Goal: Task Accomplishment & Management: Manage account settings

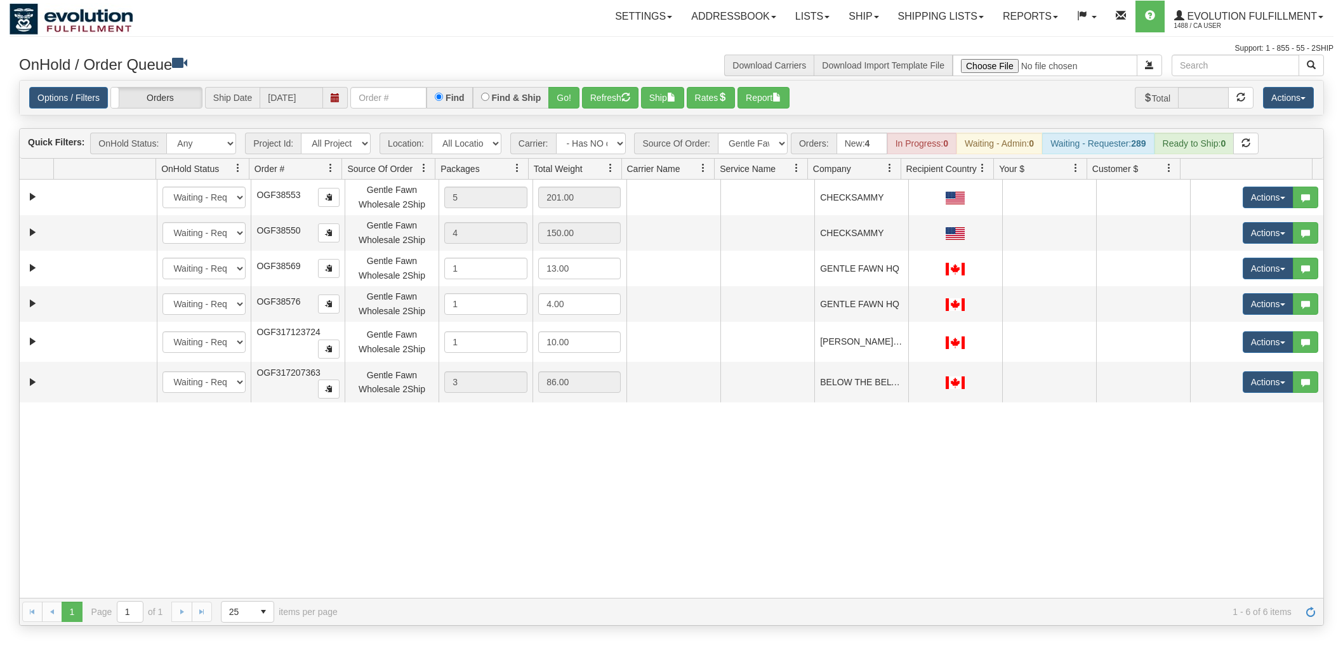
select select "-1"
select select "Gentle Fawn Wholesale 2Ship"
click at [599, 100] on button "Refresh" at bounding box center [610, 98] width 57 height 22
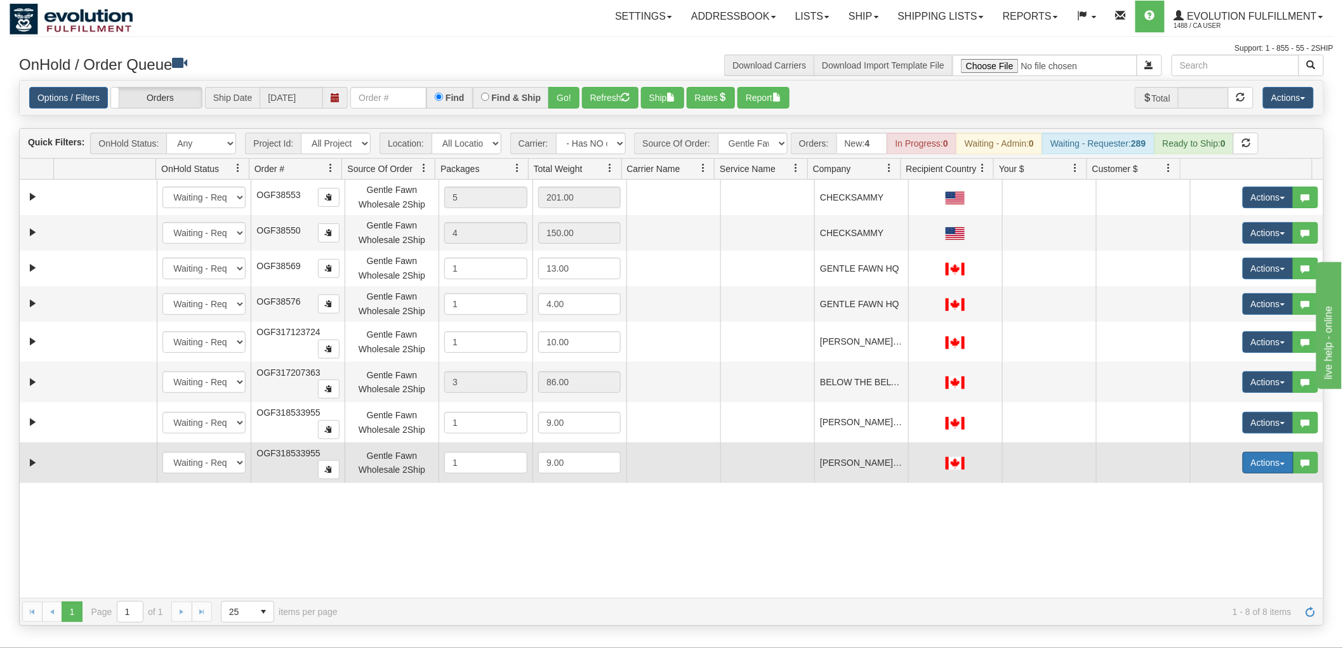
click at [1262, 461] on button "Actions" at bounding box center [1268, 463] width 51 height 22
click at [1211, 553] on span "Delete" at bounding box center [1221, 553] width 34 height 10
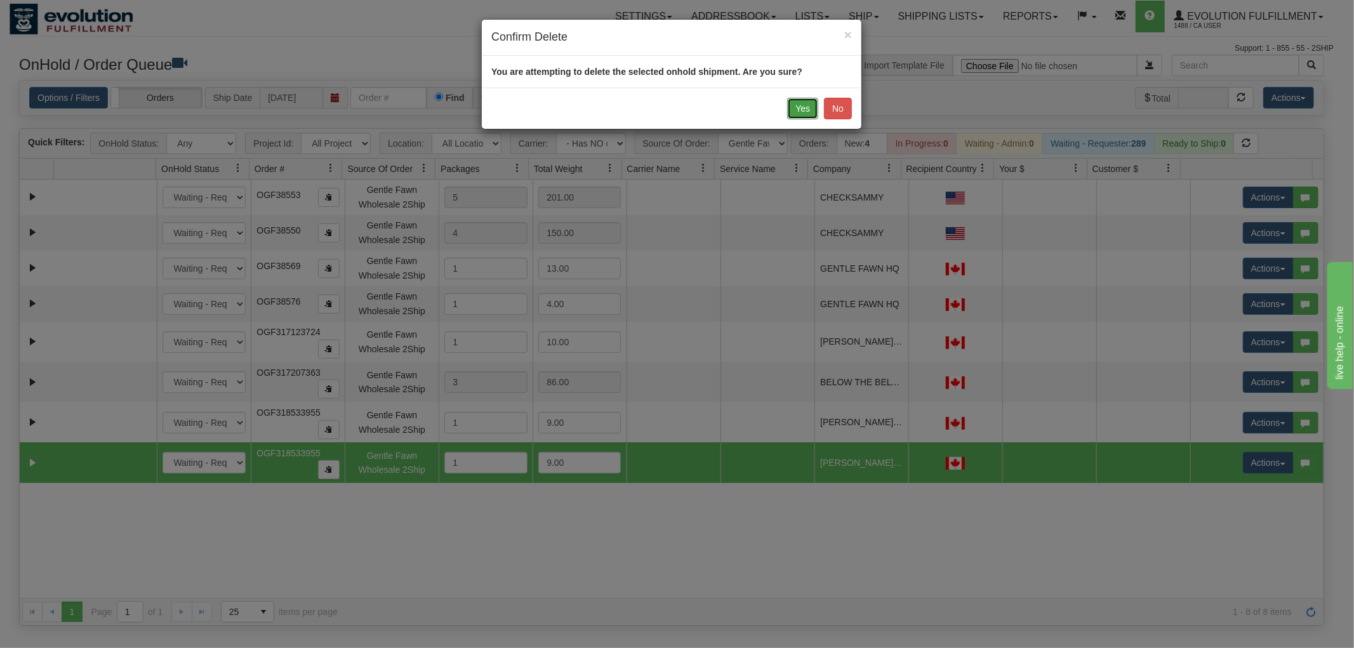
click at [802, 113] on button "Yes" at bounding box center [802, 109] width 31 height 22
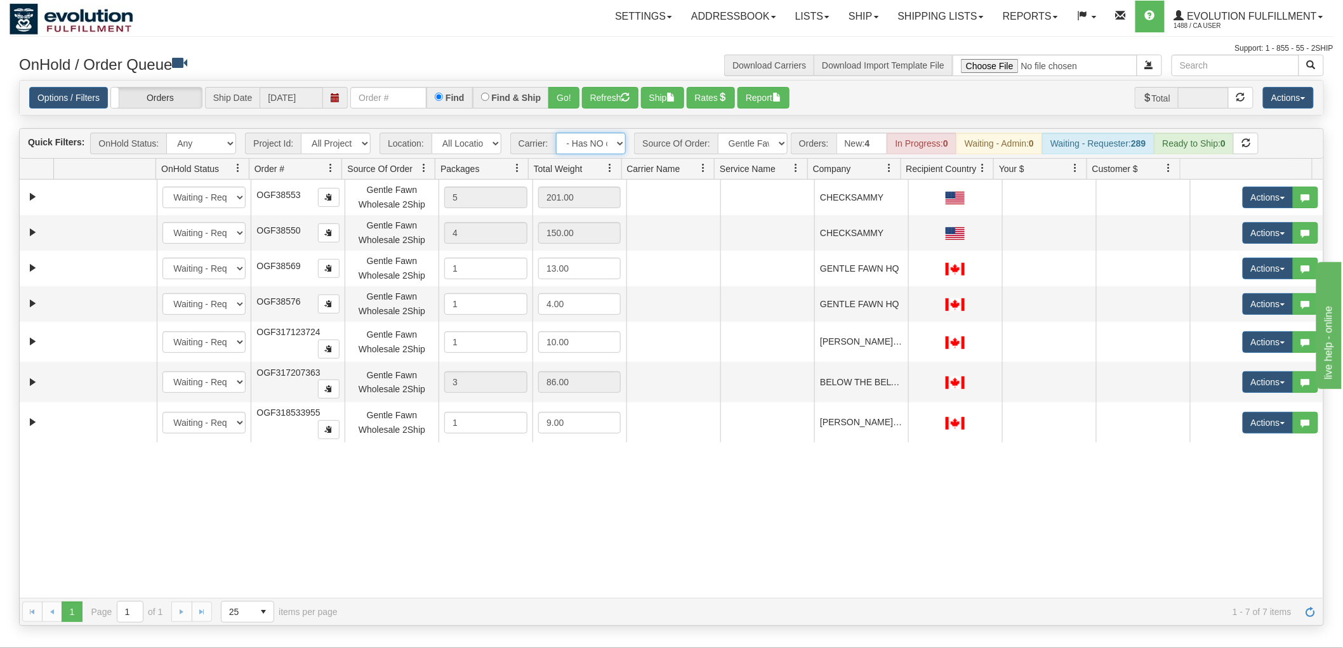
click at [600, 146] on select "- Any - Has NO carrier assigned - Has a carrier assigned FleetOptics Inc. My Ca…" at bounding box center [591, 144] width 70 height 22
select select "grid toolbar"
click at [556, 133] on select "- Any - Has NO carrier assigned - Has a carrier assigned FleetOptics Inc. My Ca…" at bounding box center [591, 144] width 70 height 22
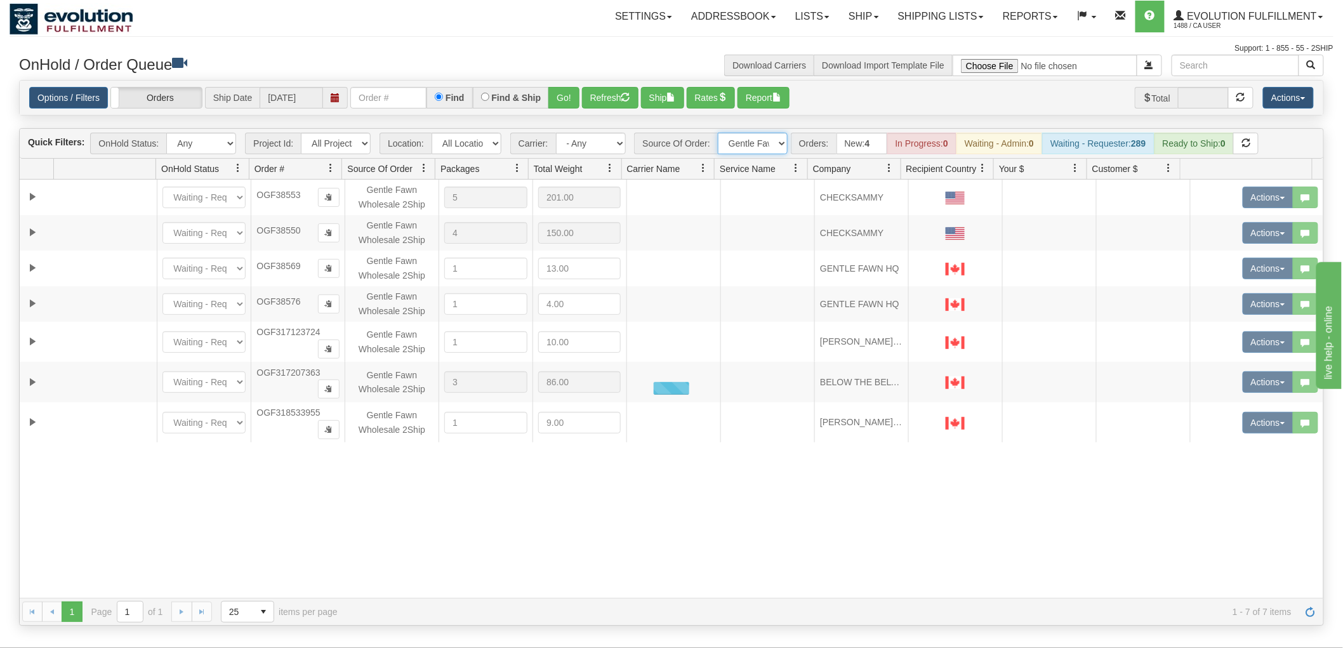
click at [761, 146] on select "All Sources AirBlaster 2Ship Integration Ambler Apparel 2Ship Integration BC [M…" at bounding box center [753, 144] width 70 height 22
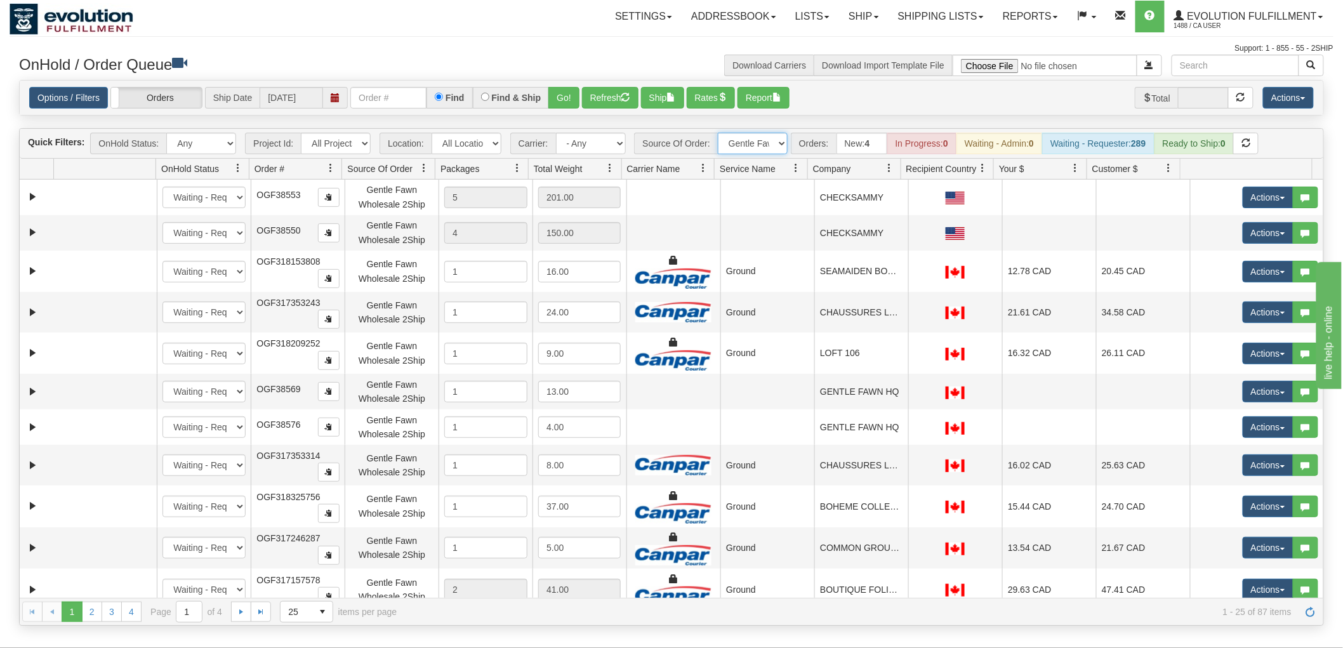
click at [718, 133] on select "All Sources AirBlaster 2Ship Integration Ambler Apparel 2Ship Integration BC [M…" at bounding box center [753, 144] width 70 height 22
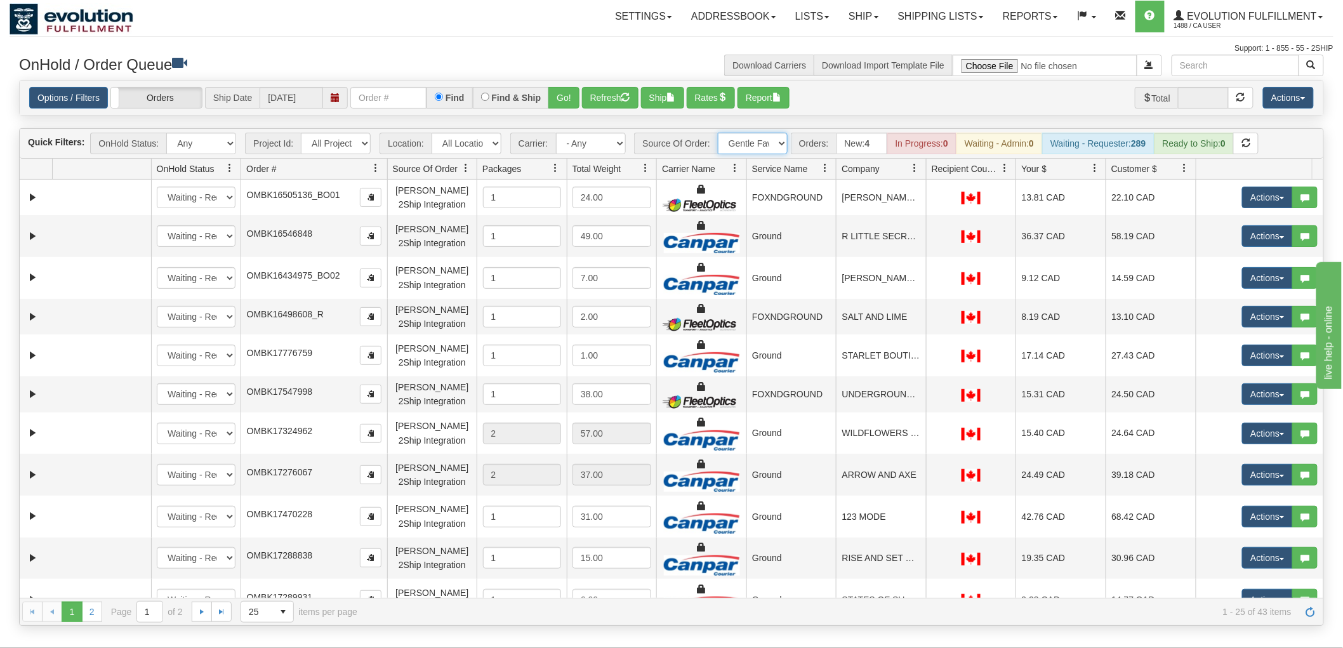
drag, startPoint x: 339, startPoint y: 168, endPoint x: 351, endPoint y: 168, distance: 12.1
click at [351, 168] on div "Id Location Request Id Reply Id OnHold Status Order # Source Of Order Packages …" at bounding box center [666, 169] width 1293 height 20
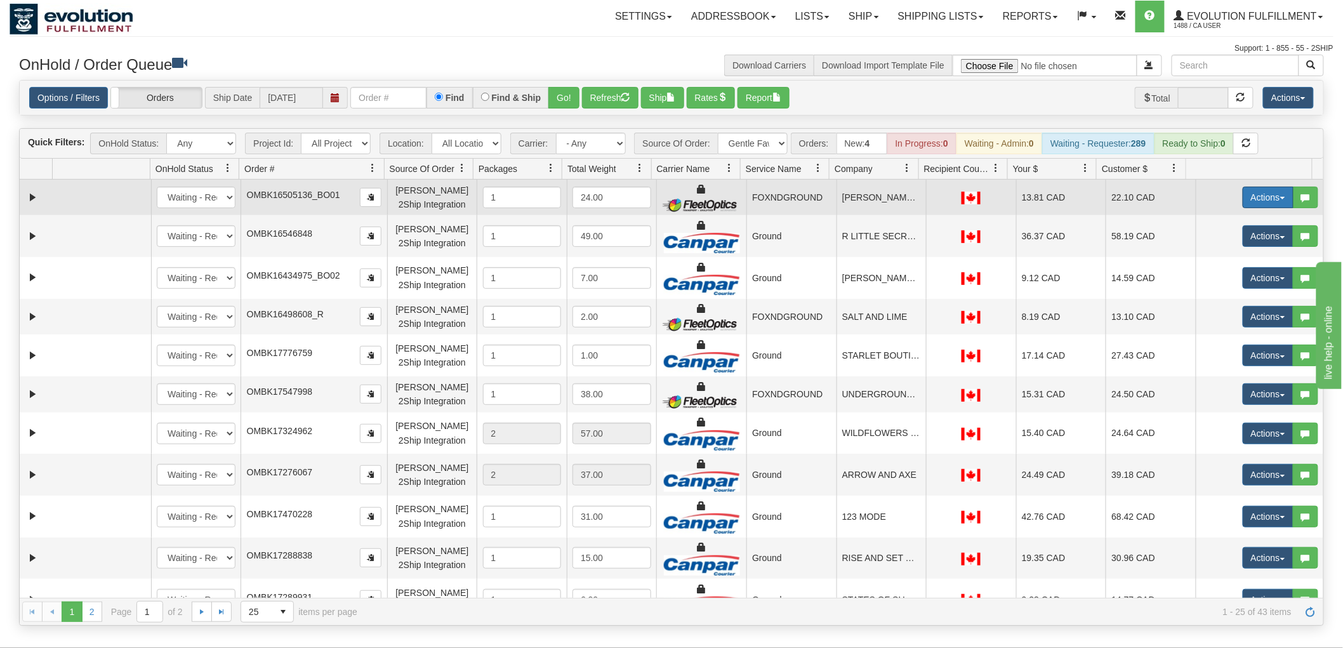
click at [1259, 192] on button "Actions" at bounding box center [1268, 198] width 51 height 22
click at [1214, 289] on span "Delete" at bounding box center [1221, 288] width 34 height 10
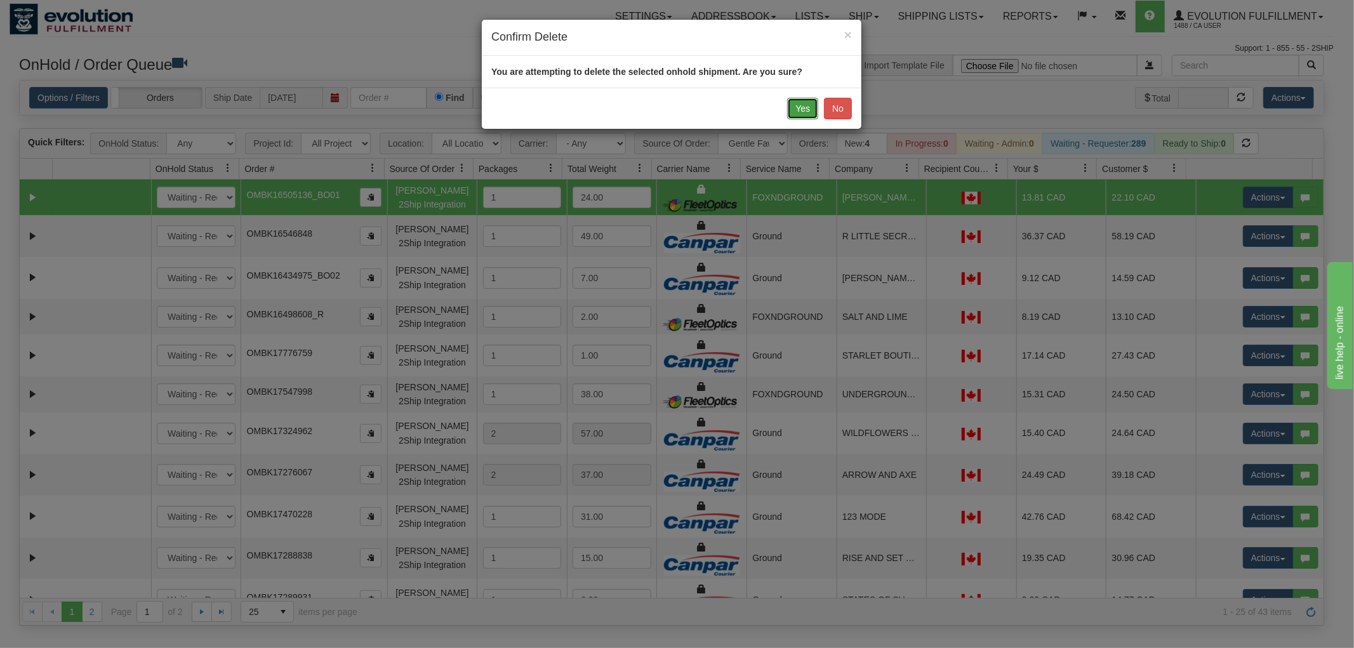
click at [795, 113] on button "Yes" at bounding box center [802, 109] width 31 height 22
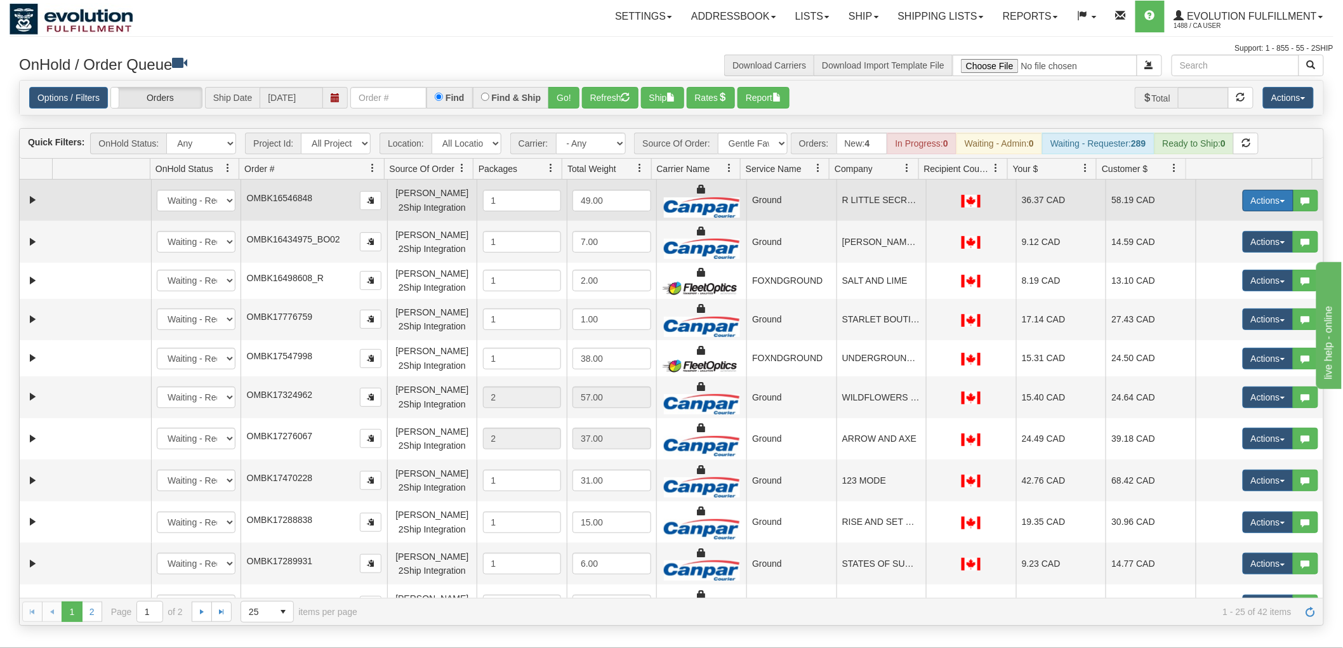
click at [1251, 193] on button "Actions" at bounding box center [1268, 201] width 51 height 22
click at [1207, 290] on span "Delete" at bounding box center [1221, 291] width 34 height 10
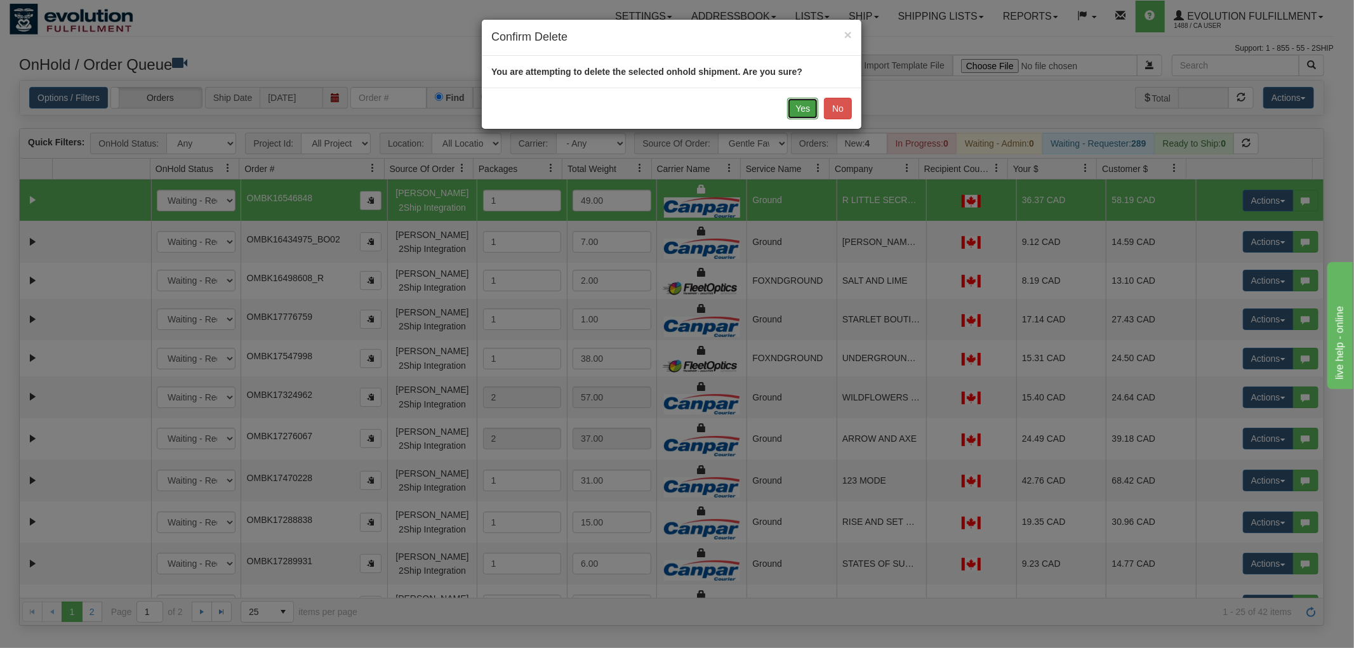
click at [808, 103] on button "Yes" at bounding box center [802, 109] width 31 height 22
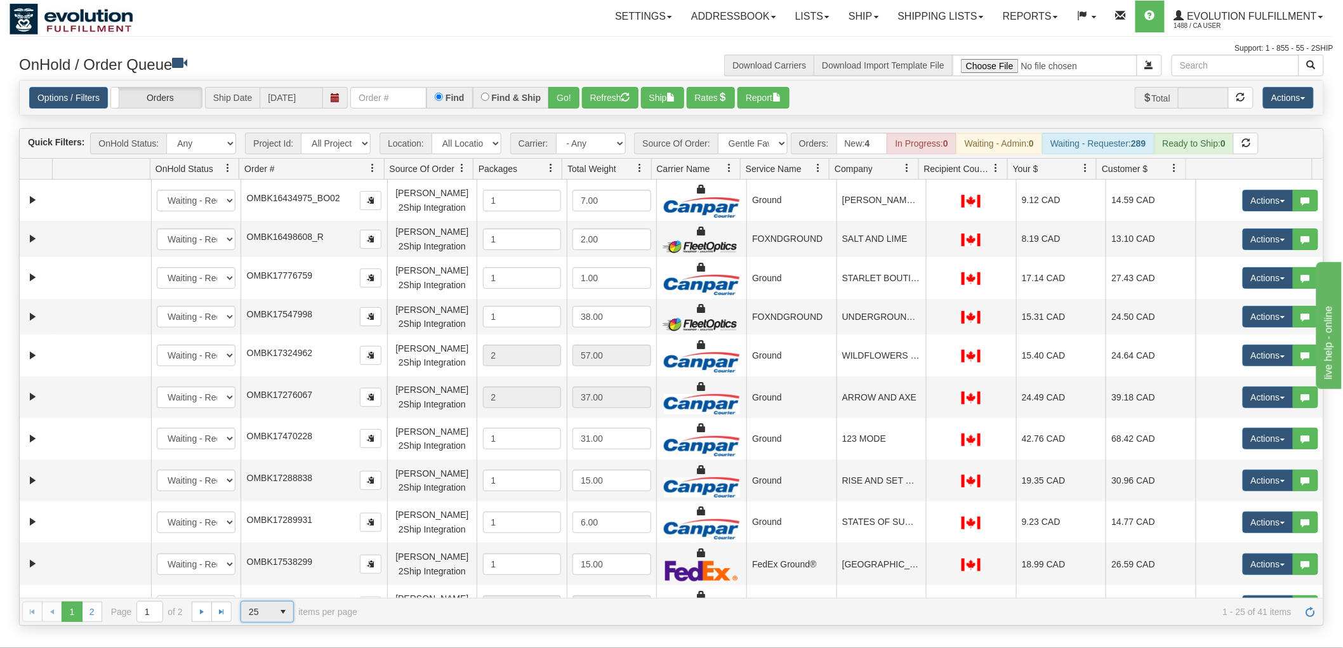
click at [268, 608] on span "25" at bounding box center [257, 612] width 32 height 20
click at [257, 590] on span "100" at bounding box center [253, 591] width 15 height 13
click at [904, 170] on span at bounding box center [908, 168] width 10 height 10
click at [949, 198] on span "Sort Ascending" at bounding box center [954, 196] width 66 height 13
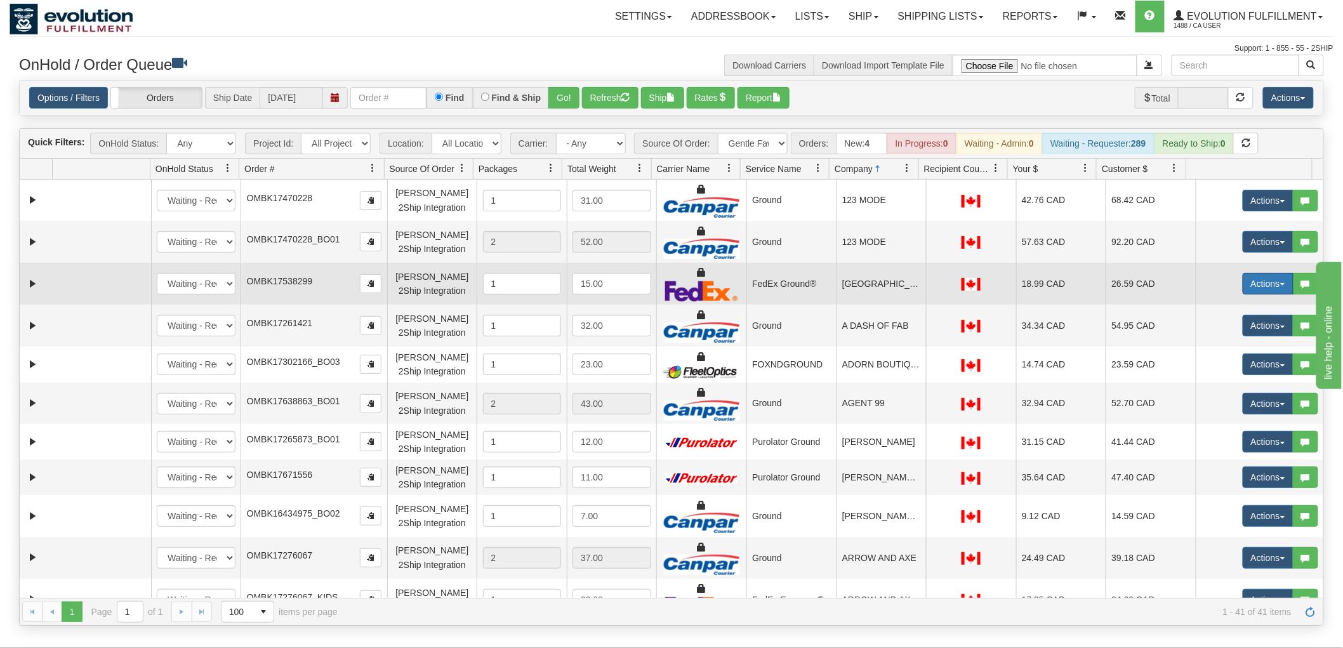
click at [1244, 281] on button "Actions" at bounding box center [1268, 284] width 51 height 22
click at [1220, 373] on span "Delete" at bounding box center [1221, 374] width 34 height 10
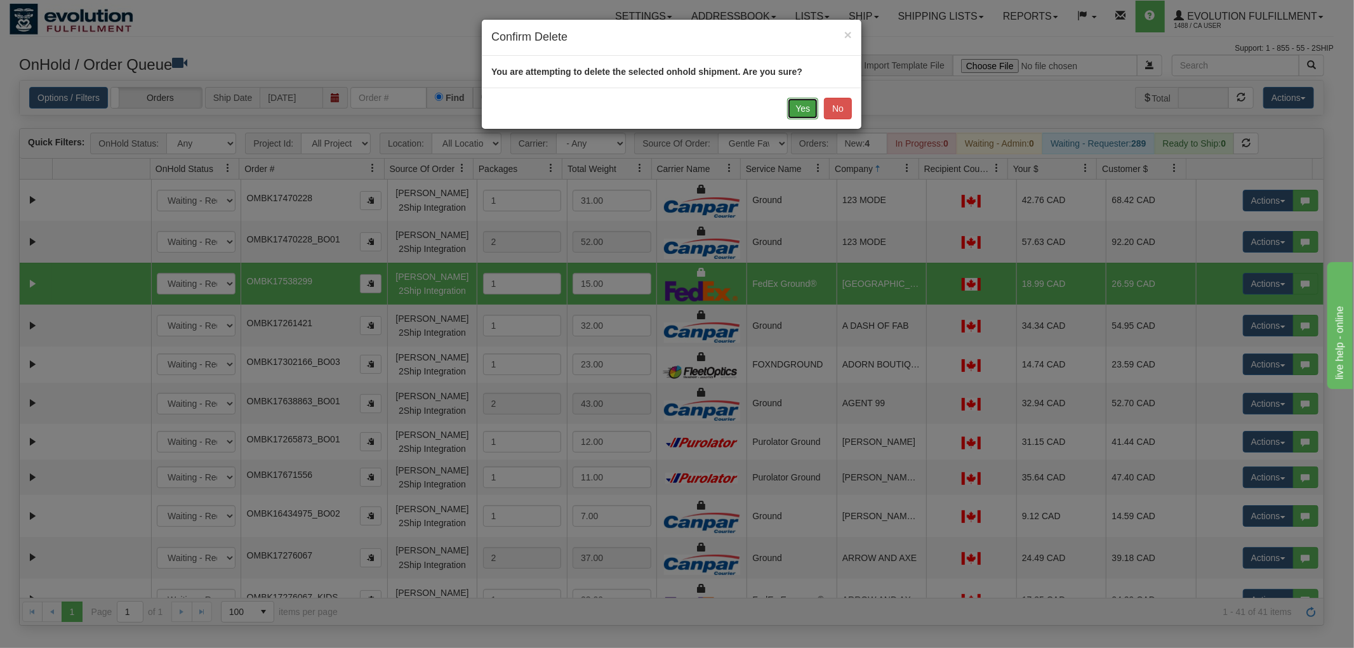
click at [792, 111] on button "Yes" at bounding box center [802, 109] width 31 height 22
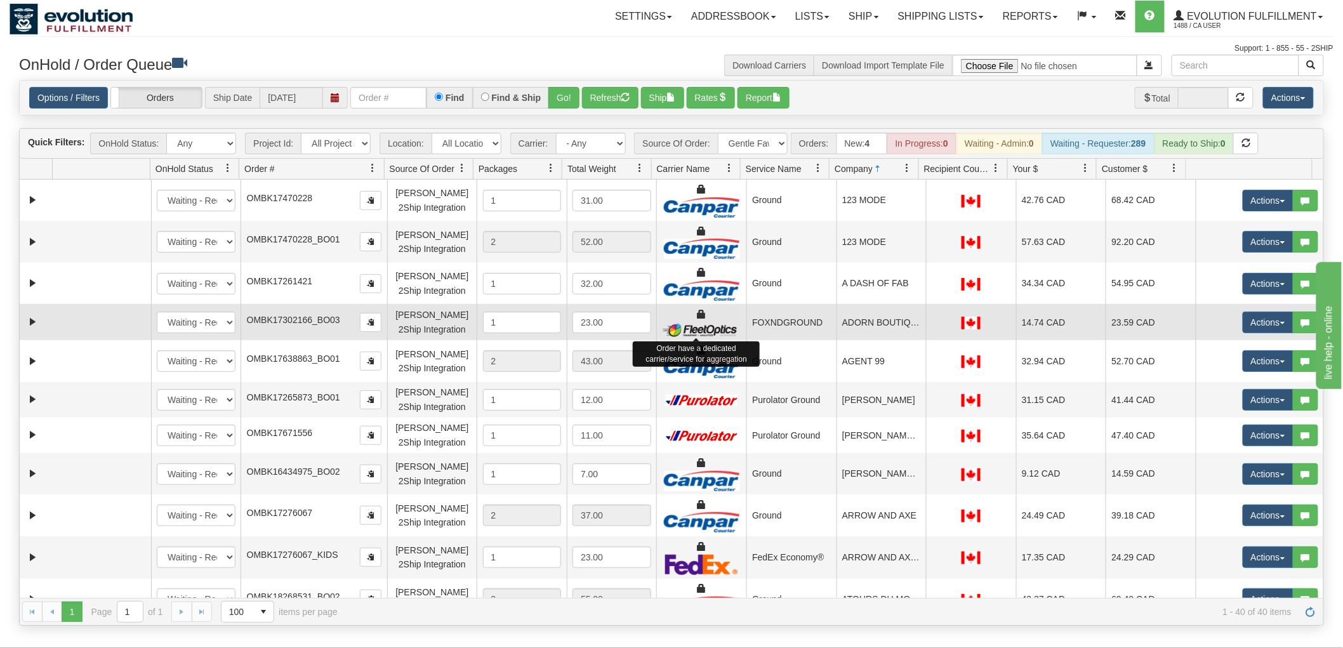
scroll to position [70, 0]
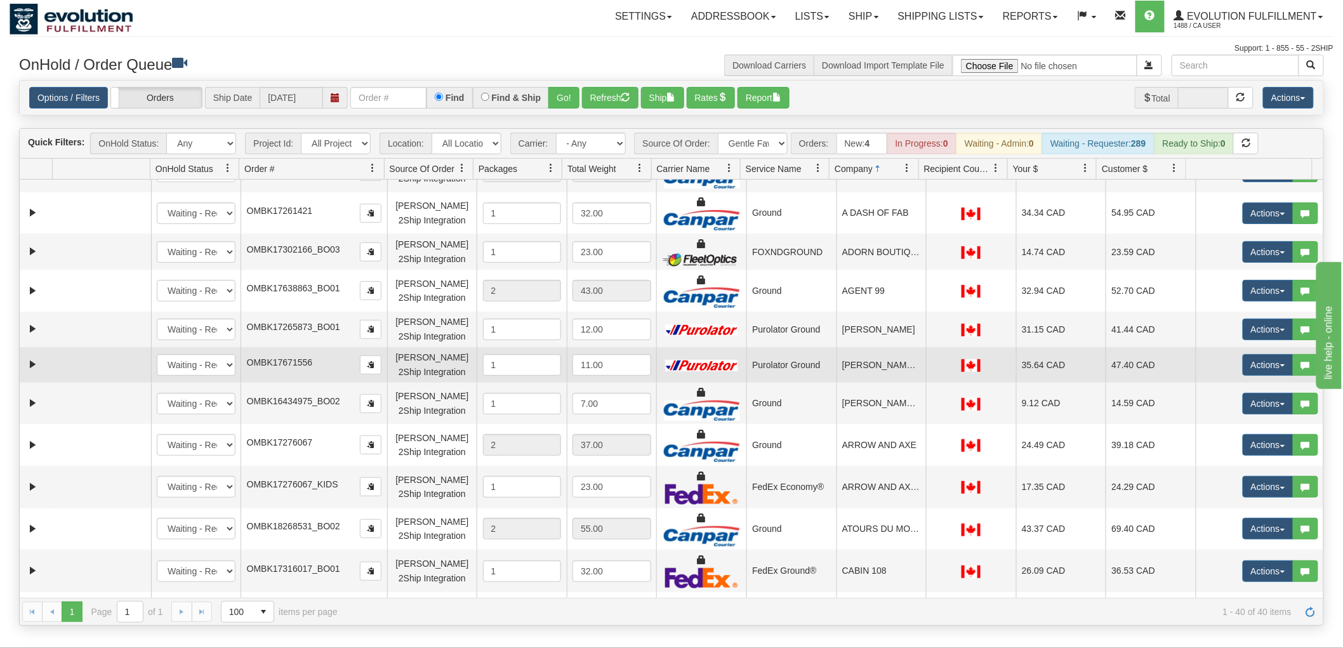
click at [303, 375] on td "OMBK17671556" at bounding box center [314, 365] width 146 height 36
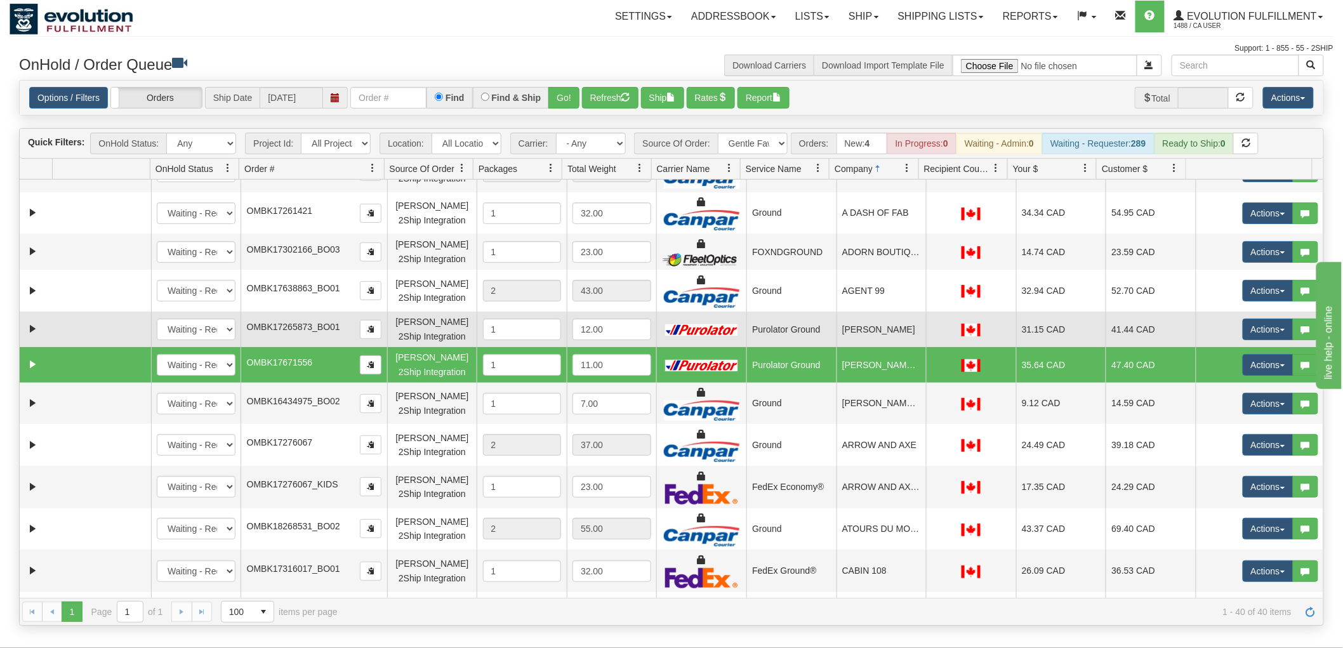
click at [869, 329] on td "[PERSON_NAME]" at bounding box center [882, 330] width 90 height 36
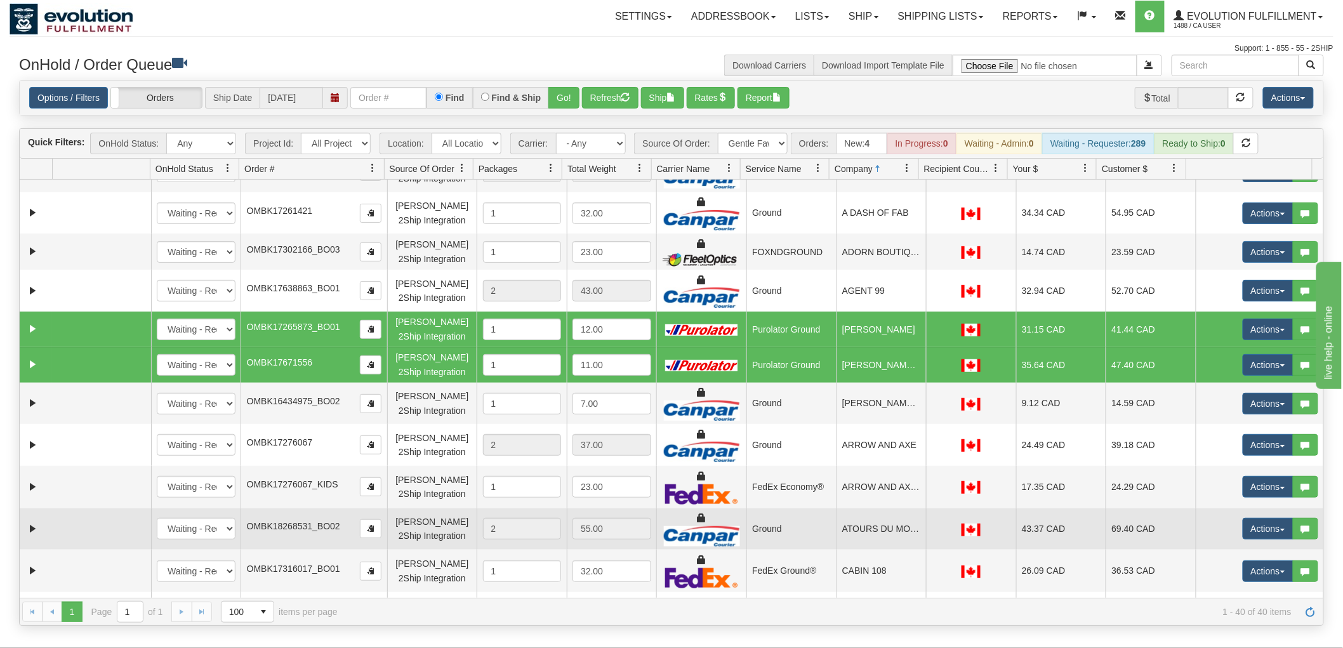
click at [894, 526] on td "ATOURS DU MONDE" at bounding box center [882, 530] width 90 height 42
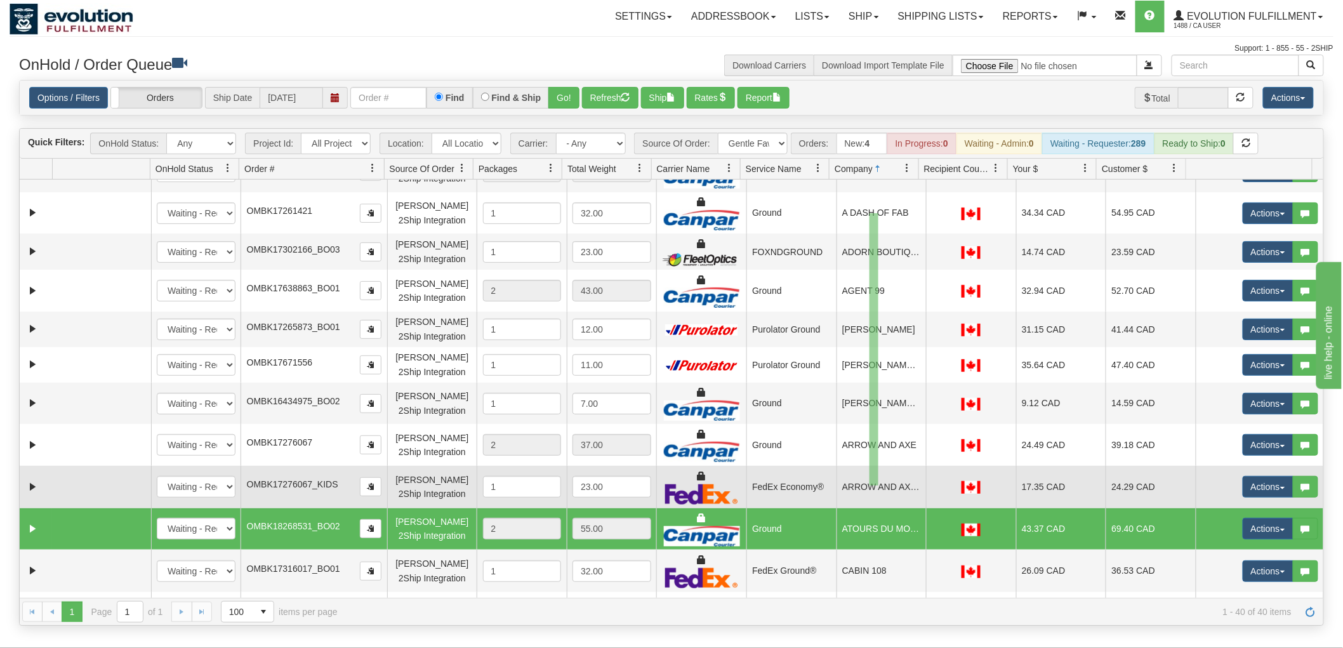
drag, startPoint x: 879, startPoint y: 213, endPoint x: 870, endPoint y: 486, distance: 272.5
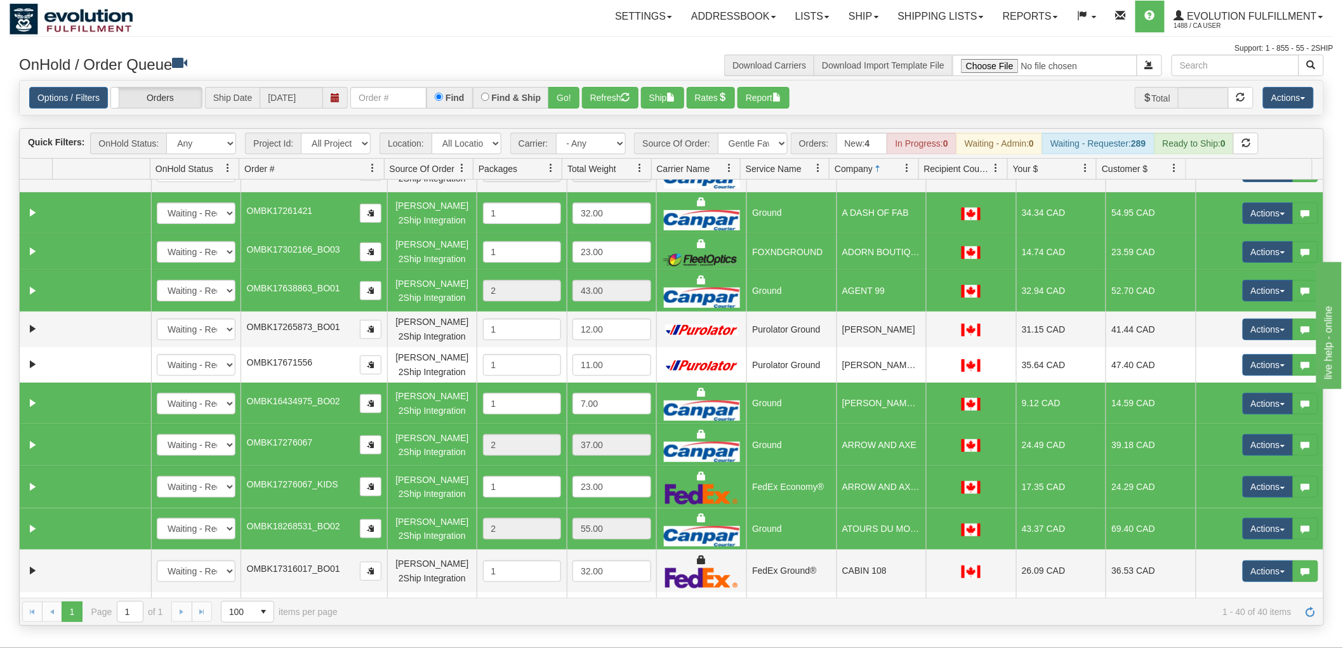
click at [855, 528] on td "ATOURS DU MONDE" at bounding box center [882, 530] width 90 height 42
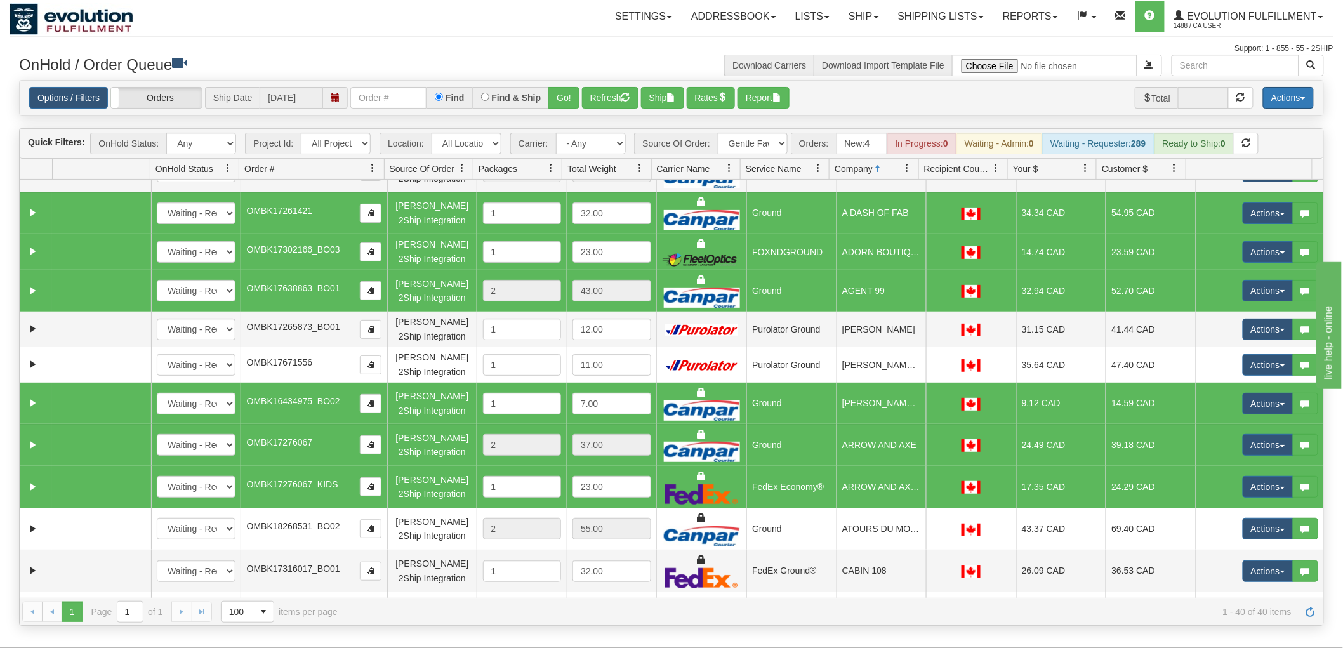
click at [1280, 98] on button "Actions" at bounding box center [1288, 98] width 51 height 22
click at [1260, 198] on link "Delete Selected" at bounding box center [1260, 200] width 107 height 17
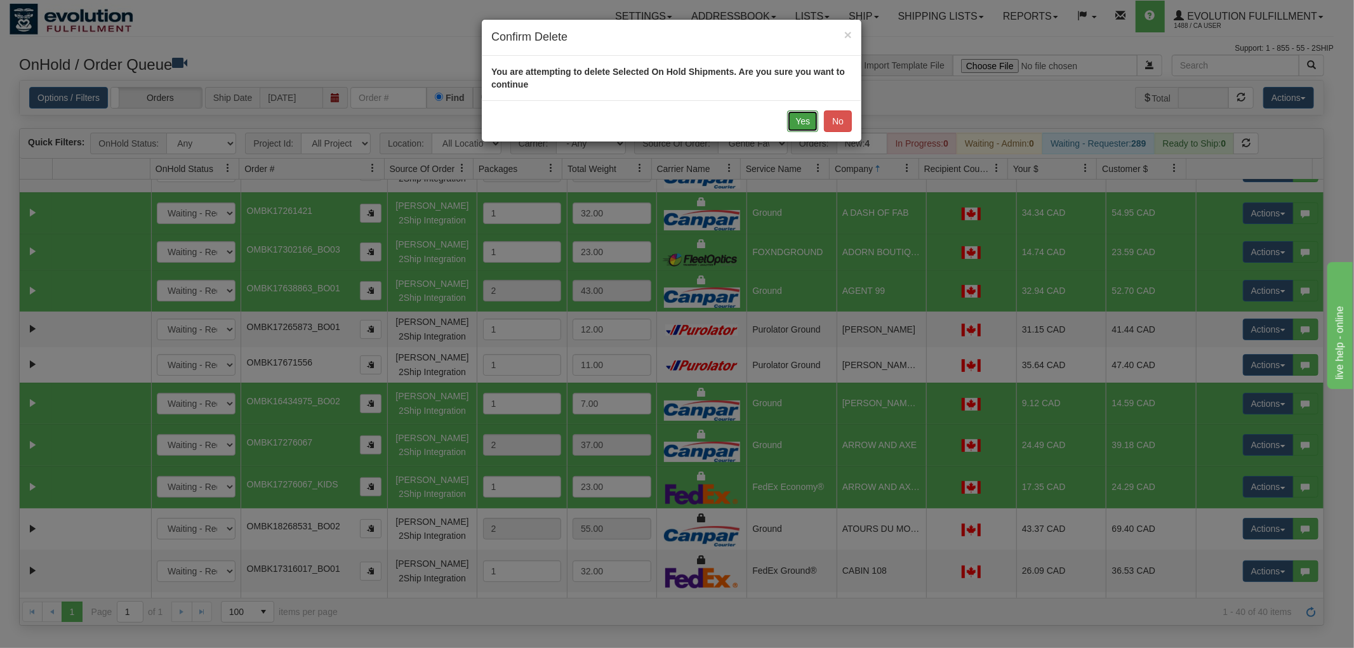
click at [796, 128] on button "Yes" at bounding box center [802, 121] width 31 height 22
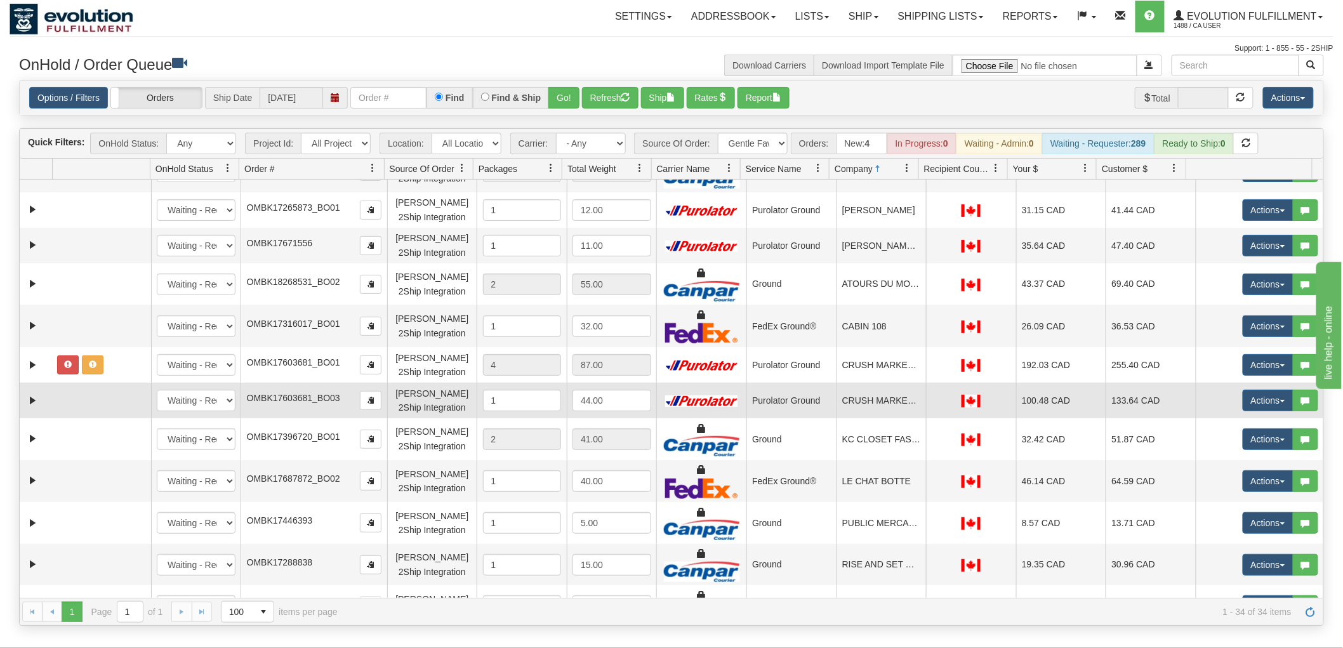
scroll to position [0, 0]
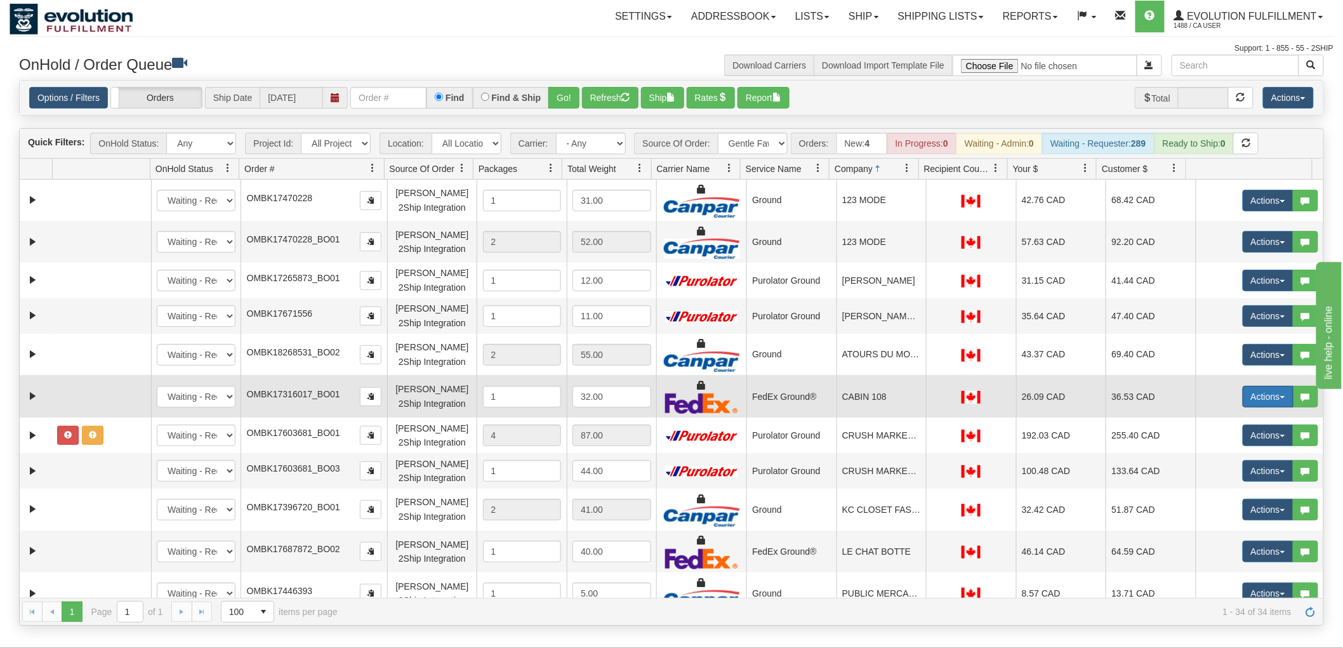
click at [1259, 400] on button "Actions" at bounding box center [1268, 397] width 51 height 22
click at [1219, 484] on span "Delete" at bounding box center [1221, 487] width 34 height 10
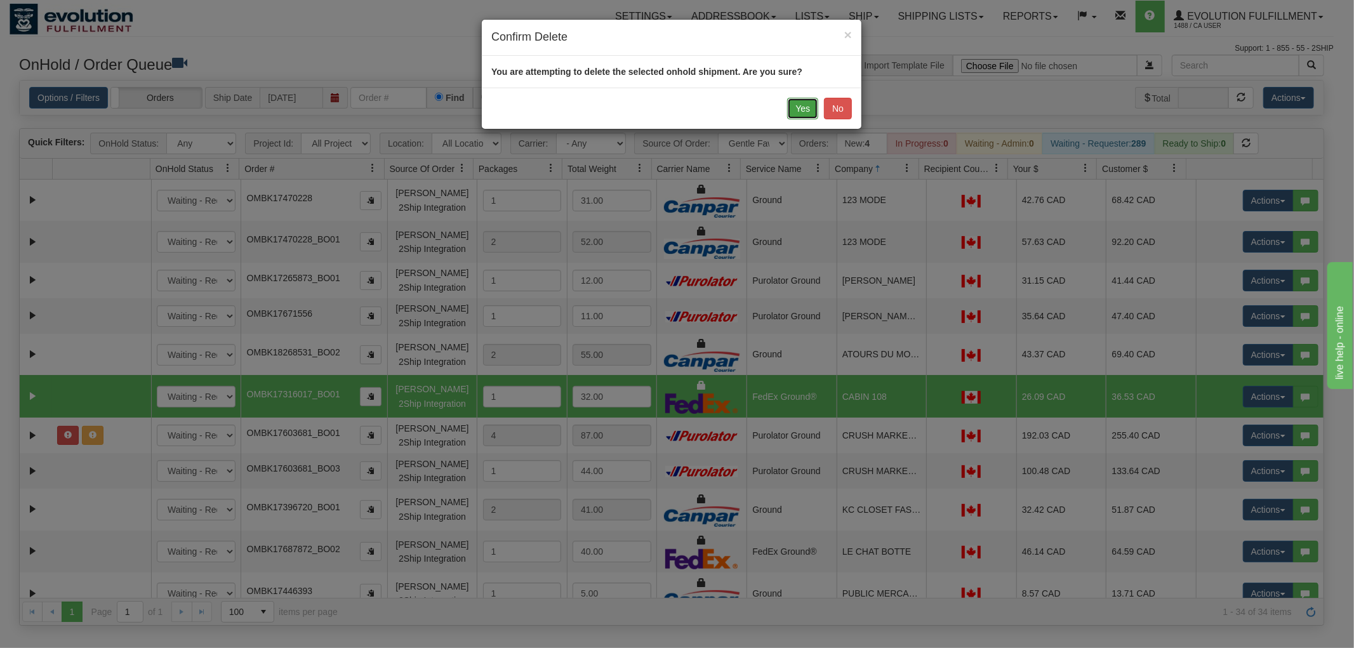
click at [803, 116] on button "Yes" at bounding box center [802, 109] width 31 height 22
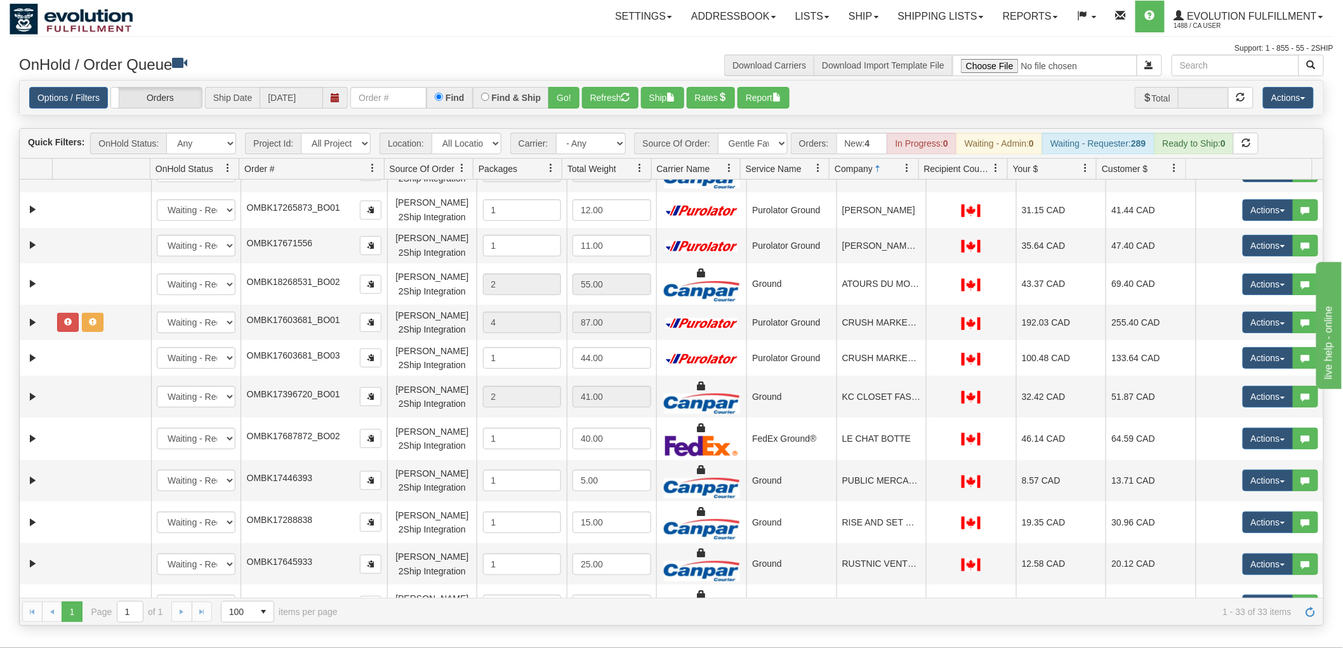
scroll to position [141, 0]
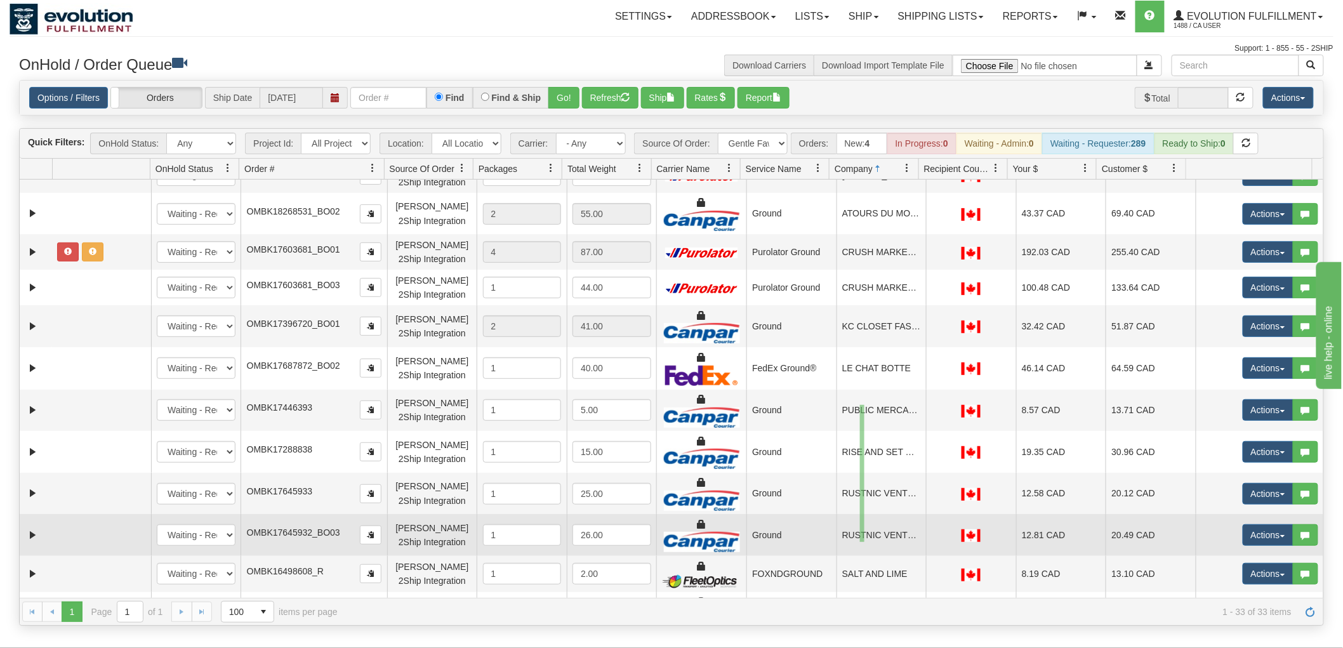
drag, startPoint x: 860, startPoint y: 405, endPoint x: 865, endPoint y: 542, distance: 137.2
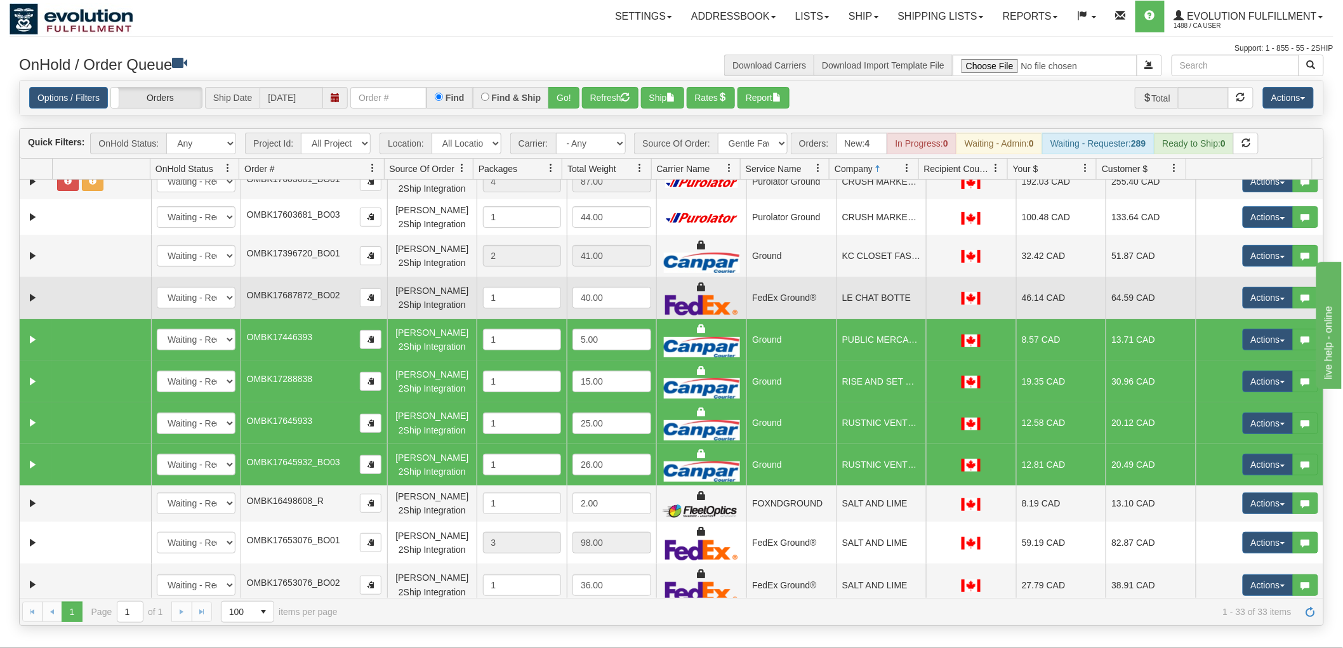
scroll to position [282, 0]
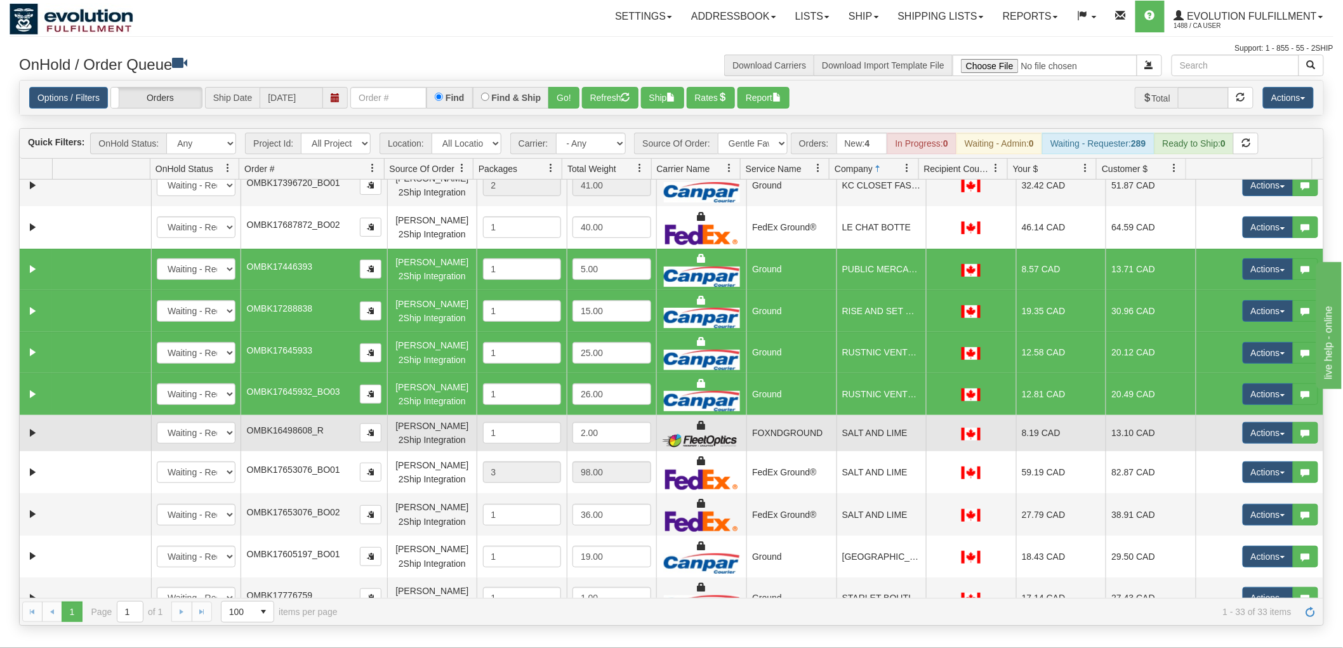
click at [324, 433] on td "OMBK16498608_R" at bounding box center [314, 433] width 146 height 36
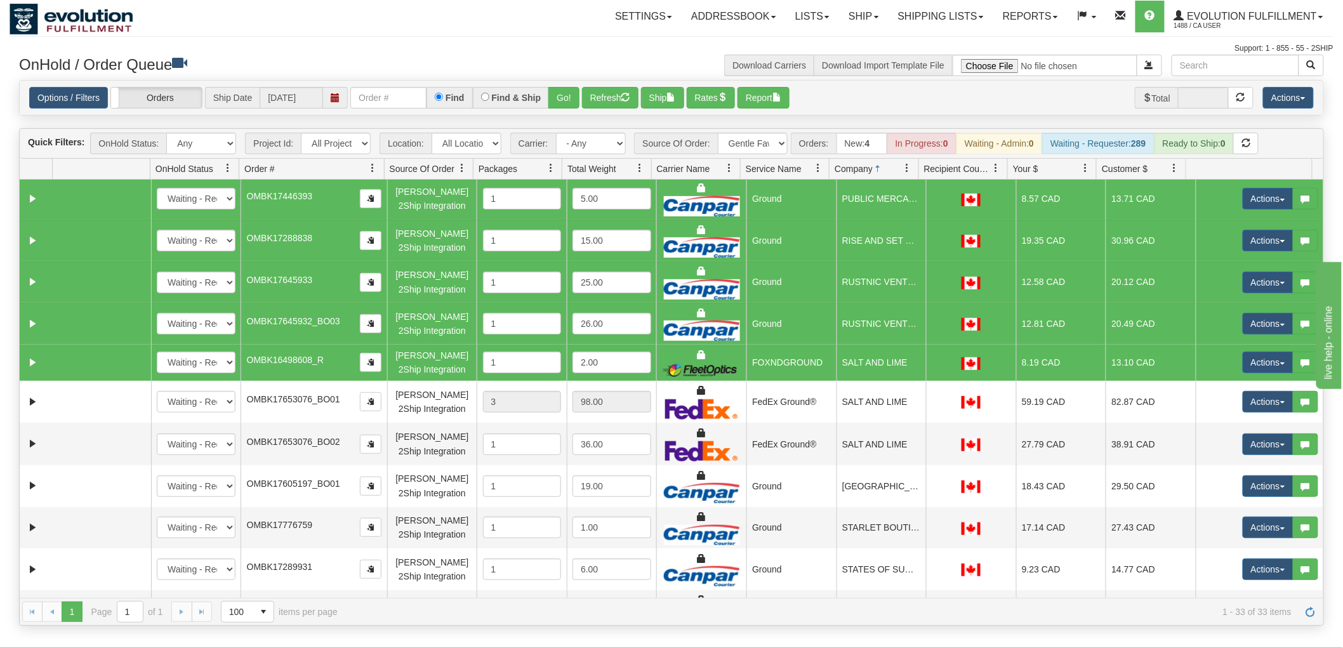
scroll to position [423, 0]
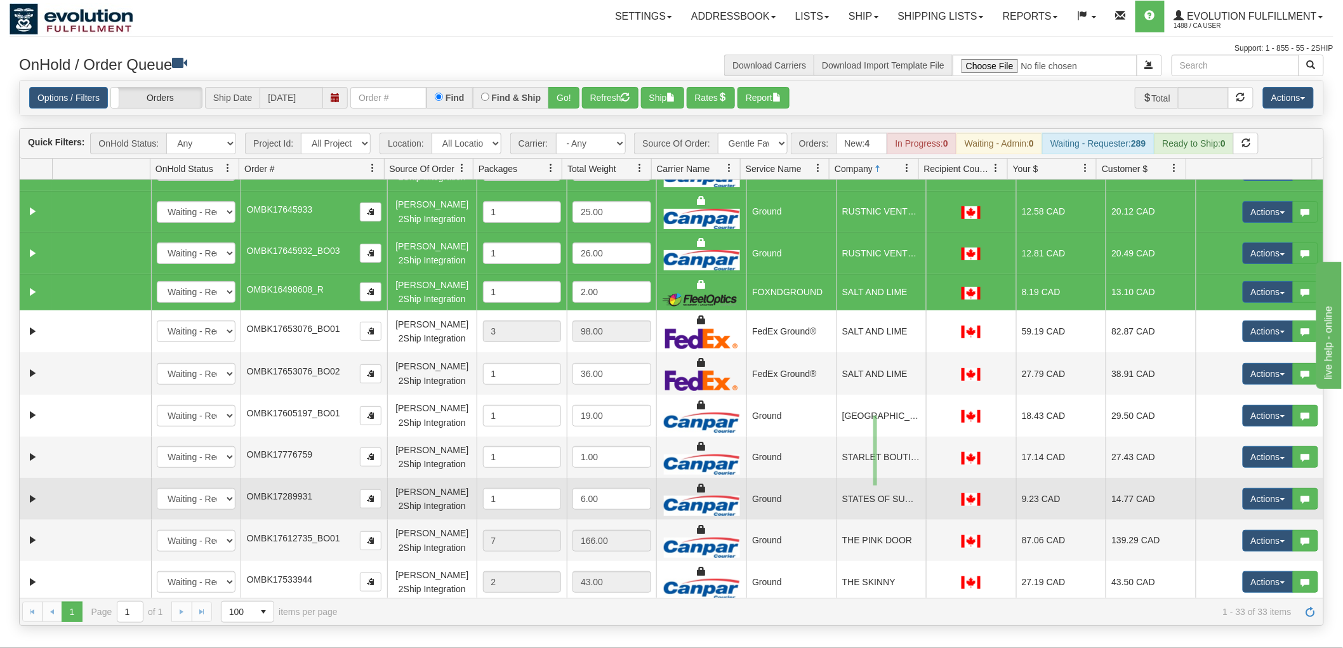
drag, startPoint x: 874, startPoint y: 416, endPoint x: 877, endPoint y: 486, distance: 69.9
click at [877, 486] on tbody "31458461 EVOLUTION V3 90676273 90676346 New In Progress Waiting - Admin Waiting…" at bounding box center [672, 410] width 1304 height 1307
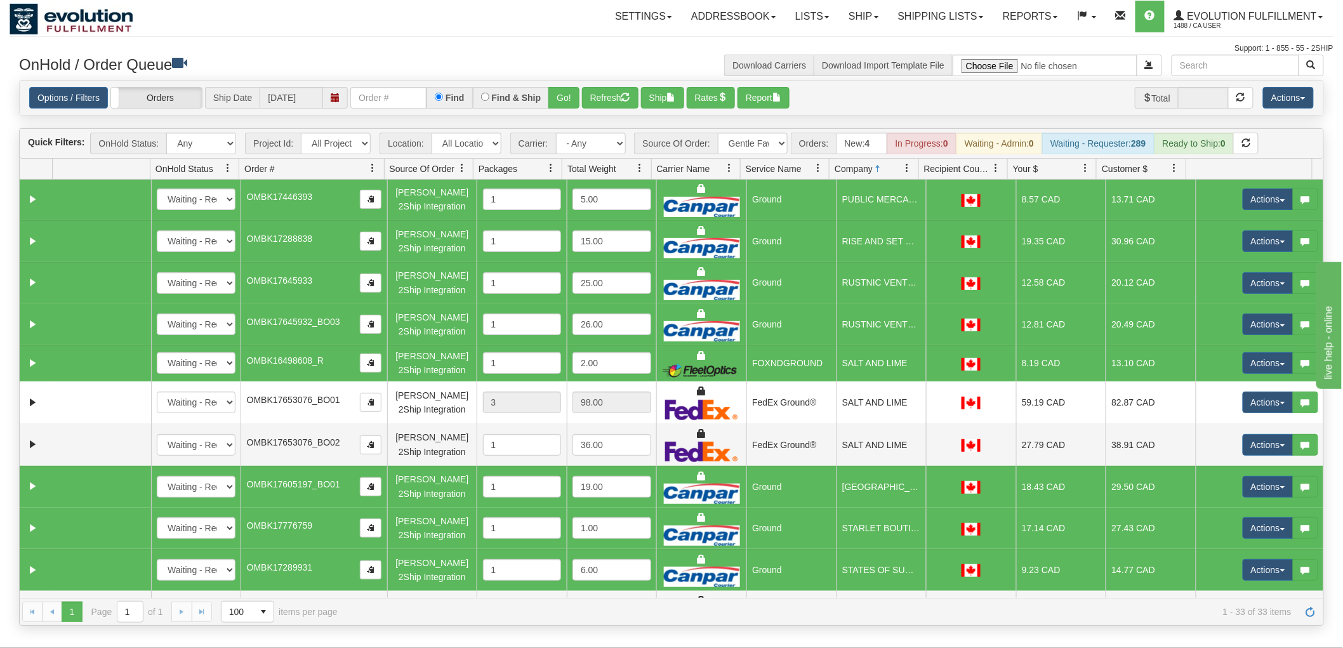
scroll to position [352, 0]
click at [1292, 84] on div "Options / Filters Group Shipments Orders Ship Date [DATE] Find Find & Ship Go! …" at bounding box center [672, 98] width 1304 height 34
click at [1297, 93] on button "Actions" at bounding box center [1288, 98] width 51 height 22
click at [1258, 196] on link "Delete Selected" at bounding box center [1260, 200] width 107 height 17
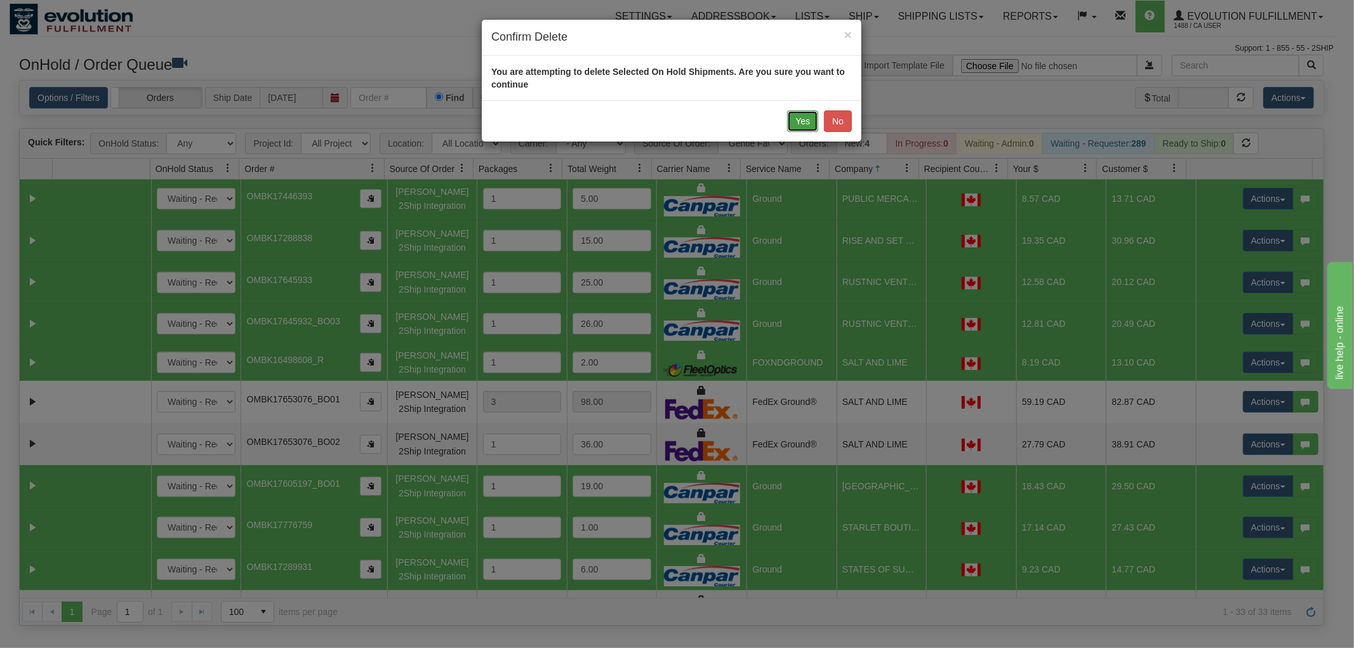
click at [806, 121] on button "Yes" at bounding box center [802, 121] width 31 height 22
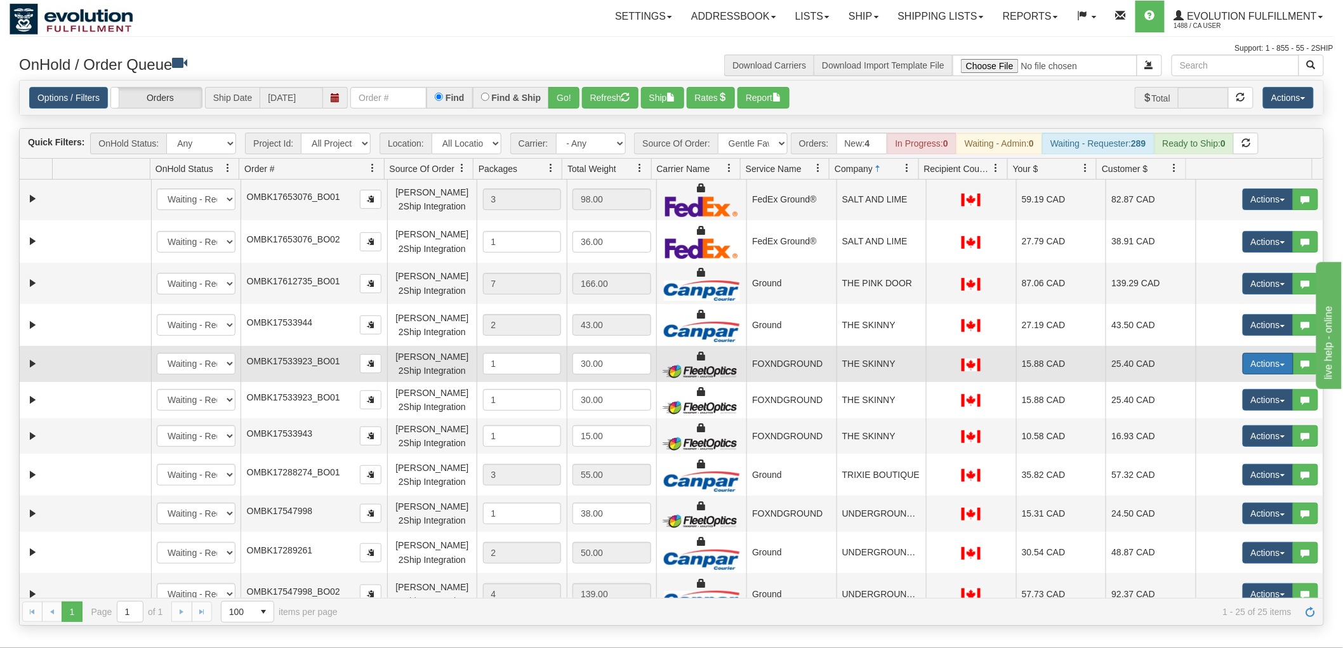
click at [1267, 353] on button "Actions" at bounding box center [1268, 364] width 51 height 22
click at [1219, 451] on span "Delete" at bounding box center [1221, 454] width 34 height 10
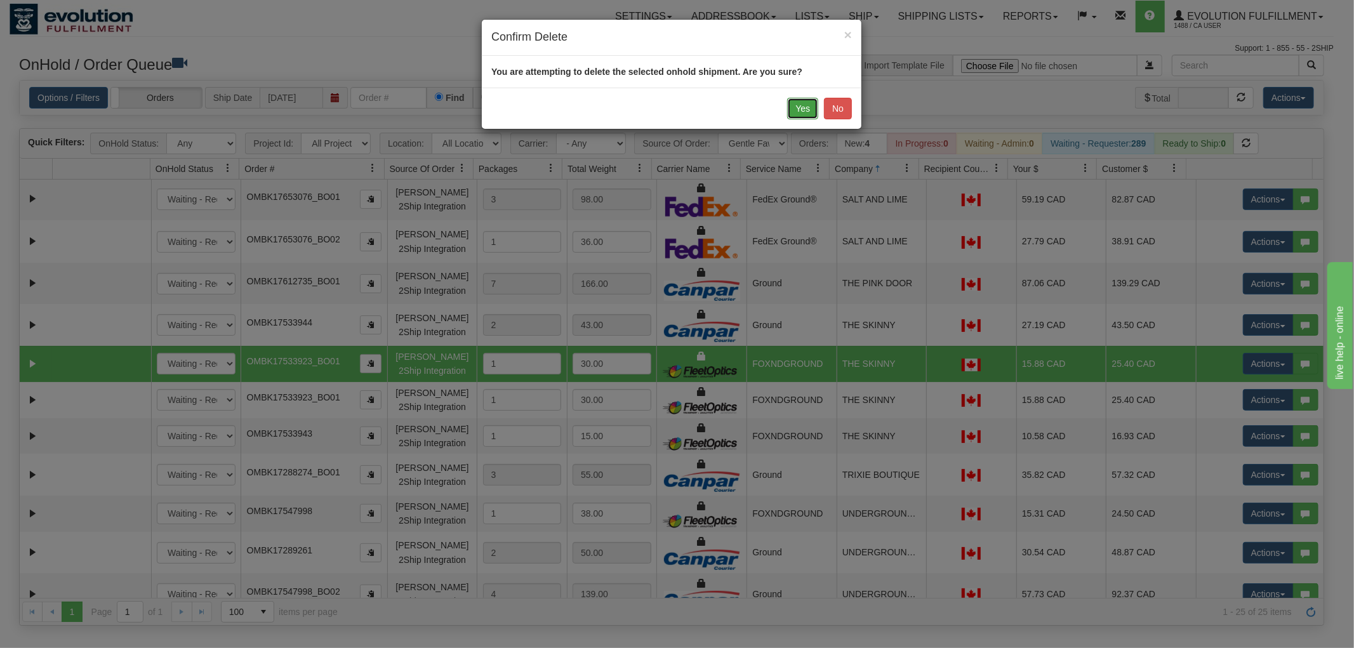
click at [797, 112] on button "Yes" at bounding box center [802, 109] width 31 height 22
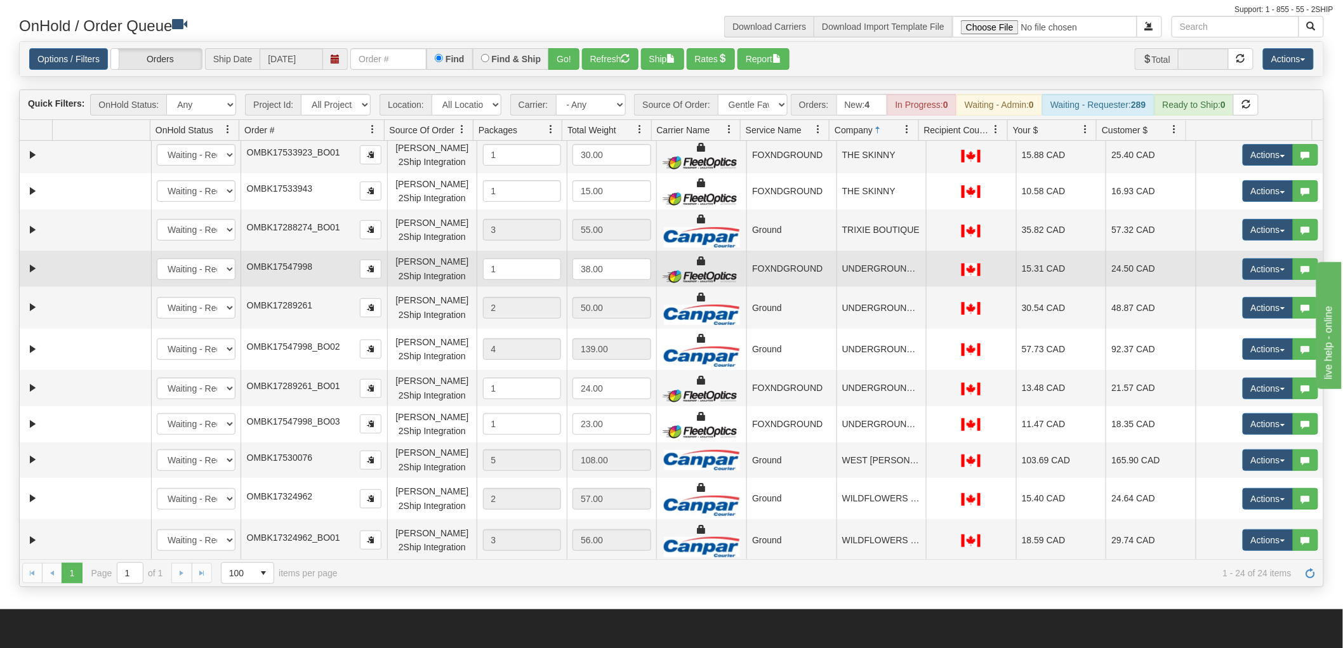
scroll to position [70, 0]
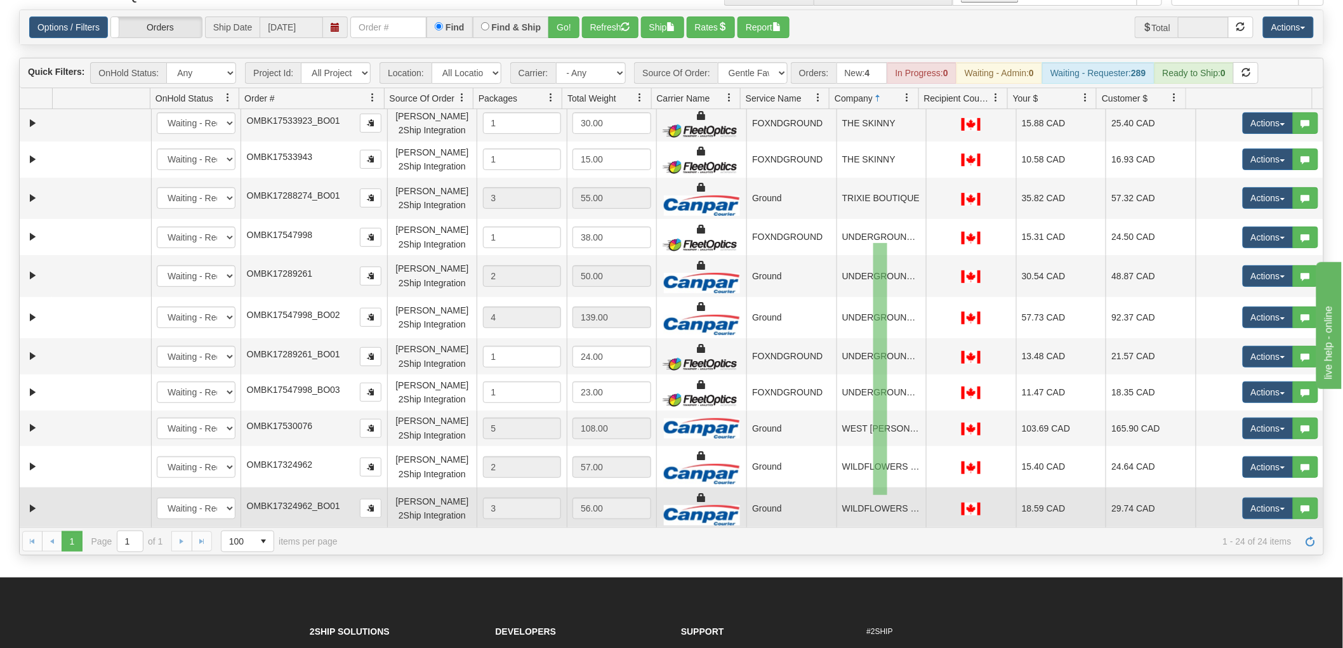
drag, startPoint x: 874, startPoint y: 243, endPoint x: 883, endPoint y: 508, distance: 264.9
click at [884, 508] on tbody "31458461 EVOLUTION V3 90676273 90676346 New In Progress Waiting - Admin Waiting…" at bounding box center [672, 58] width 1304 height 943
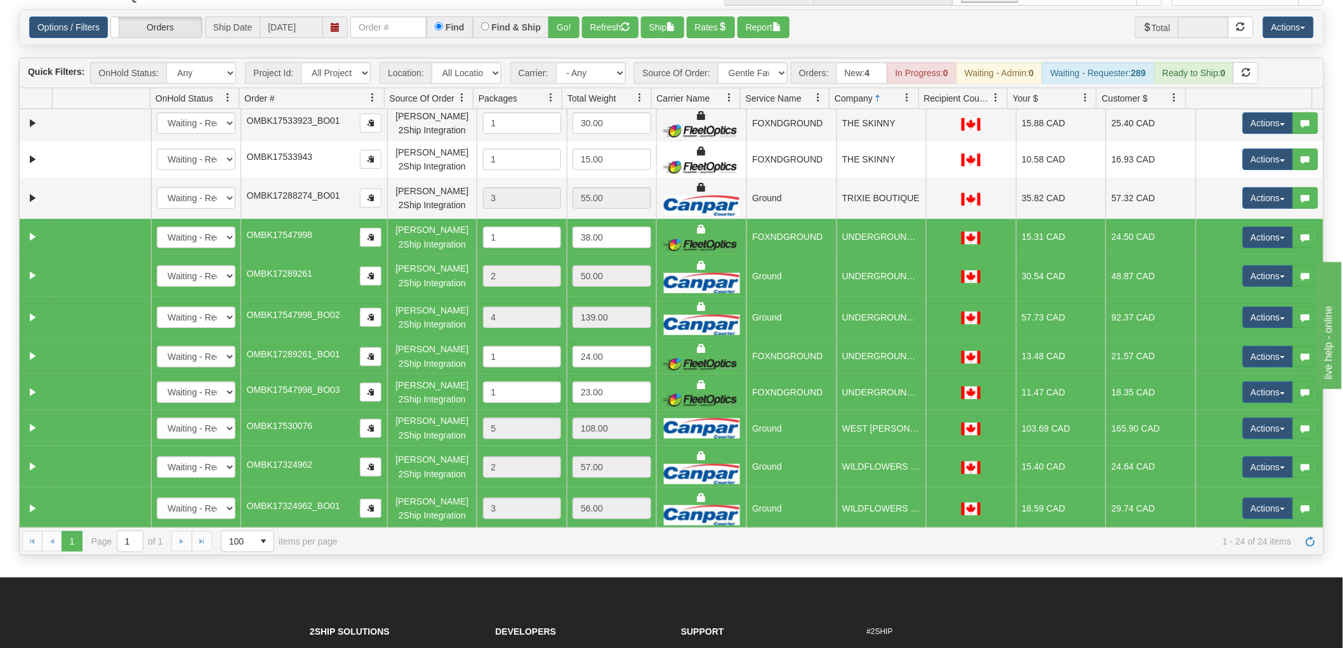
click at [886, 239] on td "UNDERGROUND CLOTHING" at bounding box center [882, 237] width 90 height 36
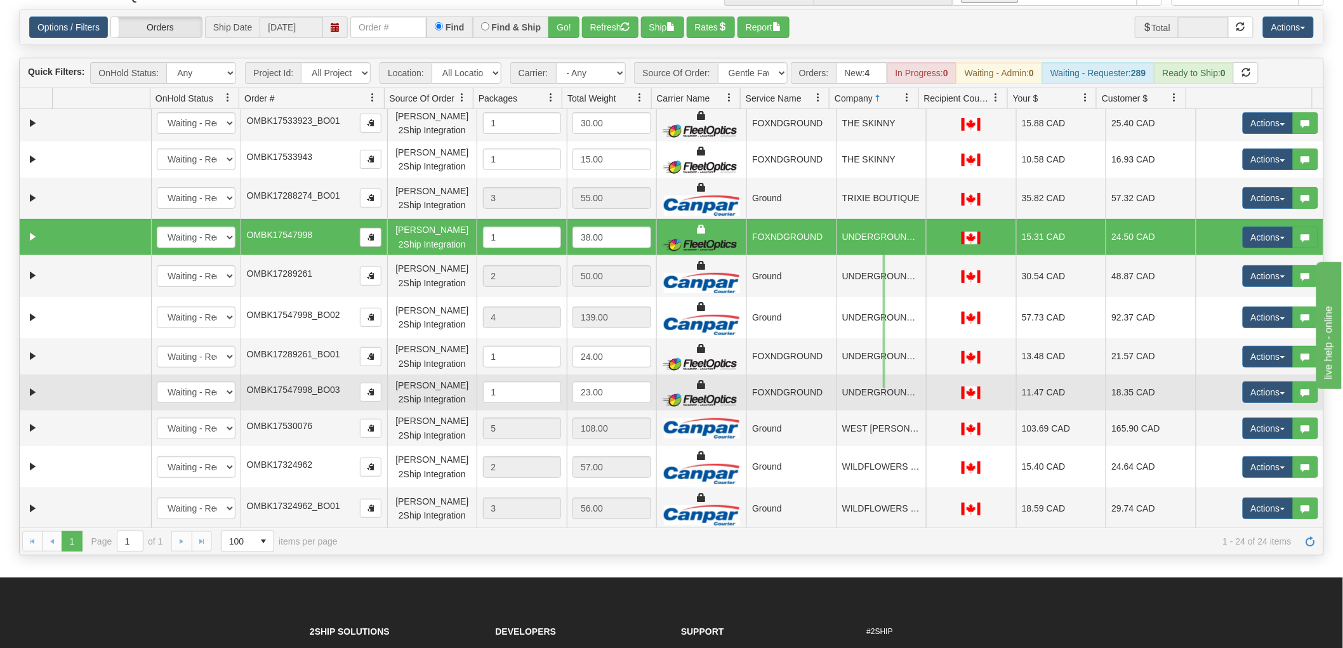
drag, startPoint x: 886, startPoint y: 238, endPoint x: 879, endPoint y: 392, distance: 153.8
click at [882, 389] on tbody "31458461 EVOLUTION V3 90676273 90676346 New In Progress Waiting - Admin Waiting…" at bounding box center [672, 58] width 1304 height 943
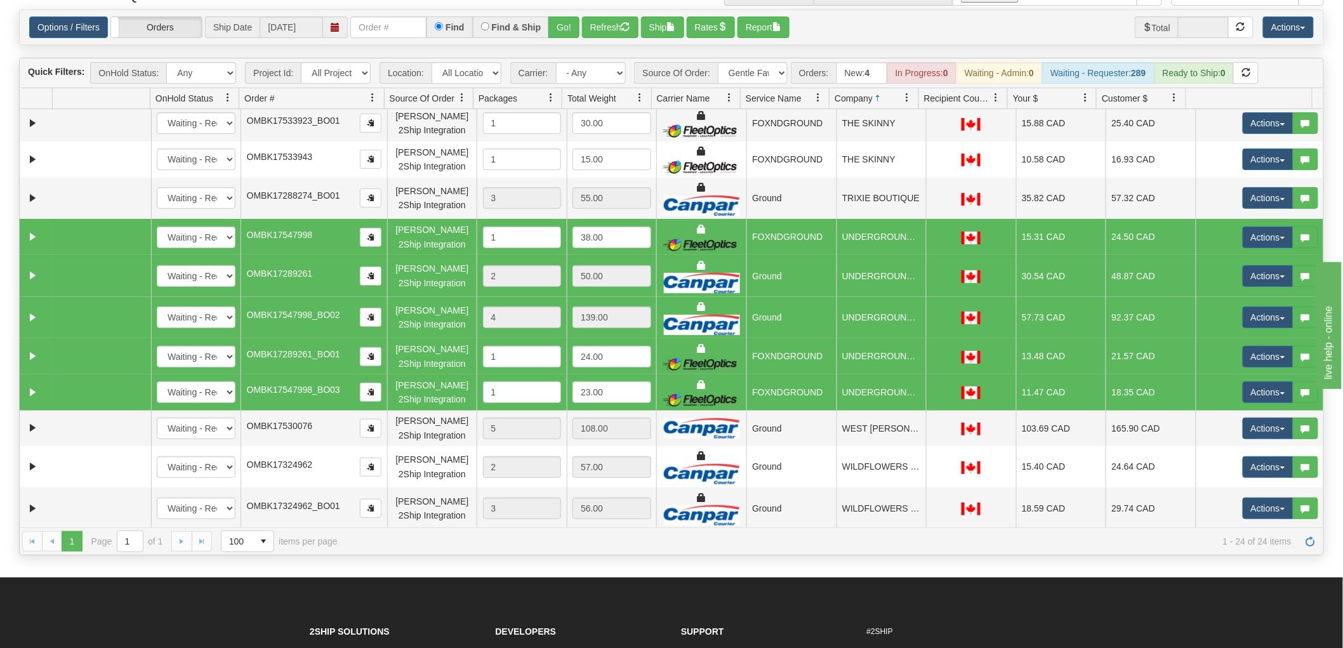
scroll to position [141, 0]
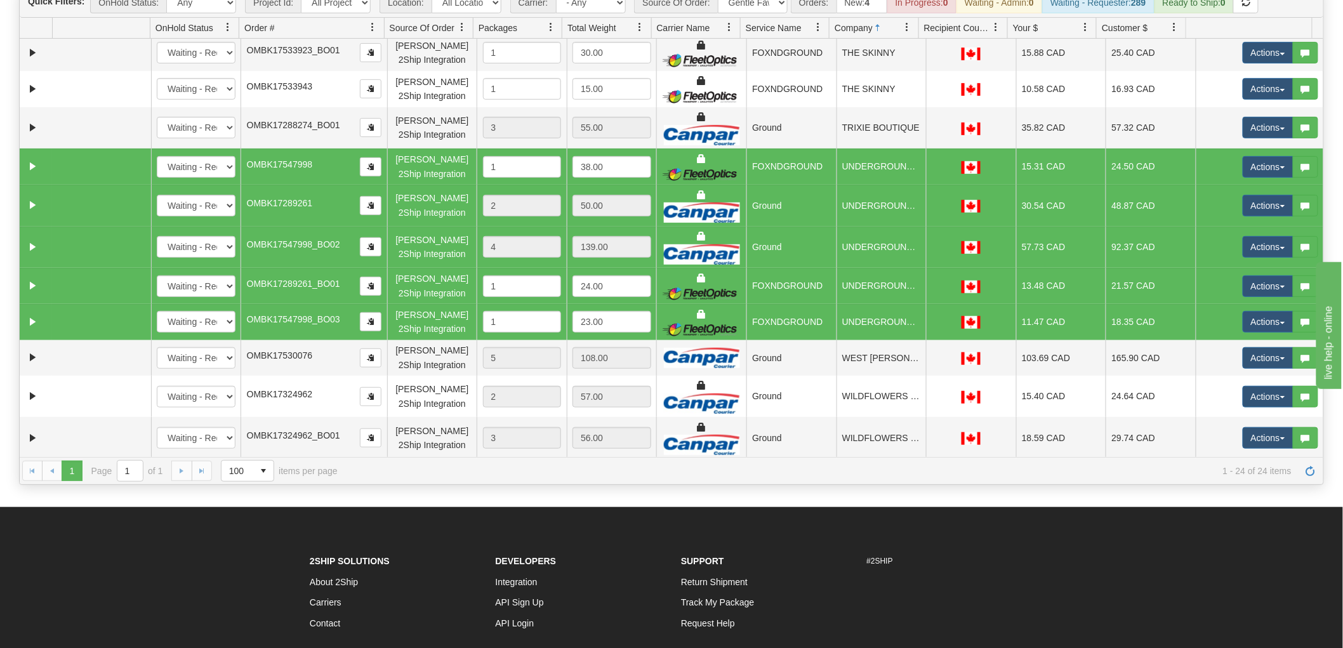
click at [385, 484] on div "Quick Filters: OnHold Status: Any New In Progress Waiting - Admin Waiting - Req…" at bounding box center [671, 236] width 1305 height 498
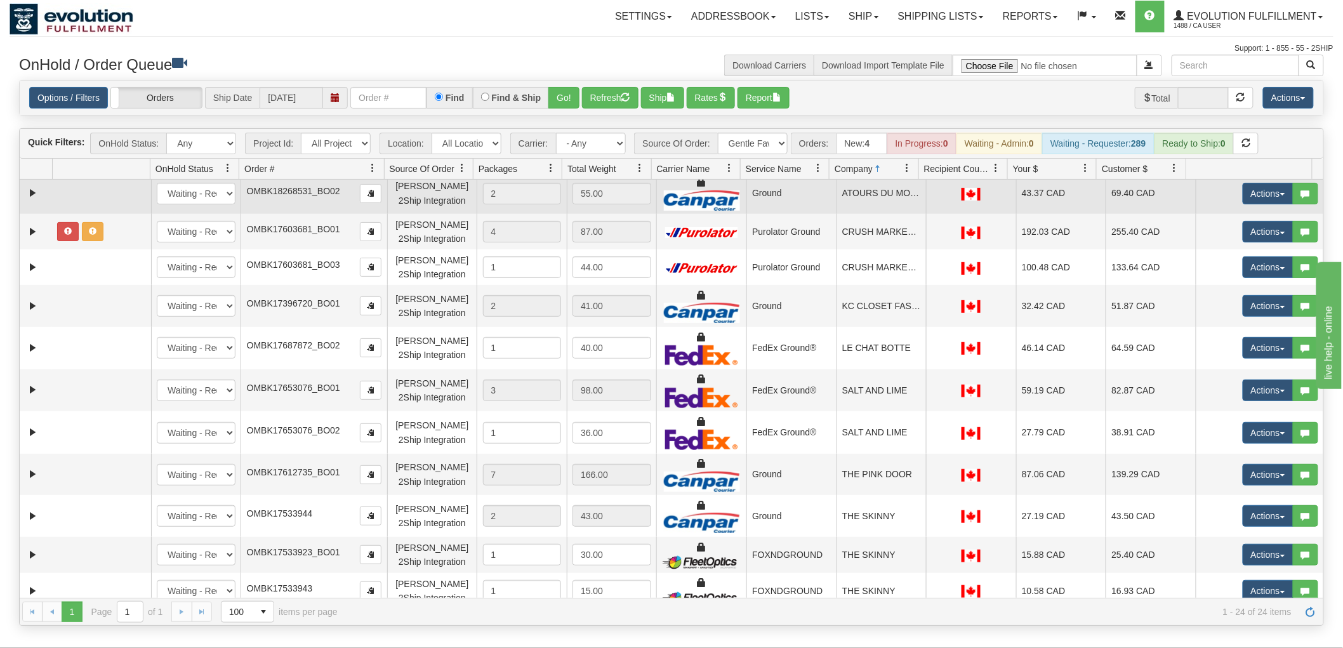
scroll to position [99, 0]
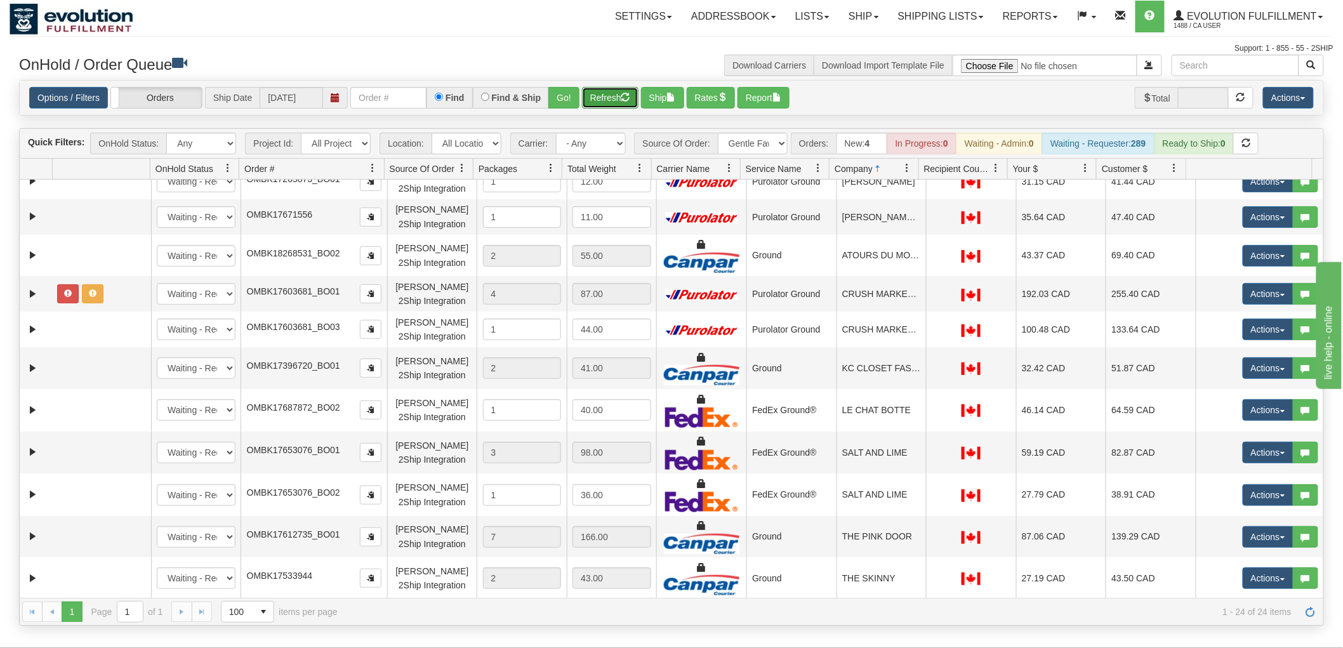
click at [612, 88] on button "Refresh" at bounding box center [610, 98] width 57 height 22
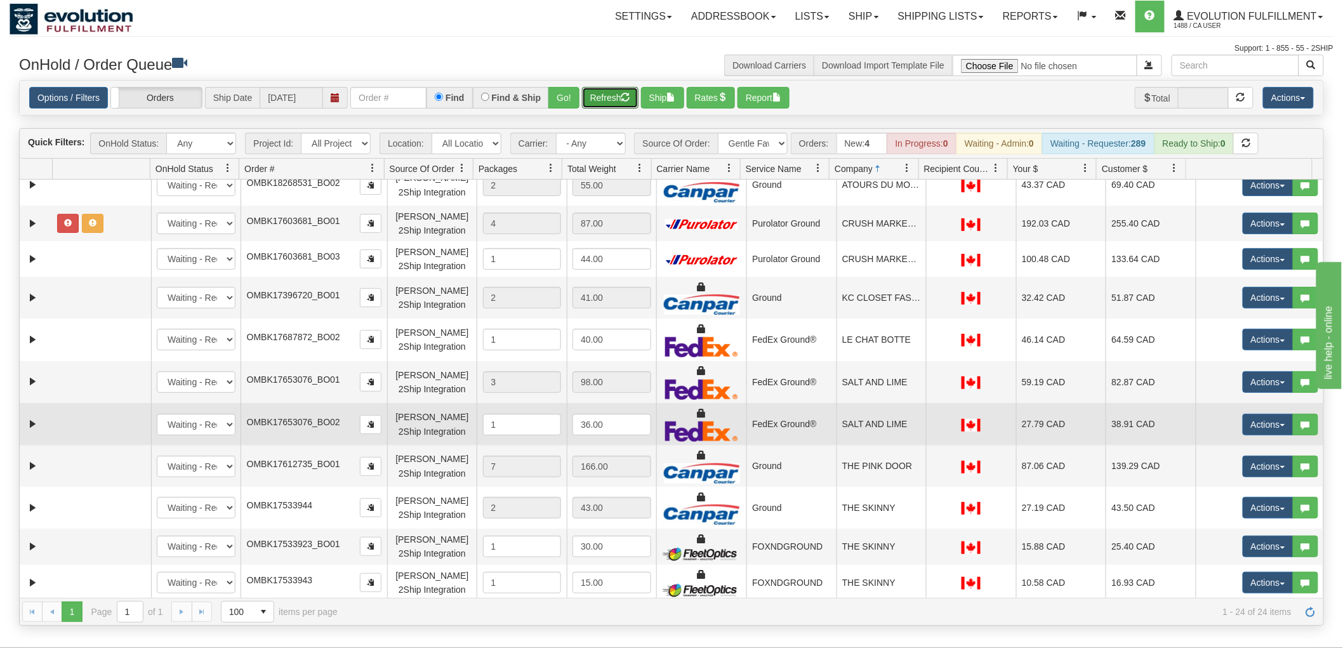
scroll to position [0, 0]
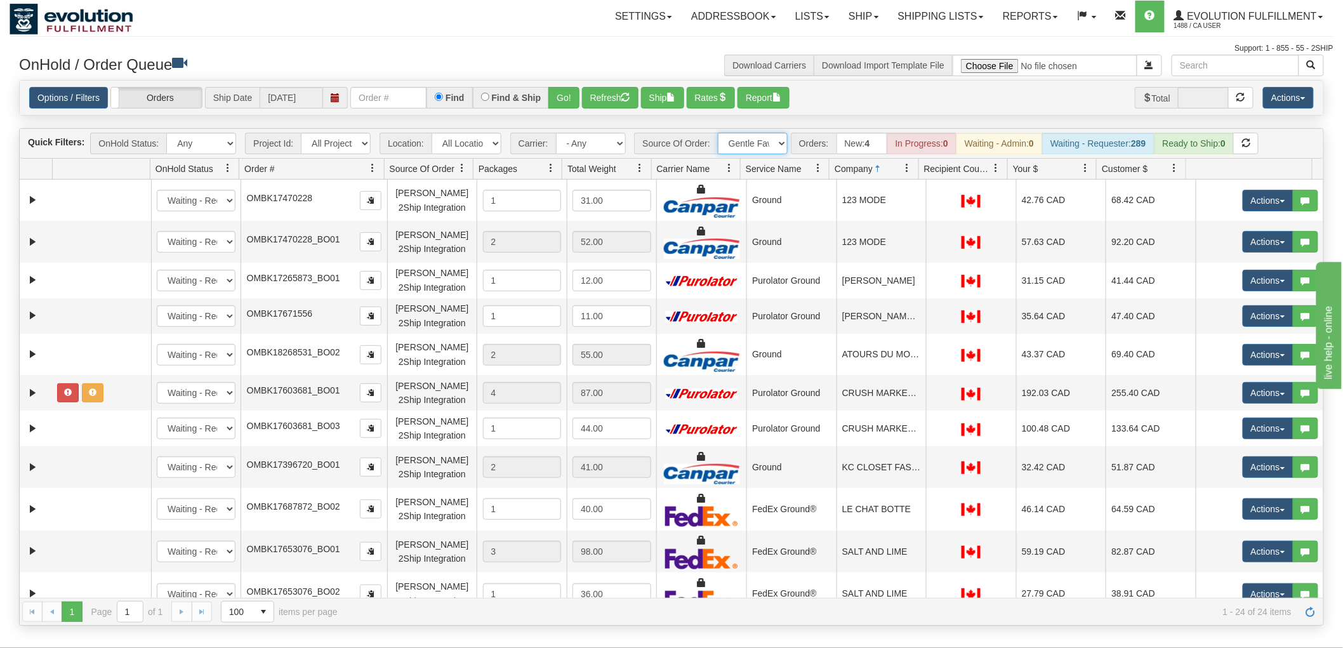
click at [735, 140] on select "All Sources AirBlaster 2Ship Integration Ambler Apparel 2Ship Integration BC [M…" at bounding box center [753, 144] width 70 height 22
select select "Tofino Towels 2Ship"
click at [718, 133] on select "All Sources AirBlaster 2Ship Integration Ambler Apparel 2Ship Integration BC [M…" at bounding box center [753, 144] width 70 height 22
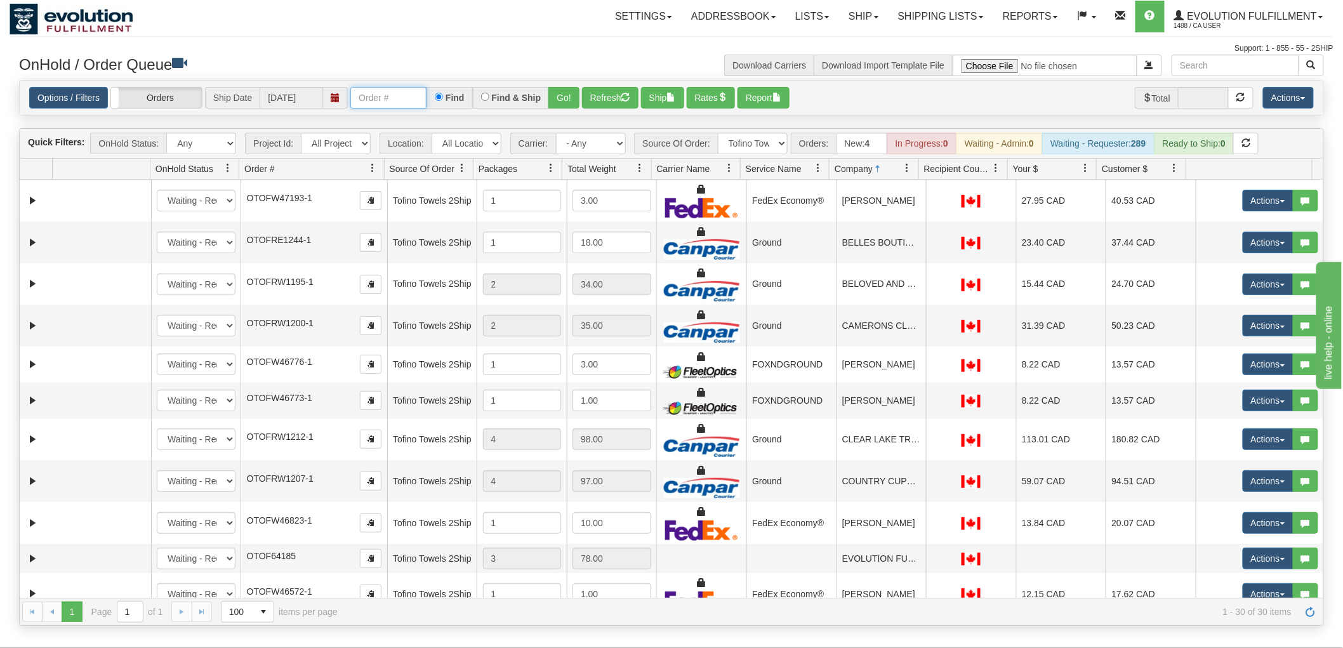
click at [408, 97] on input "text" at bounding box center [388, 98] width 76 height 22
type input "4719"
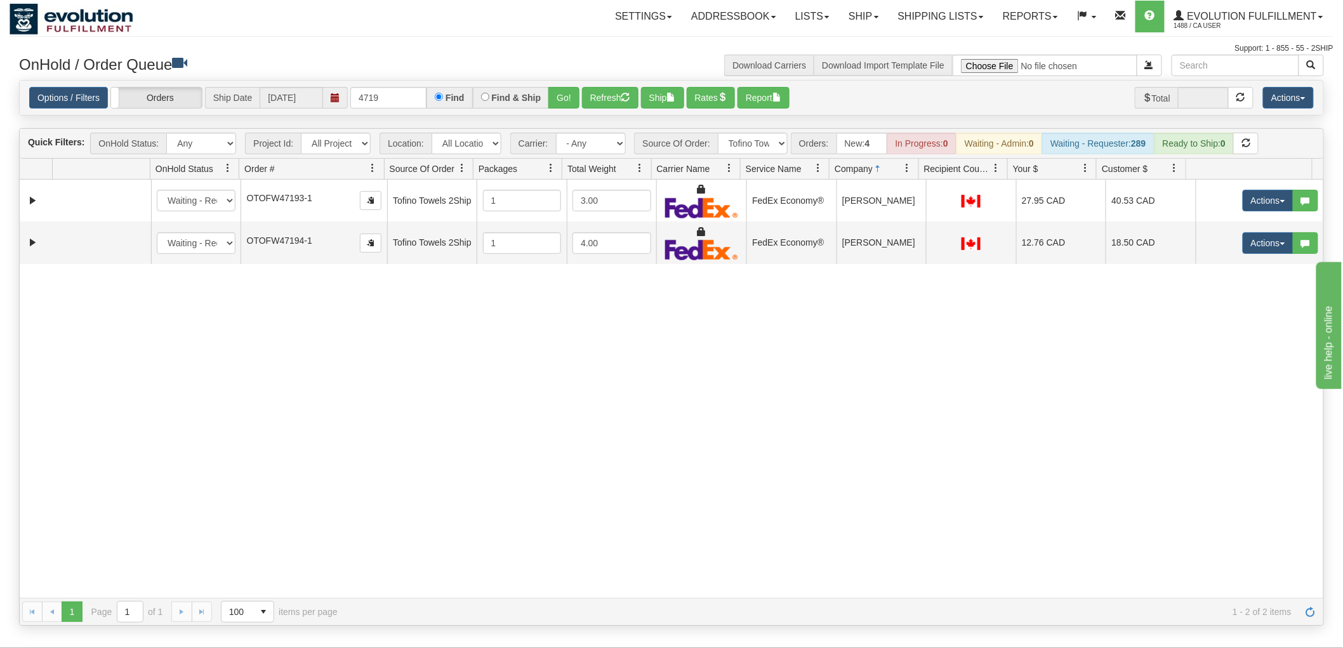
click at [834, 417] on div "31763004 EVOLUTION V3 91461461 91461462 New In Progress Waiting - Admin Waiting…" at bounding box center [672, 389] width 1304 height 418
click at [615, 97] on button "Refresh" at bounding box center [610, 98] width 57 height 22
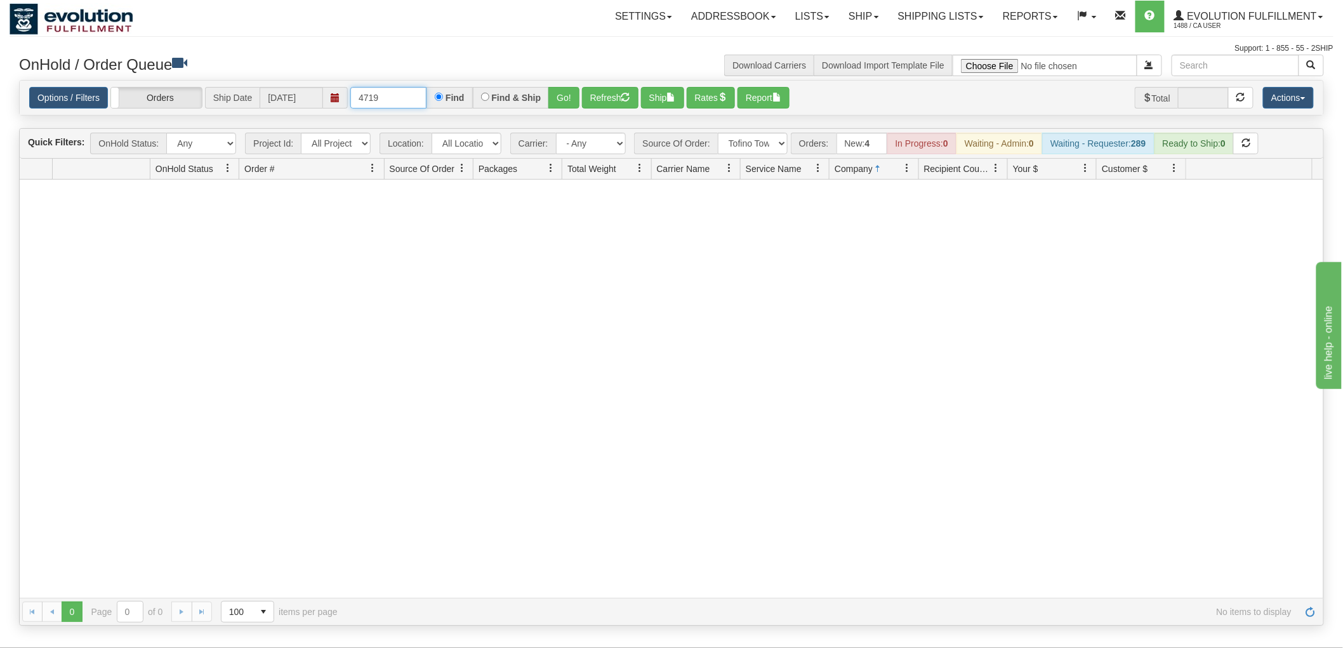
click at [413, 90] on input "4719" at bounding box center [388, 98] width 76 height 22
click at [573, 95] on button "Go!" at bounding box center [564, 98] width 31 height 22
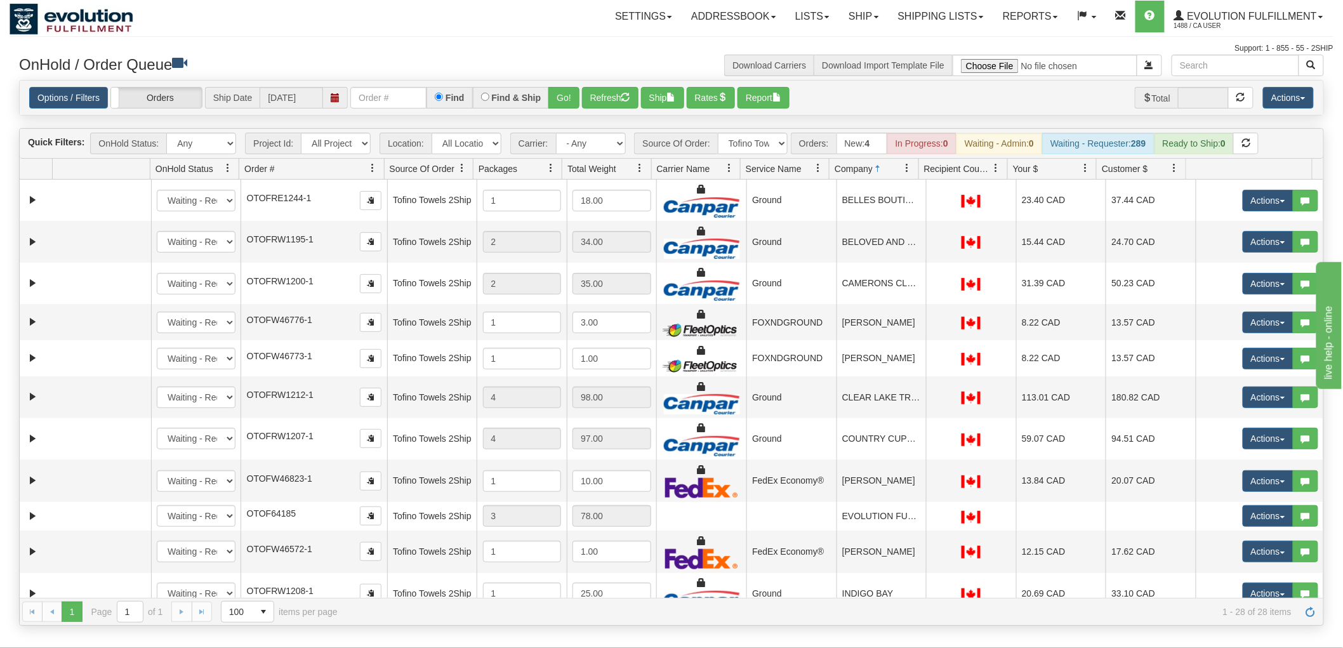
click at [910, 163] on span at bounding box center [908, 168] width 10 height 10
click at [926, 197] on span "Sort Ascending" at bounding box center [954, 196] width 66 height 13
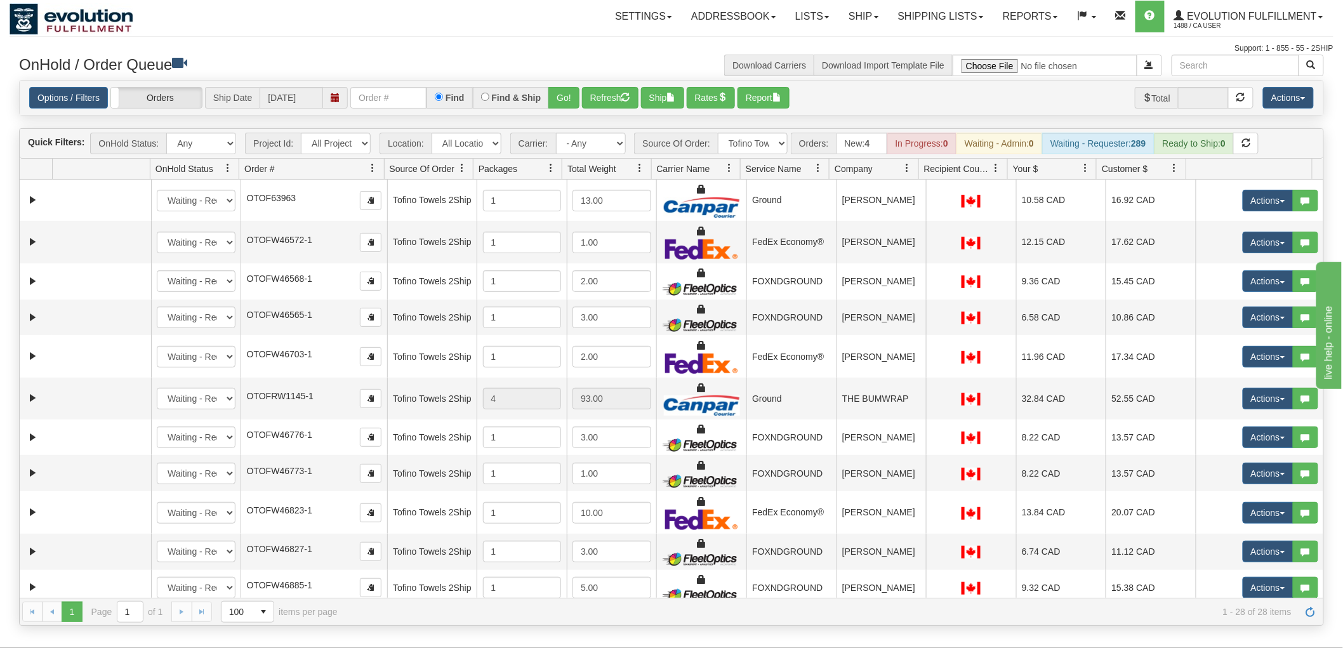
click at [900, 164] on link at bounding box center [908, 168] width 22 height 22
click at [953, 199] on span "Sort Ascending" at bounding box center [954, 196] width 66 height 13
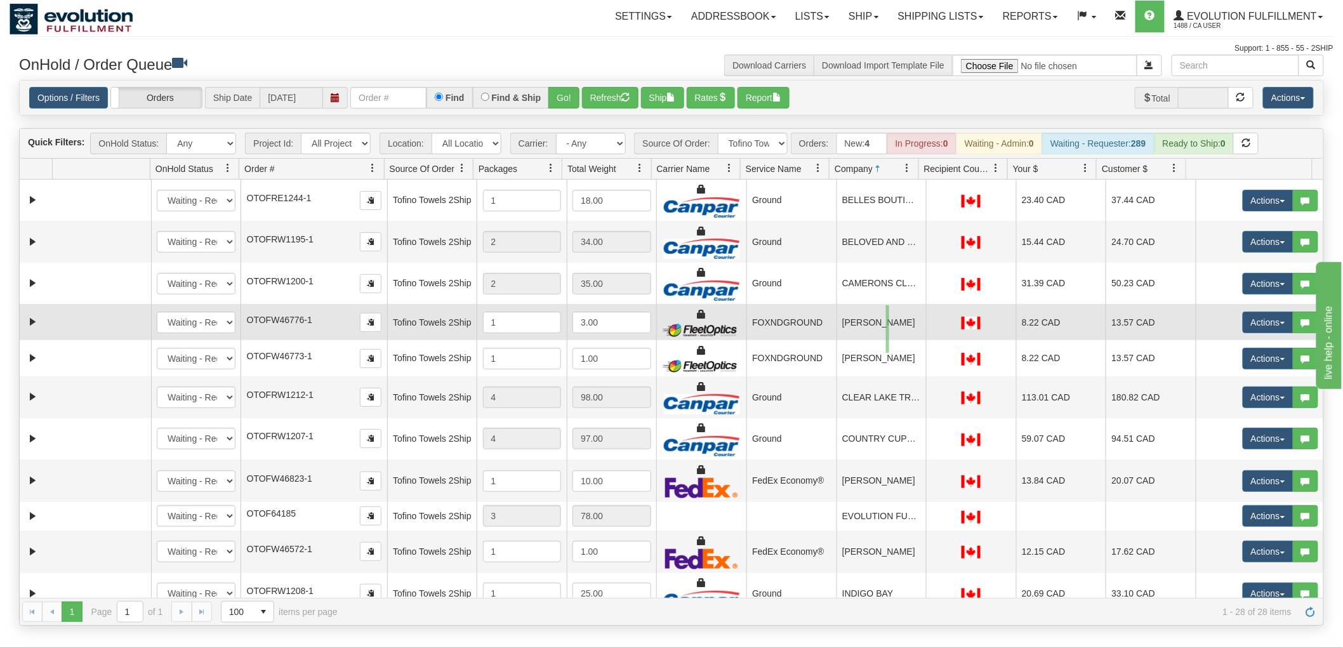
drag, startPoint x: 889, startPoint y: 353, endPoint x: 886, endPoint y: 305, distance: 47.7
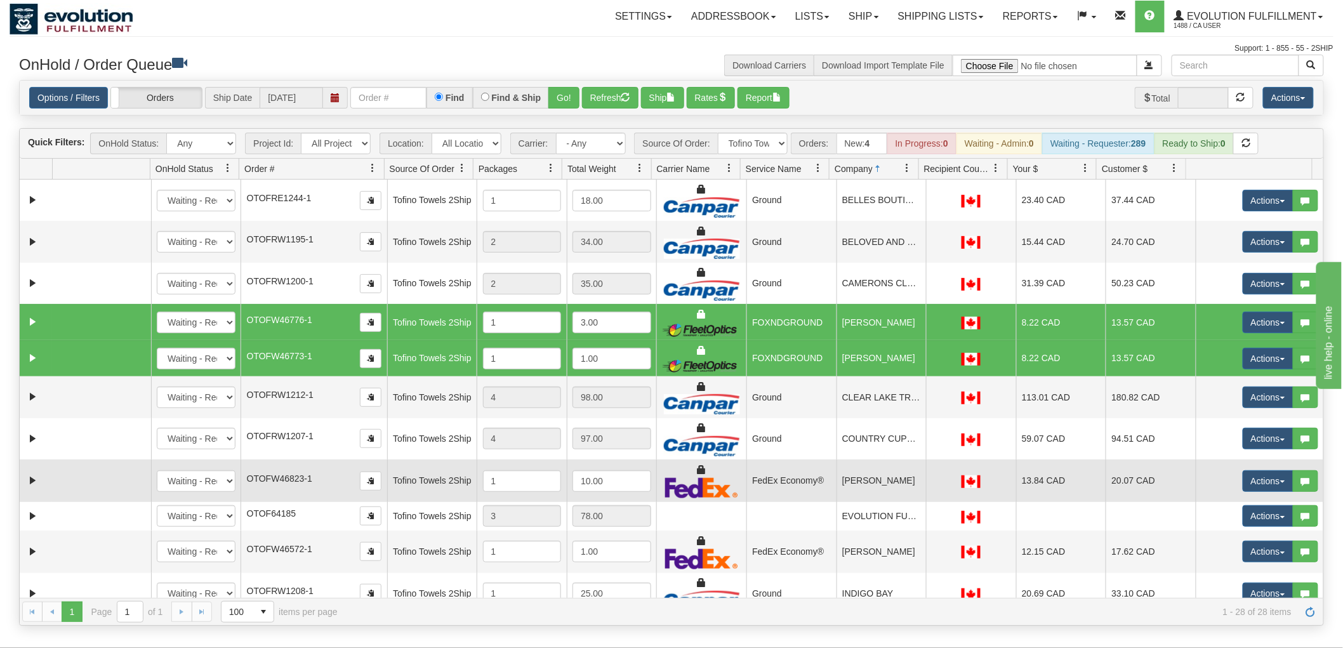
click at [894, 476] on td "[PERSON_NAME]" at bounding box center [882, 481] width 90 height 43
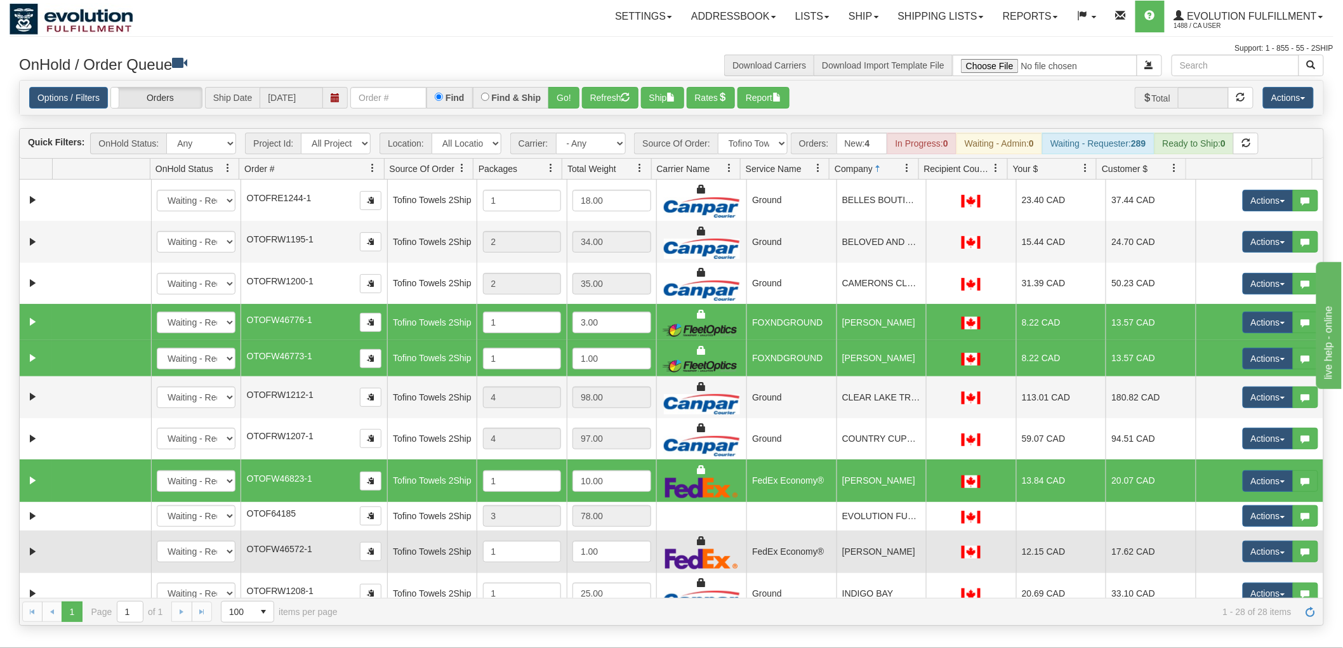
click at [889, 554] on td "[PERSON_NAME]" at bounding box center [882, 552] width 90 height 43
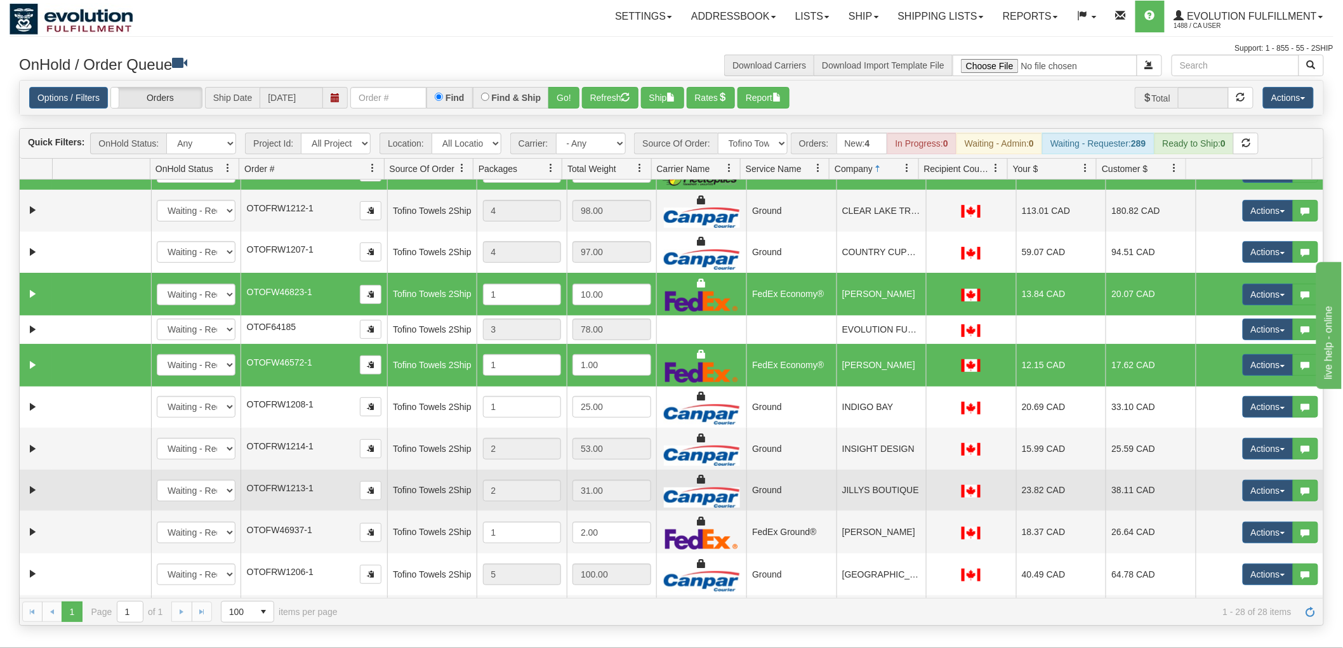
scroll to position [211, 0]
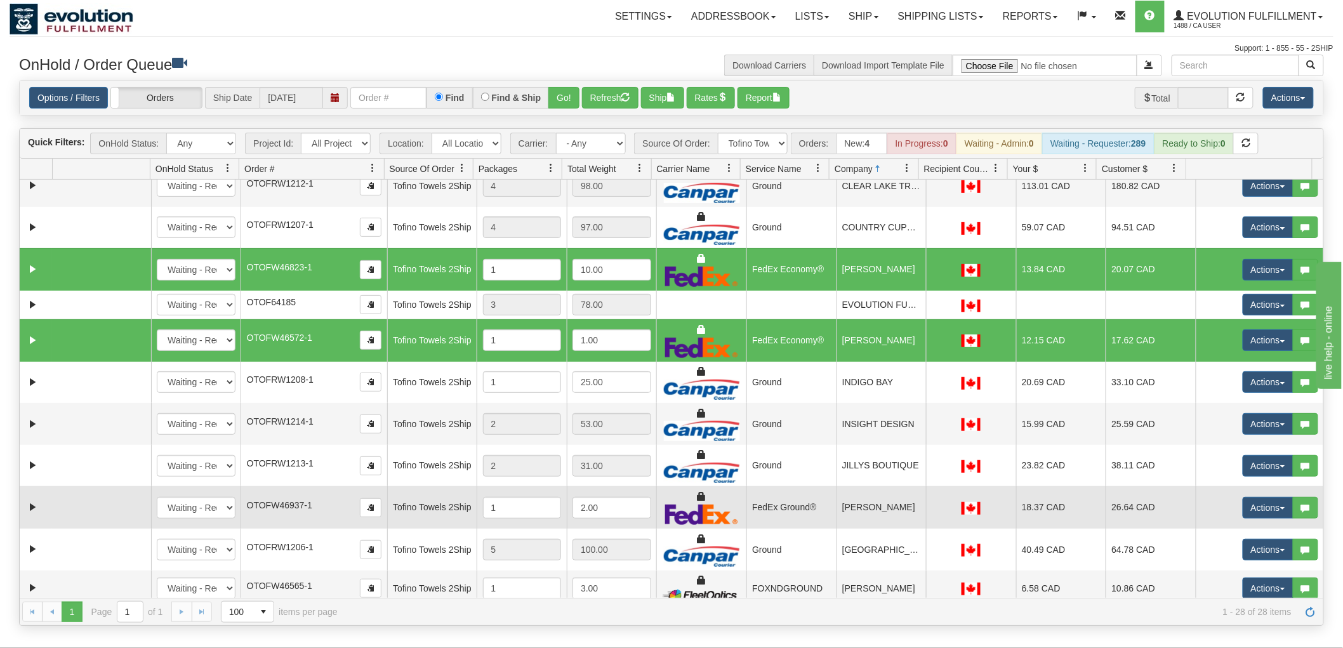
click at [871, 521] on td "[PERSON_NAME]" at bounding box center [882, 507] width 90 height 43
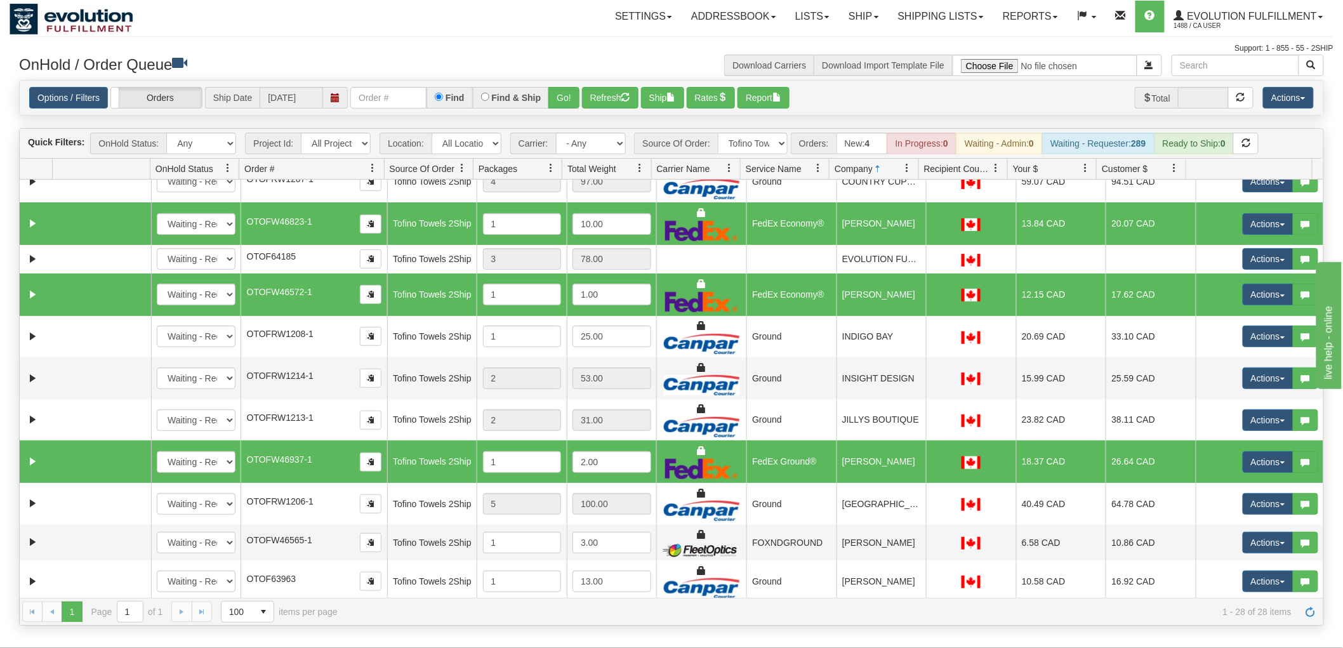
scroll to position [282, 0]
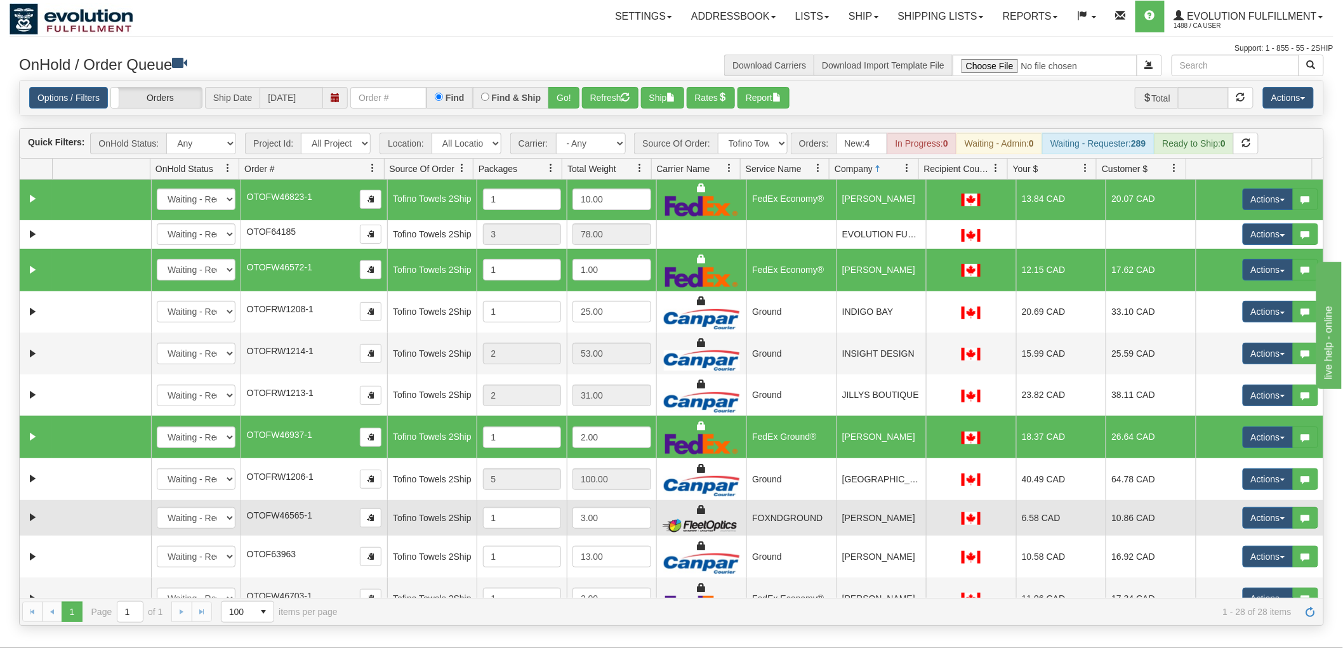
click at [867, 521] on td "[PERSON_NAME]" at bounding box center [882, 518] width 90 height 36
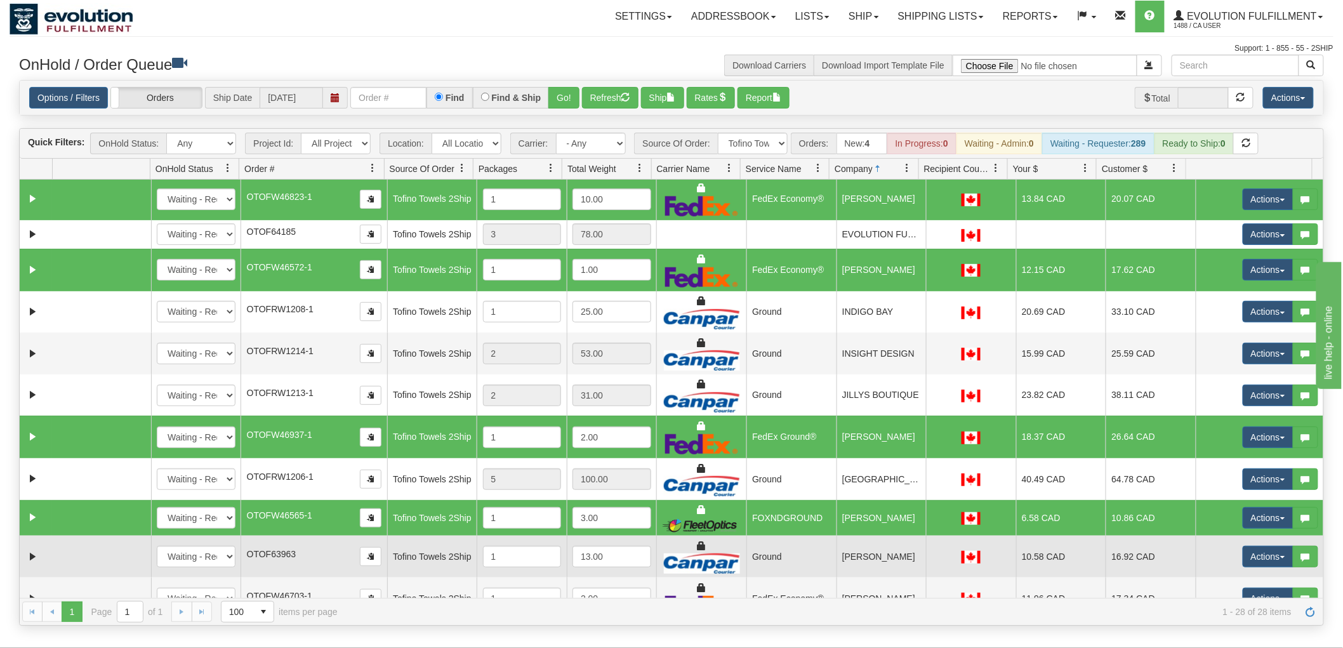
click at [881, 554] on td "[PERSON_NAME]" at bounding box center [882, 557] width 90 height 42
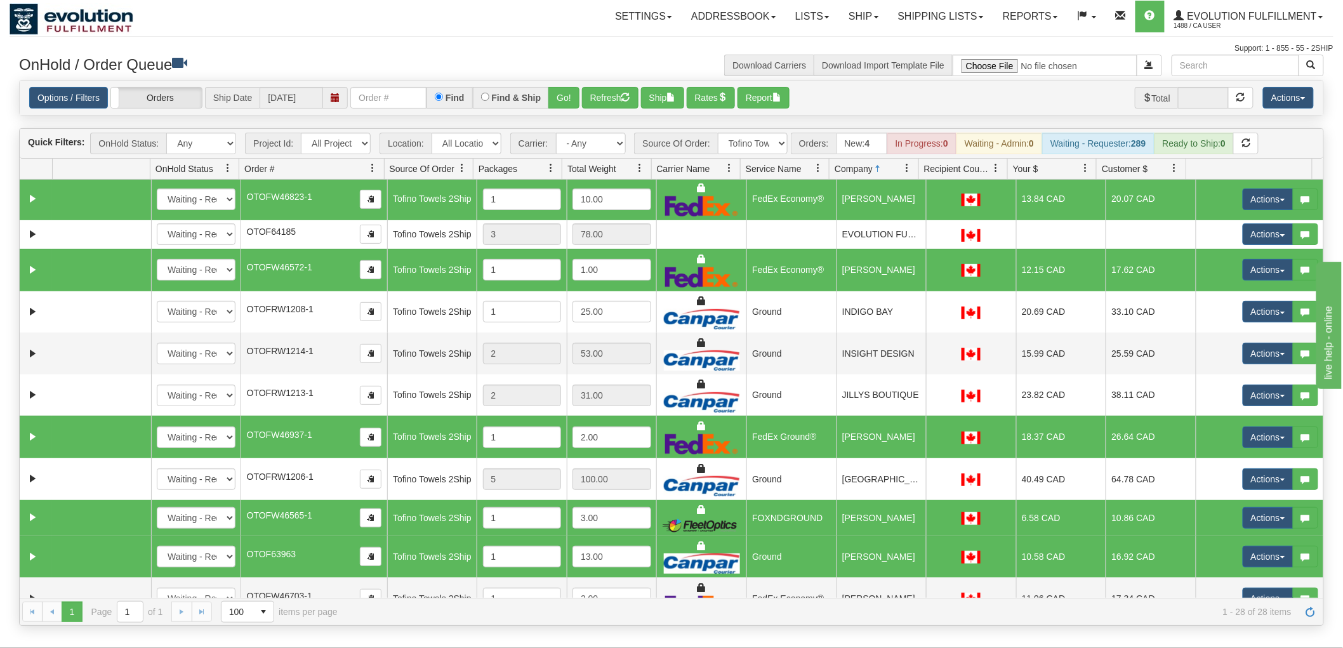
scroll to position [352, 0]
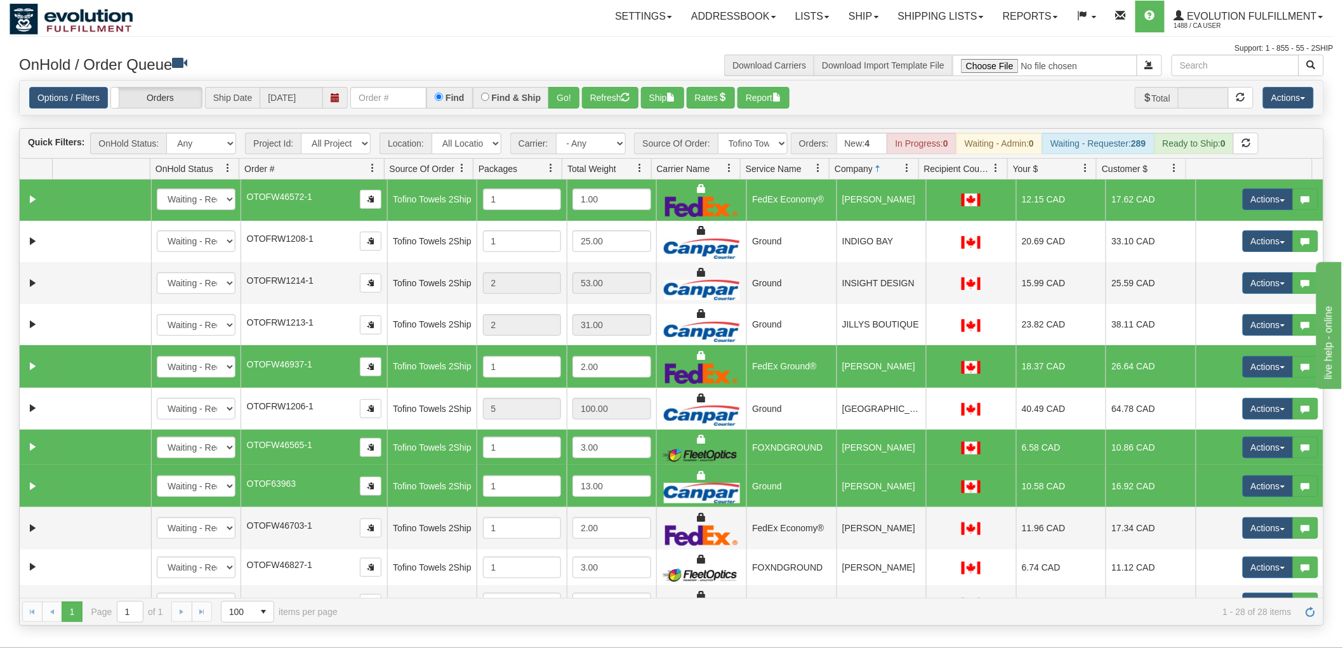
click at [881, 524] on td "[PERSON_NAME]" at bounding box center [882, 528] width 90 height 43
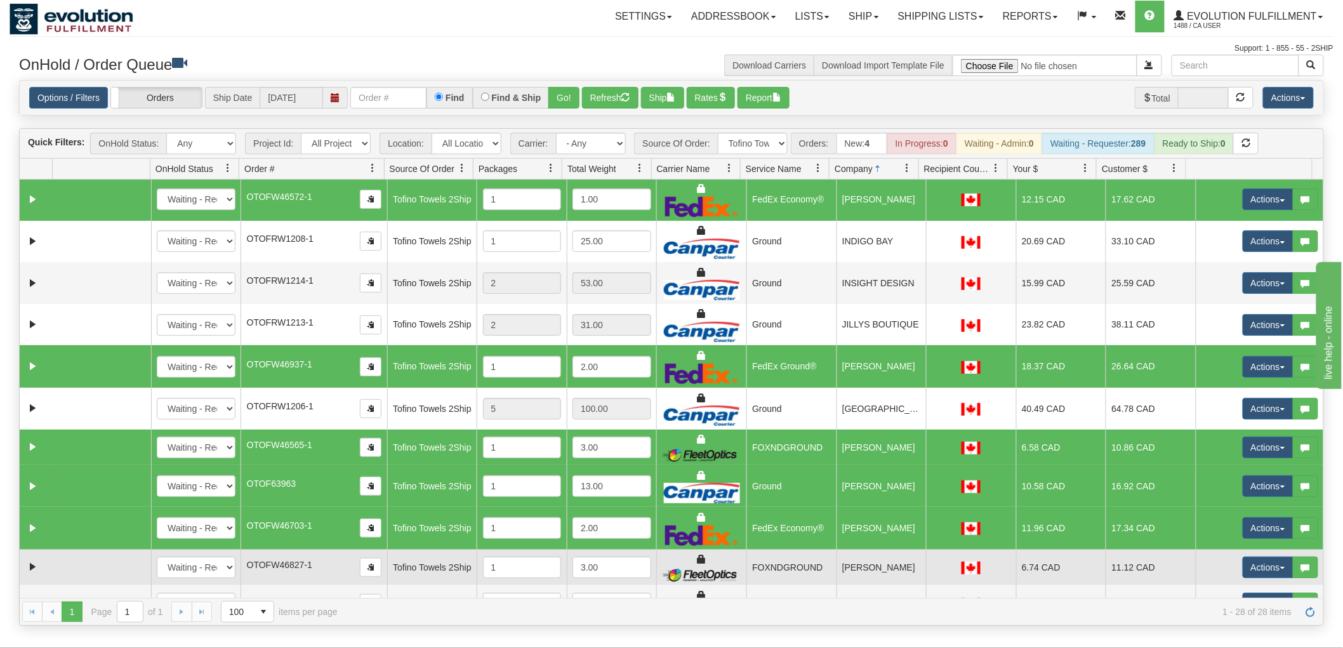
click at [886, 556] on td "[PERSON_NAME]" at bounding box center [882, 568] width 90 height 36
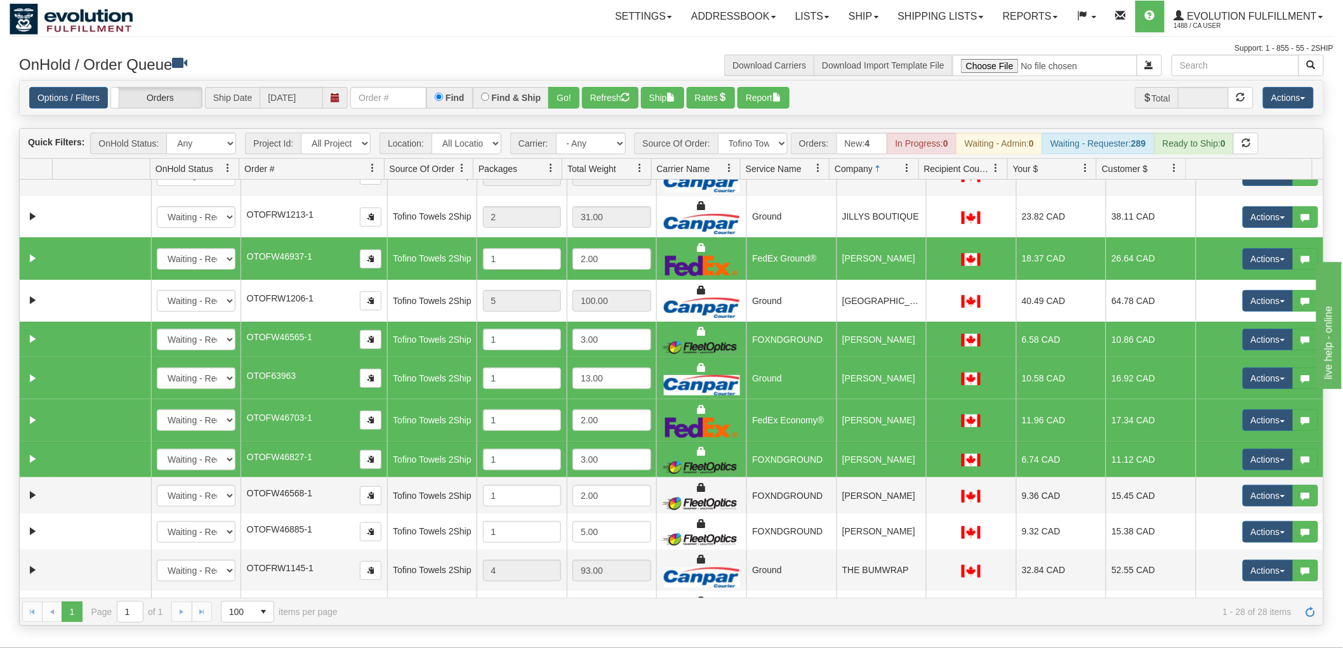
scroll to position [493, 0]
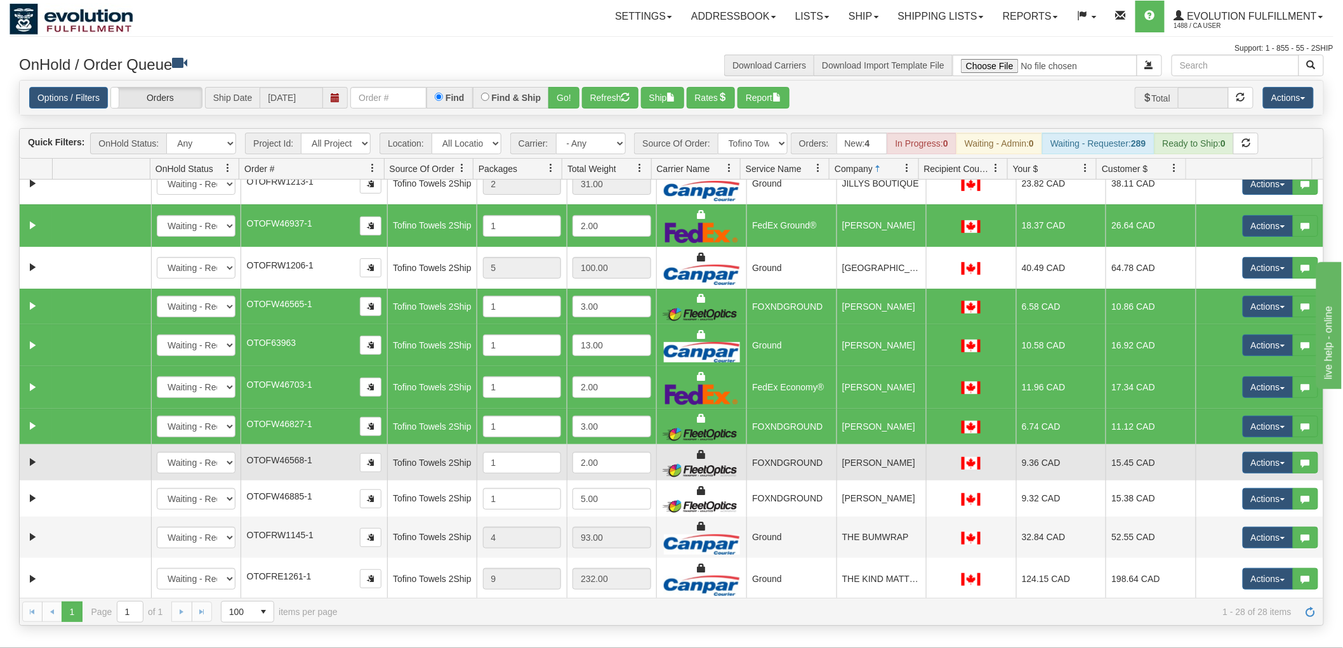
click at [875, 460] on td "[PERSON_NAME]" at bounding box center [882, 462] width 90 height 36
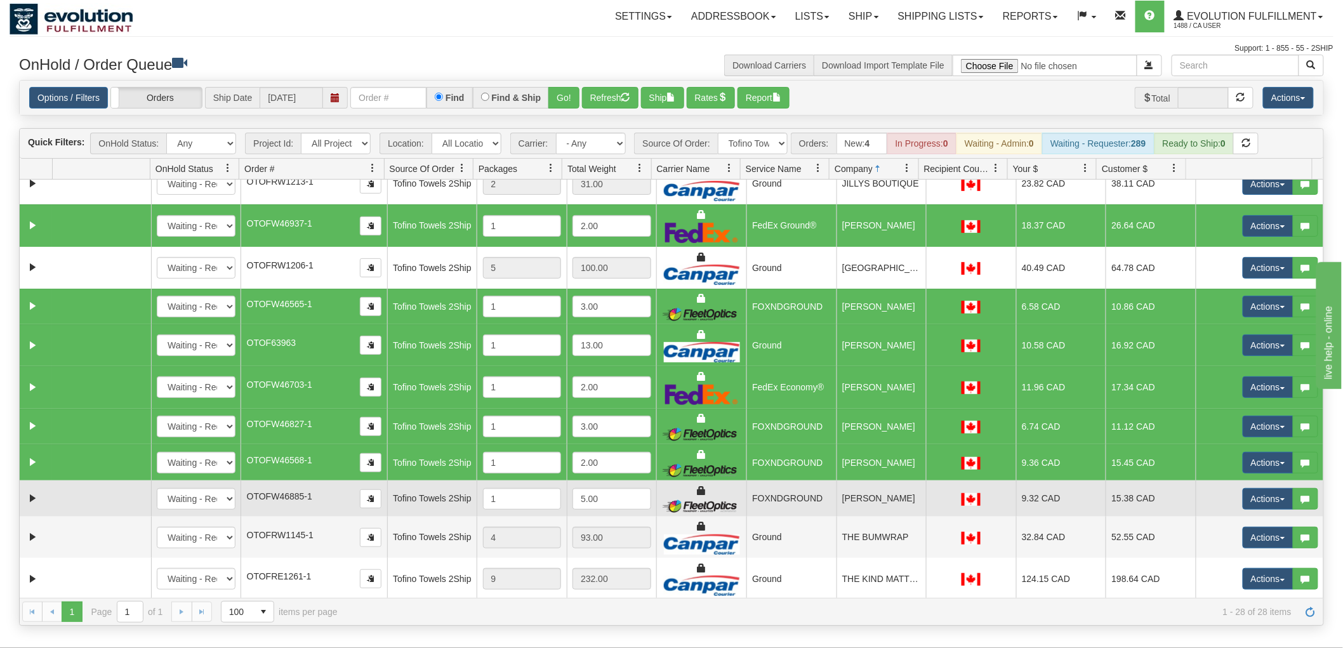
click at [885, 498] on td "[PERSON_NAME]" at bounding box center [882, 499] width 90 height 36
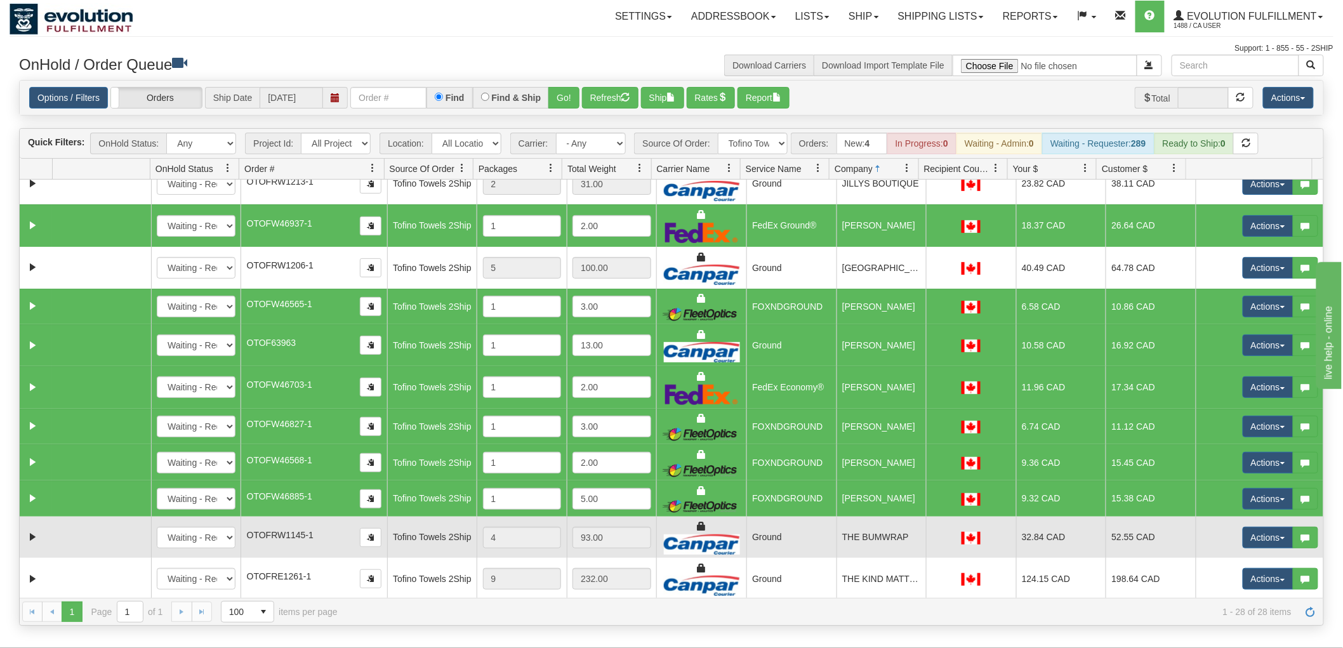
click at [879, 541] on td "THE BUMWRAP" at bounding box center [882, 538] width 90 height 42
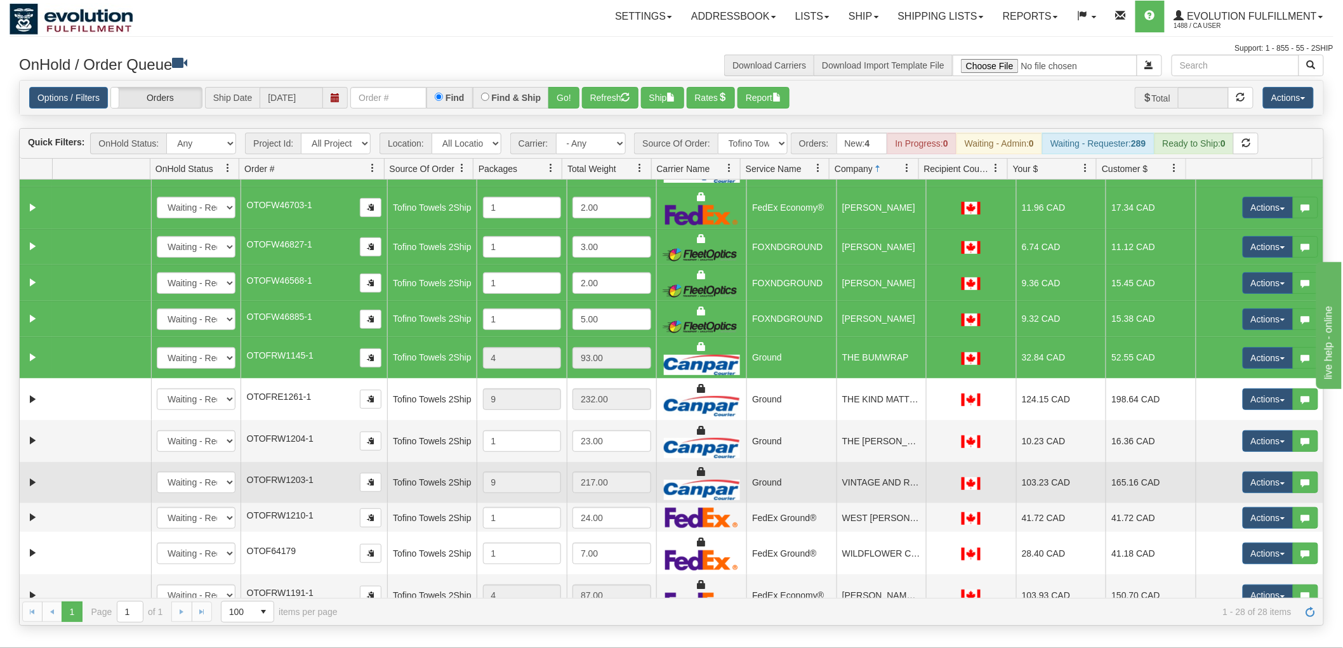
scroll to position [703, 0]
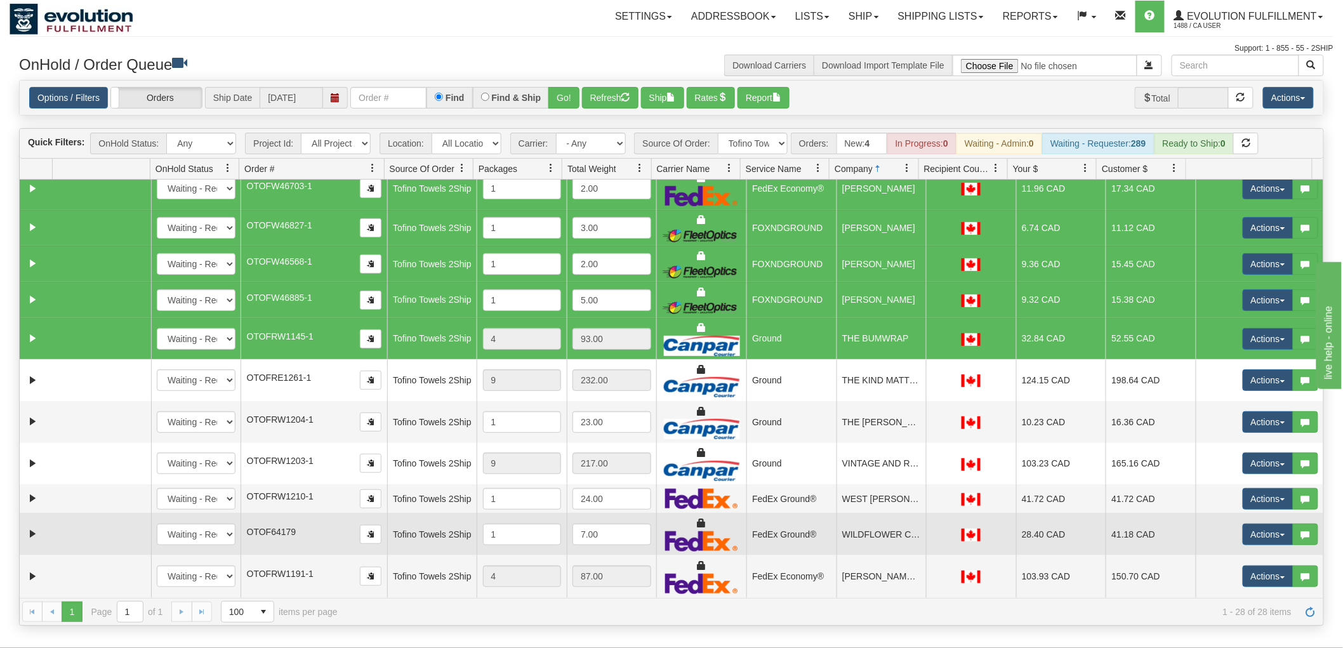
click at [889, 543] on td "WILDFLOWER CLOTHING" at bounding box center [882, 534] width 90 height 43
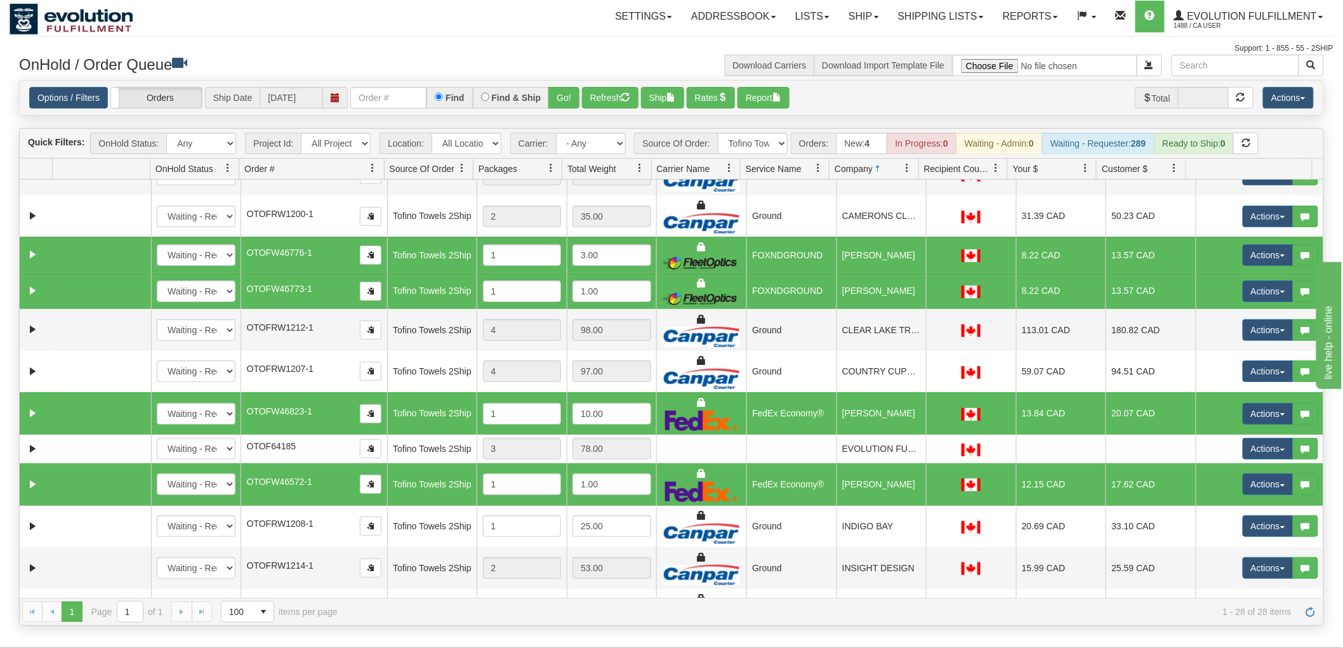
scroll to position [0, 0]
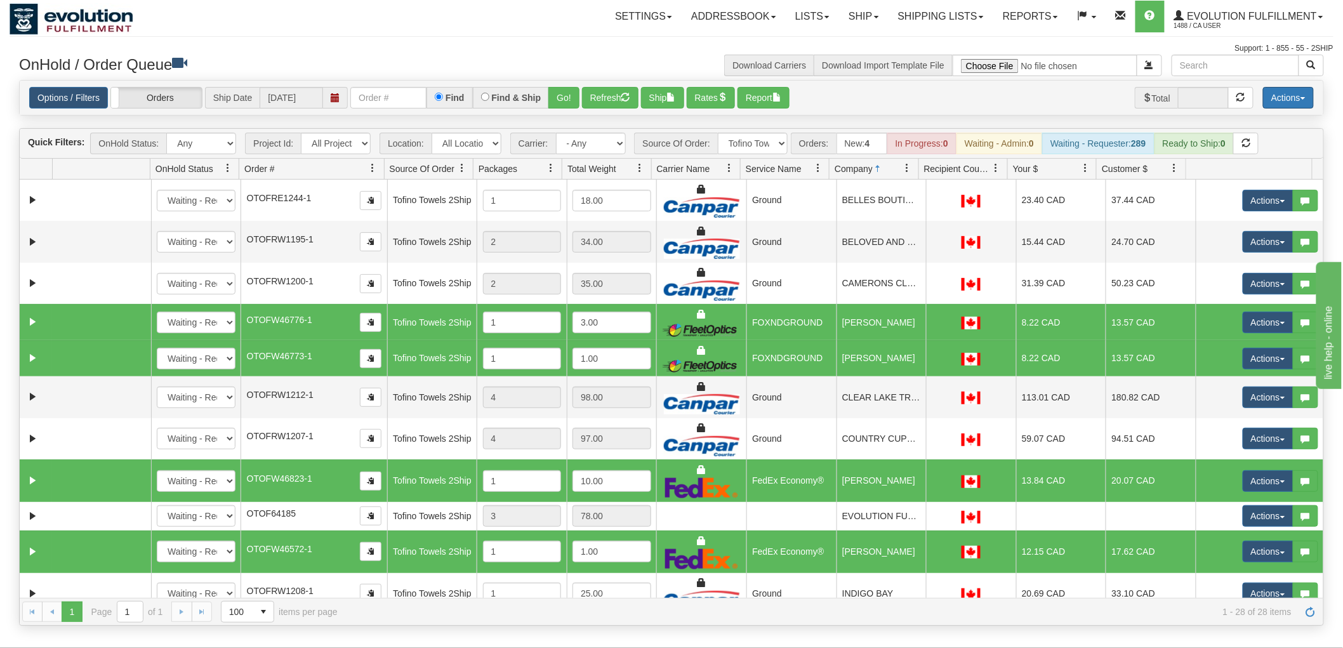
click at [1272, 91] on button "Actions" at bounding box center [1288, 98] width 51 height 22
click at [1251, 195] on link "Delete Selected" at bounding box center [1260, 200] width 107 height 17
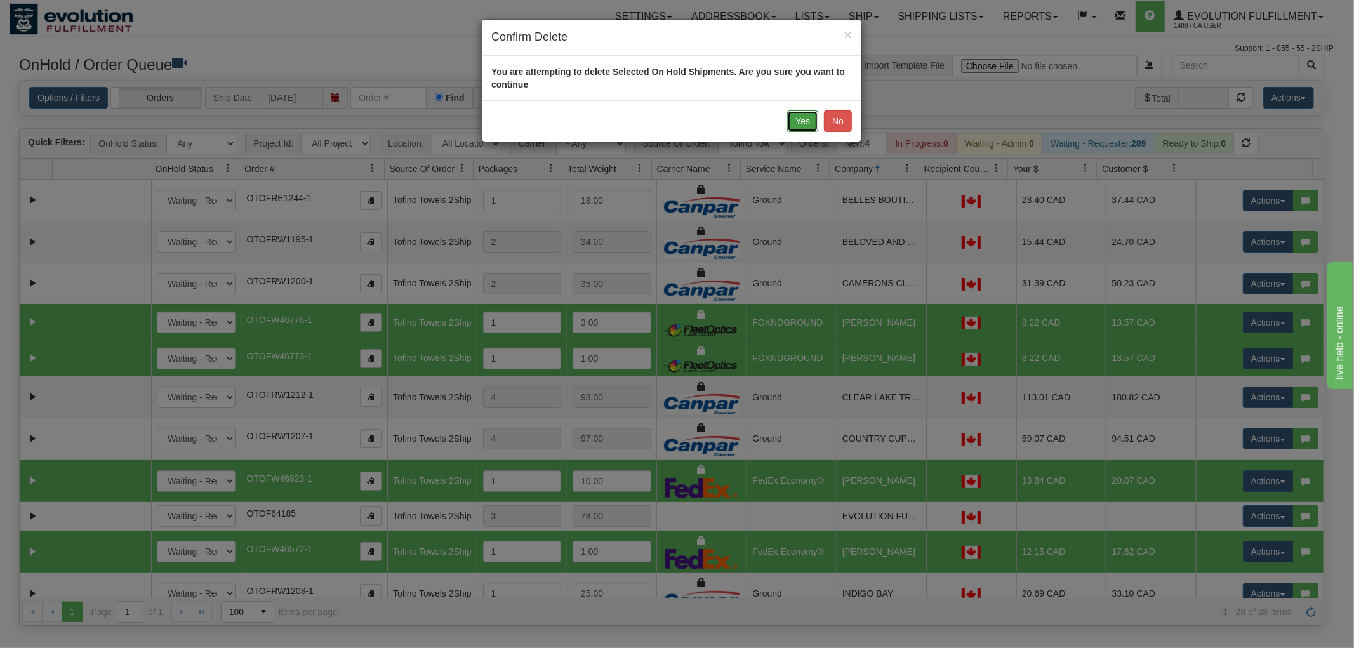
click at [810, 116] on button "Yes" at bounding box center [802, 121] width 31 height 22
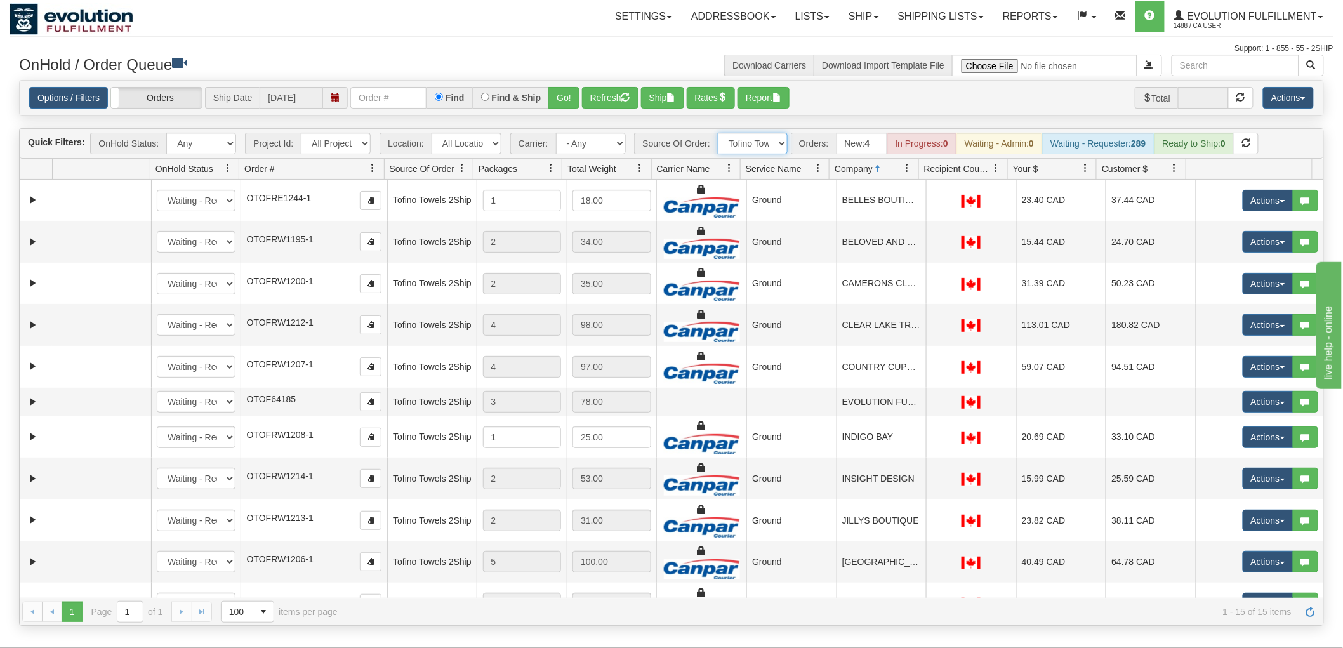
click at [748, 143] on select "All Sources AirBlaster 2Ship Integration Ambler Apparel 2Ship Integration BC [M…" at bounding box center [753, 144] width 70 height 22
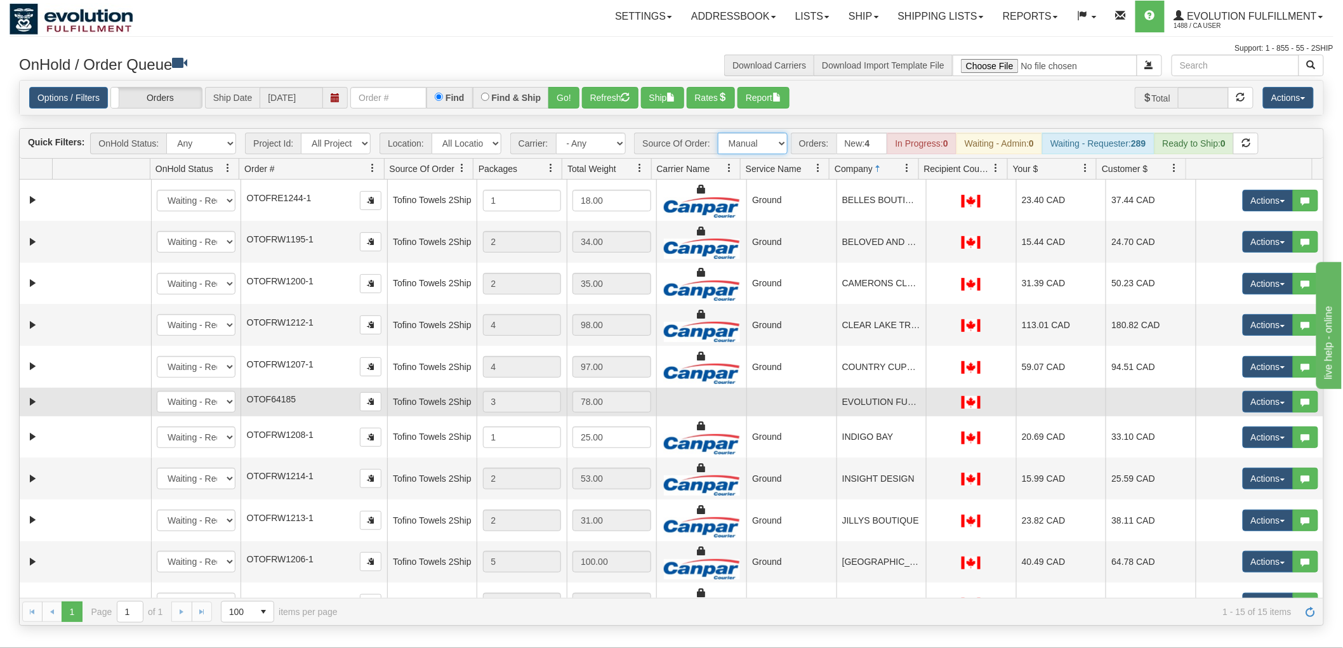
click at [718, 133] on select "All Sources AirBlaster 2Ship Integration Ambler Apparel 2Ship Integration BC [M…" at bounding box center [753, 144] width 70 height 22
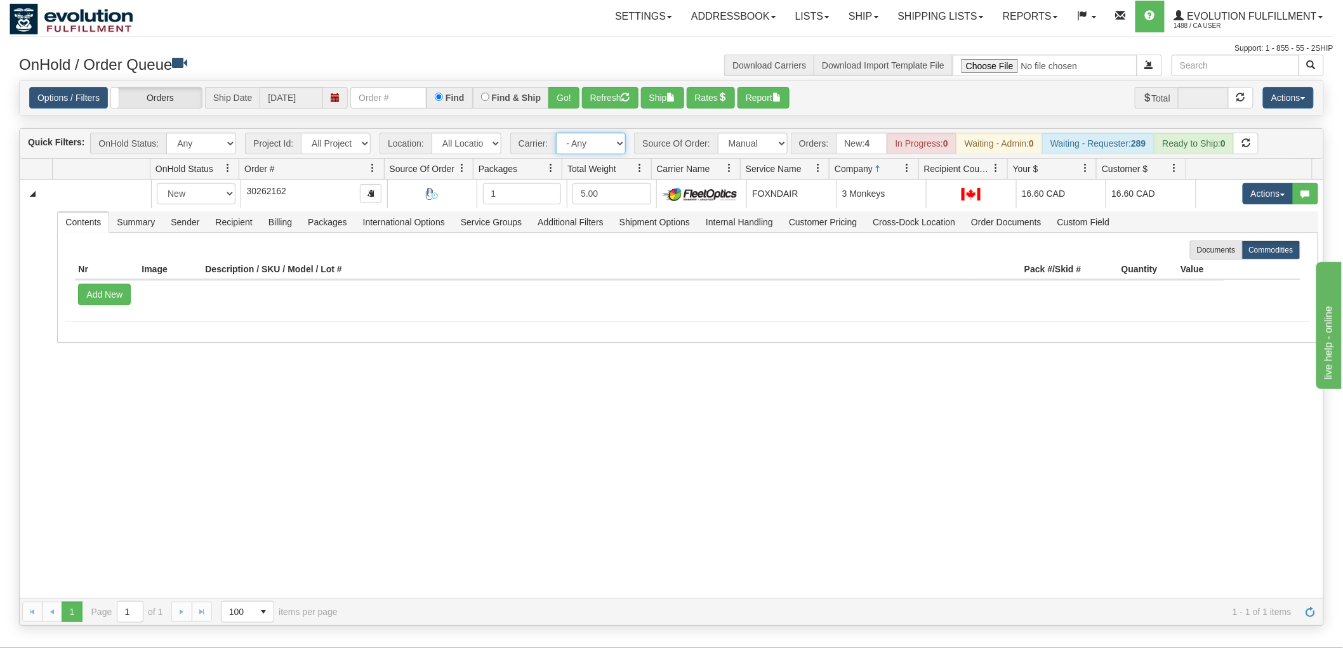
click at [585, 145] on select "- Any - Has NO carrier assigned - Has a carrier assigned FleetOptics Inc. My Ca…" at bounding box center [591, 144] width 70 height 22
click at [749, 148] on select "All Sources AirBlaster 2Ship Integration Ambler Apparel 2Ship Integration BC [M…" at bounding box center [753, 144] width 70 height 22
click at [718, 133] on select "All Sources AirBlaster 2Ship Integration Ambler Apparel 2Ship Integration BC [M…" at bounding box center [753, 144] width 70 height 22
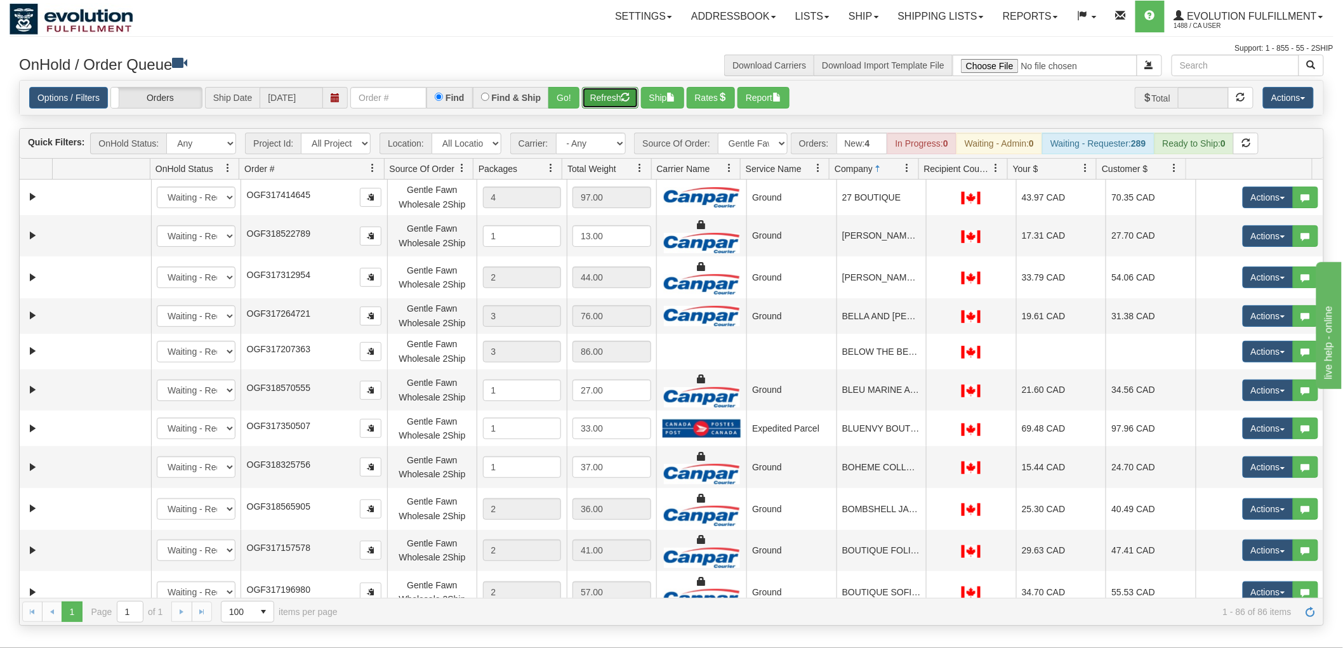
click at [605, 98] on button "Refresh" at bounding box center [610, 98] width 57 height 22
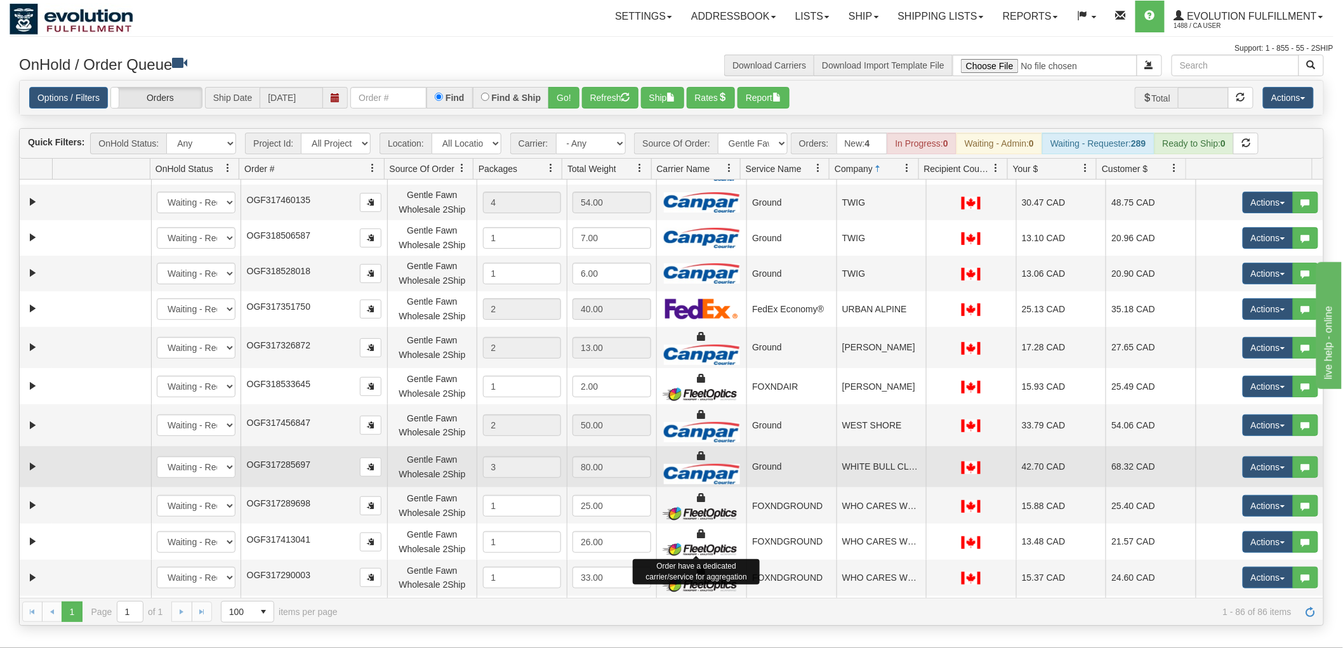
scroll to position [2762, 0]
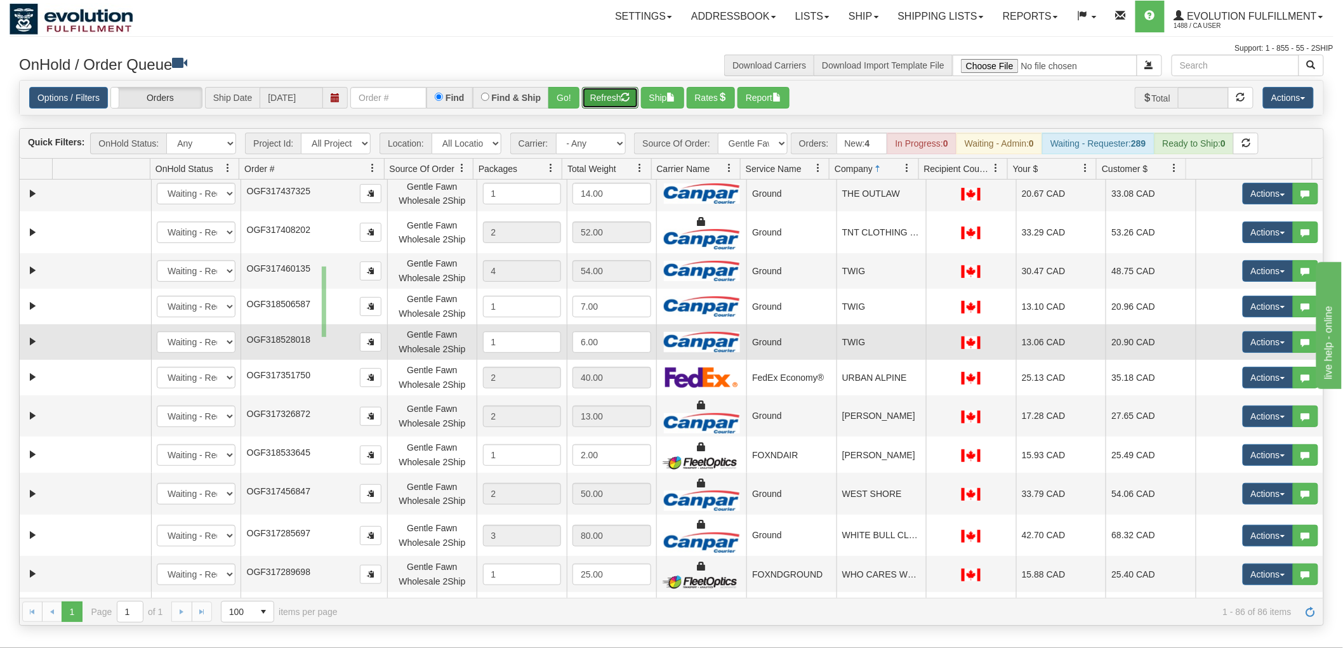
drag, startPoint x: 322, startPoint y: 267, endPoint x: 326, endPoint y: 345, distance: 78.9
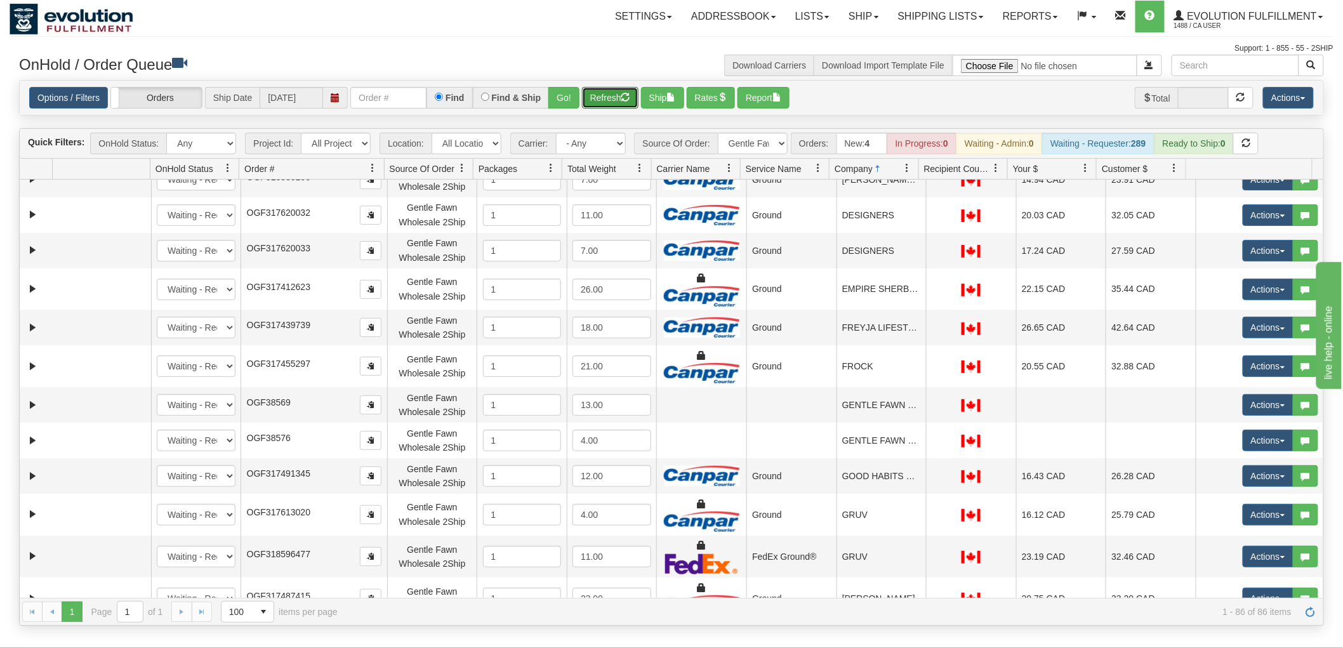
scroll to position [917, 0]
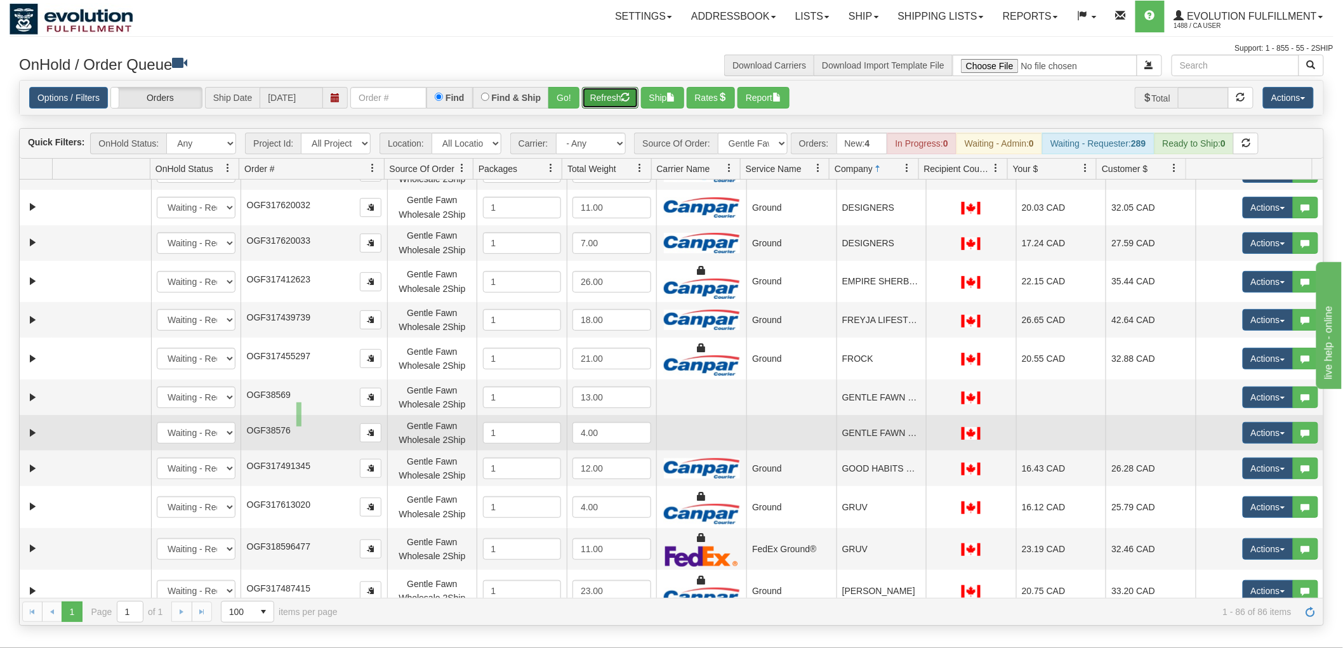
drag, startPoint x: 296, startPoint y: 403, endPoint x: 302, endPoint y: 427, distance: 24.7
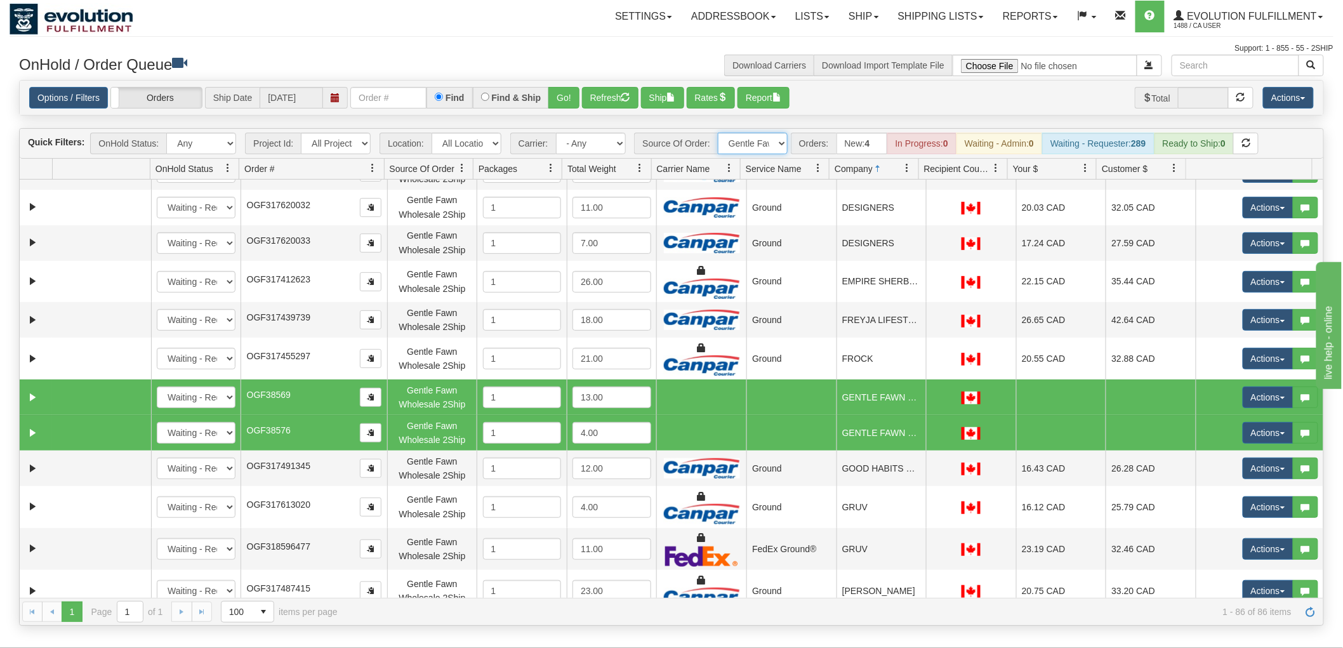
click at [771, 140] on select "All Sources AirBlaster 2Ship Integration Ambler Apparel 2Ship Integration BC [M…" at bounding box center [753, 144] width 70 height 22
click at [718, 133] on select "All Sources AirBlaster 2Ship Integration Ambler Apparel 2Ship Integration BC [M…" at bounding box center [753, 144] width 70 height 22
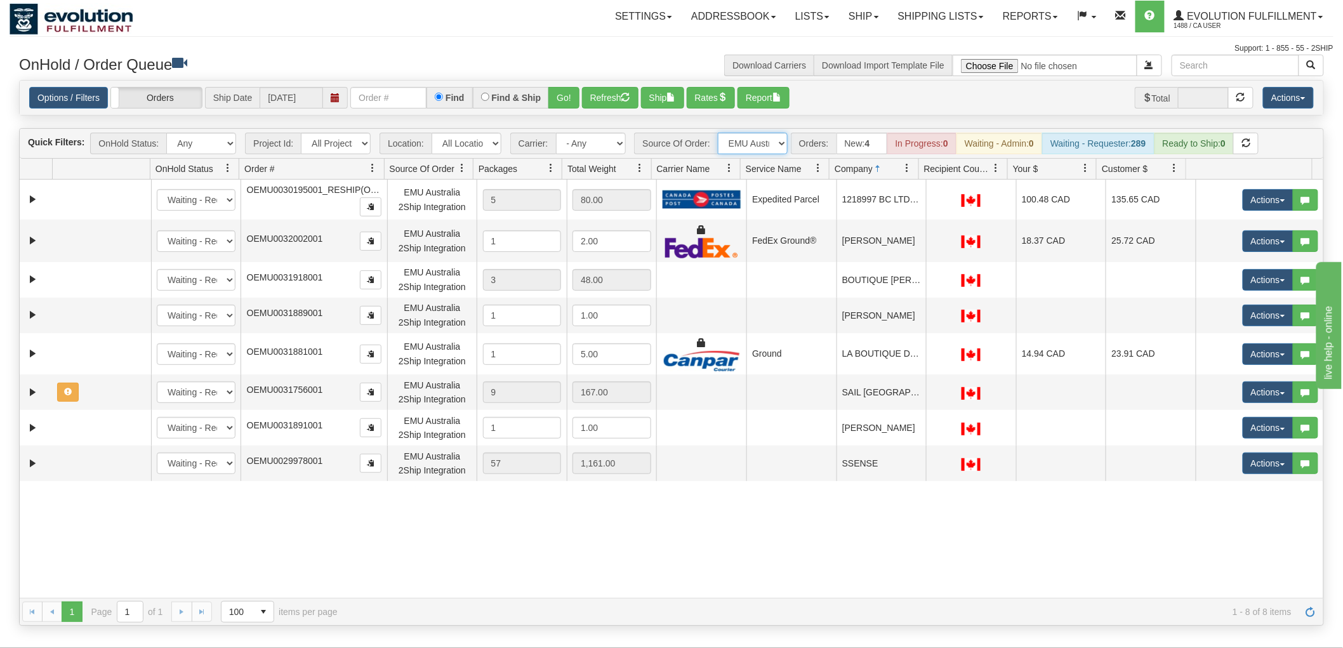
scroll to position [0, 0]
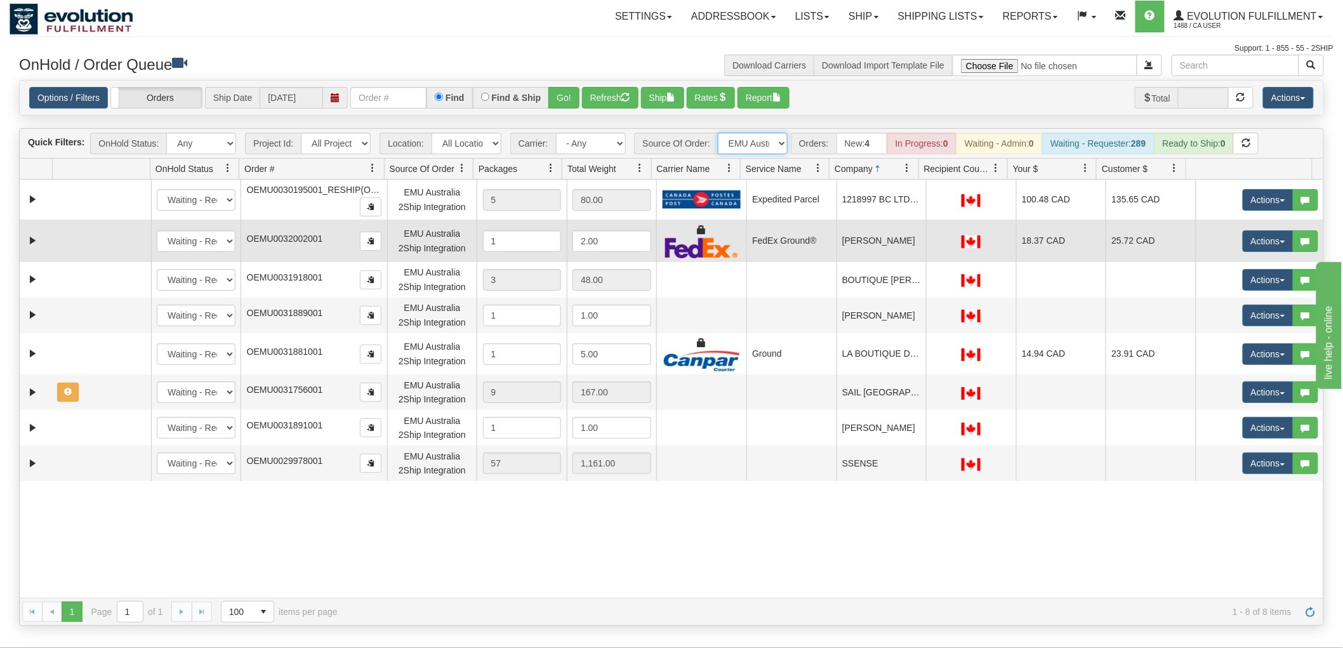
click at [845, 229] on td "[PERSON_NAME]" at bounding box center [882, 241] width 90 height 43
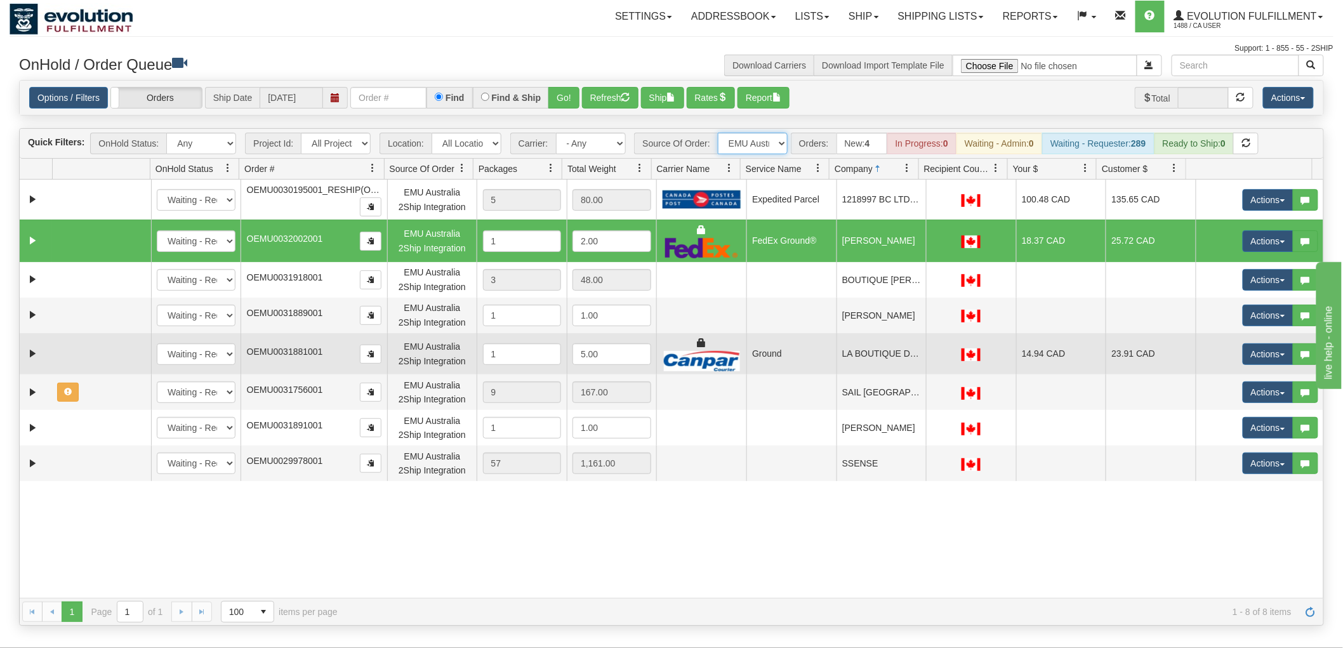
click at [872, 347] on td "LA BOUTIQUE DU [PERSON_NAME]" at bounding box center [882, 354] width 90 height 42
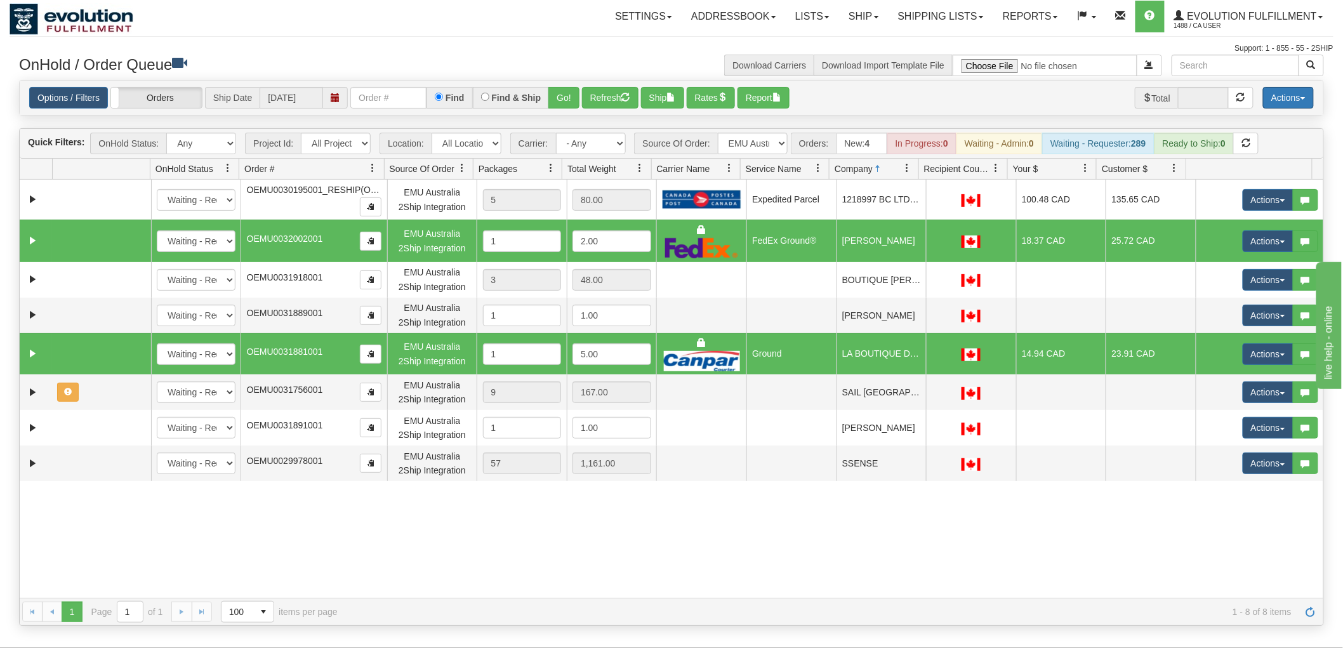
click at [1285, 100] on button "Actions" at bounding box center [1288, 98] width 51 height 22
click at [1253, 194] on link "Delete Selected" at bounding box center [1260, 200] width 107 height 17
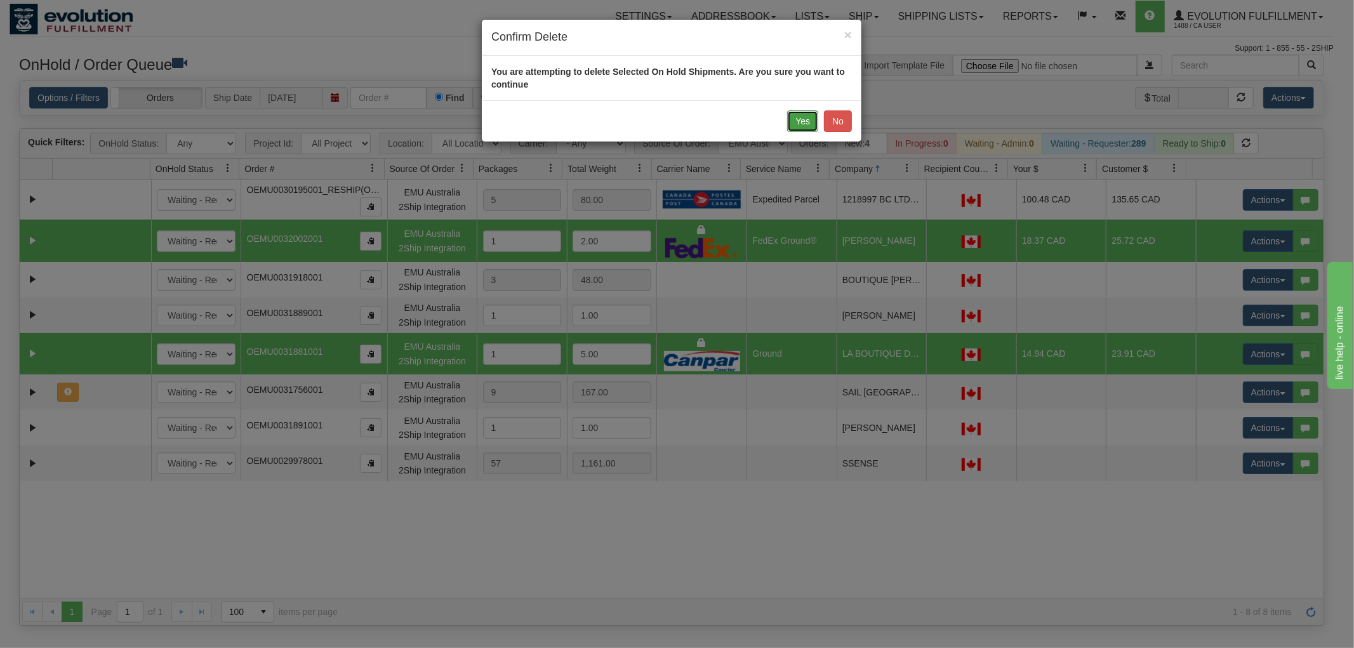
click at [795, 117] on button "Yes" at bounding box center [802, 121] width 31 height 22
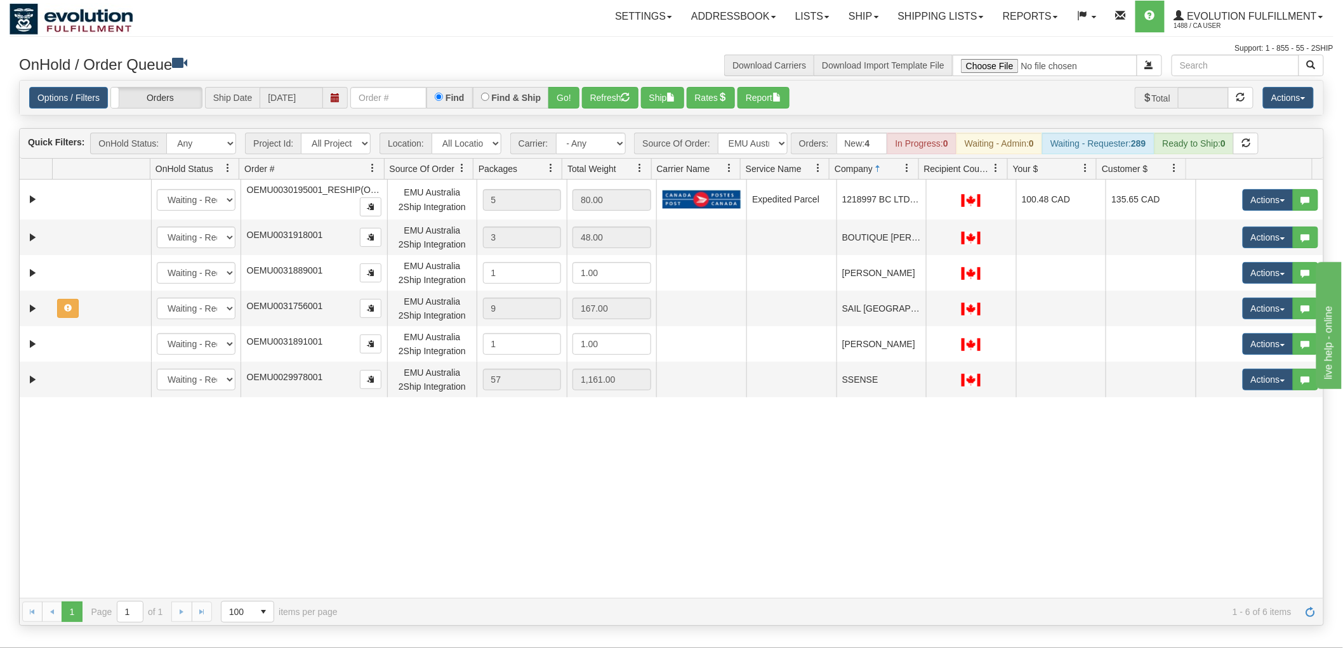
click at [503, 429] on div "31589698 EVOLUTION V3 91030410 91043983 New In Progress Waiting - Admin Waiting…" at bounding box center [672, 389] width 1304 height 418
click at [766, 473] on div "31589698 EVOLUTION V3 91030410 91043983 New In Progress Waiting - Admin Waiting…" at bounding box center [672, 389] width 1304 height 418
click at [768, 145] on select "All Sources AirBlaster 2Ship Integration Ambler Apparel 2Ship Integration BC [M…" at bounding box center [753, 144] width 70 height 22
click at [718, 133] on select "All Sources AirBlaster 2Ship Integration Ambler Apparel 2Ship Integration BC [M…" at bounding box center [753, 144] width 70 height 22
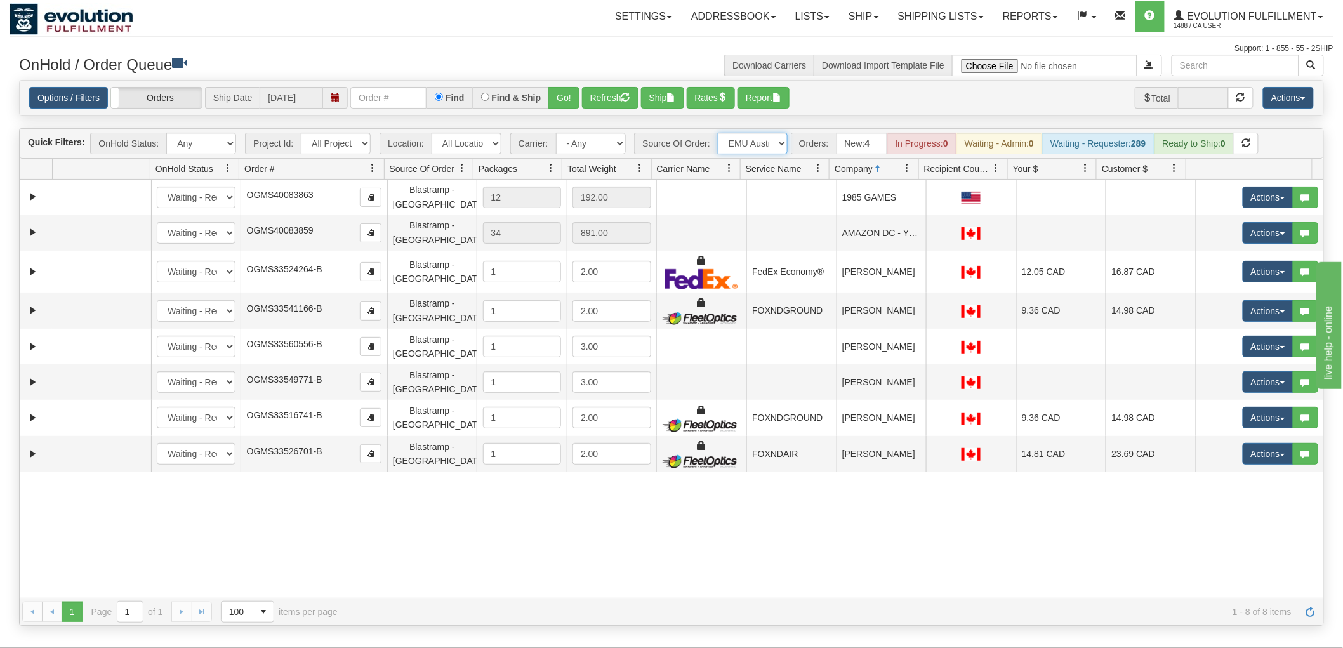
click at [756, 152] on select "All Sources AirBlaster 2Ship Integration Ambler Apparel 2Ship Integration BC [M…" at bounding box center [753, 144] width 70 height 22
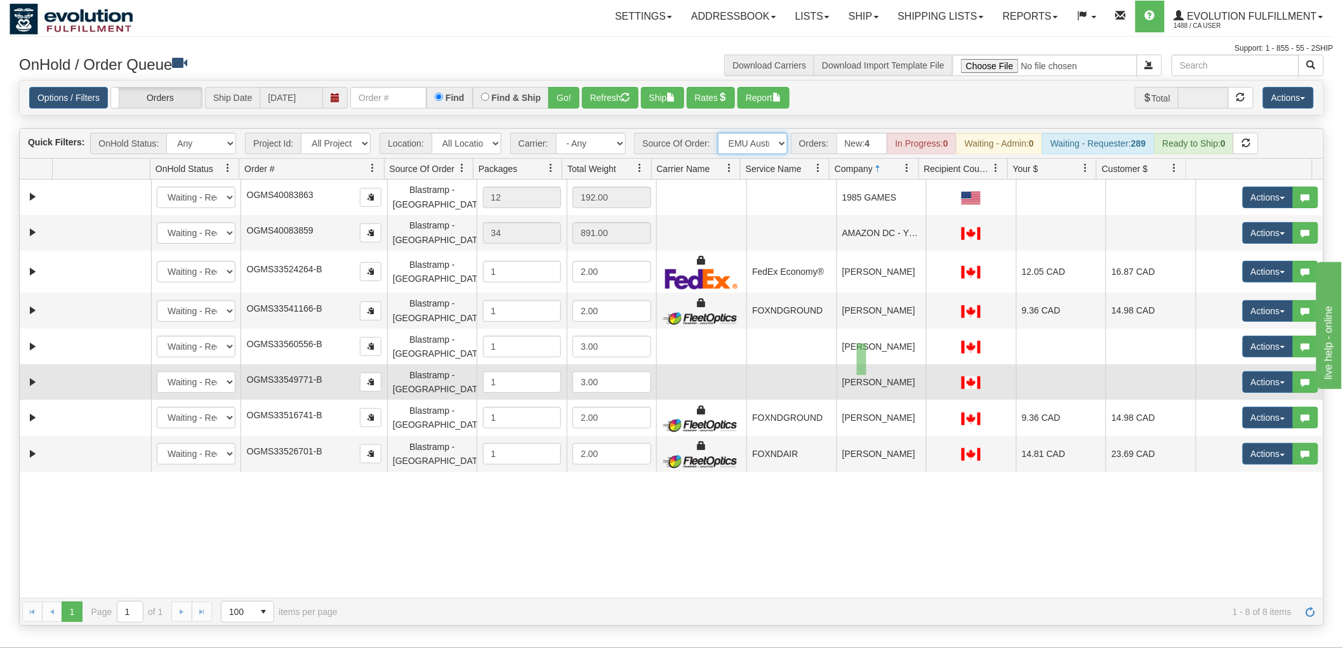
drag, startPoint x: 858, startPoint y: 344, endPoint x: 867, endPoint y: 375, distance: 32.4
click at [867, 375] on tbody "31758071 EVOLUTION V3 91450445 0 New In Progress Waiting - Admin Waiting - Requ…" at bounding box center [672, 326] width 1304 height 293
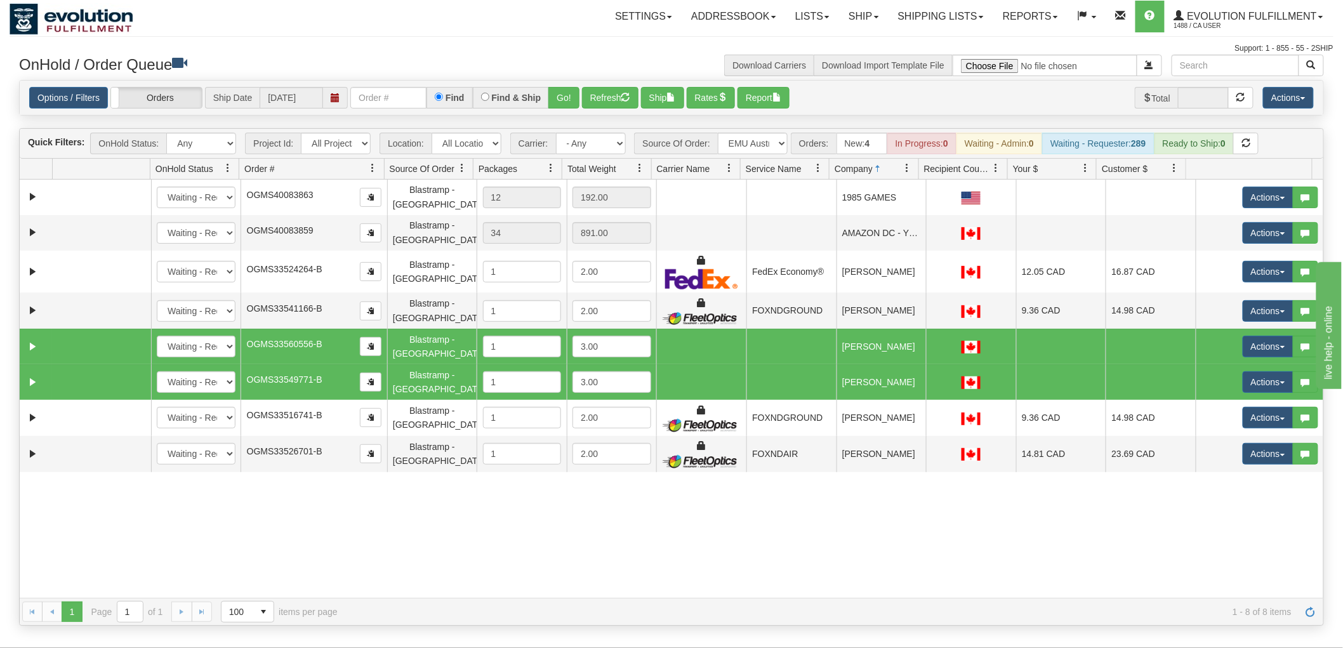
click at [733, 549] on div "31758071 EVOLUTION V3 91450445 0 New In Progress Waiting - Admin Waiting - Requ…" at bounding box center [672, 389] width 1304 height 418
click at [886, 535] on div "31758071 EVOLUTION V3 91450445 0 New In Progress Waiting - Admin Waiting - Requ…" at bounding box center [672, 389] width 1304 height 418
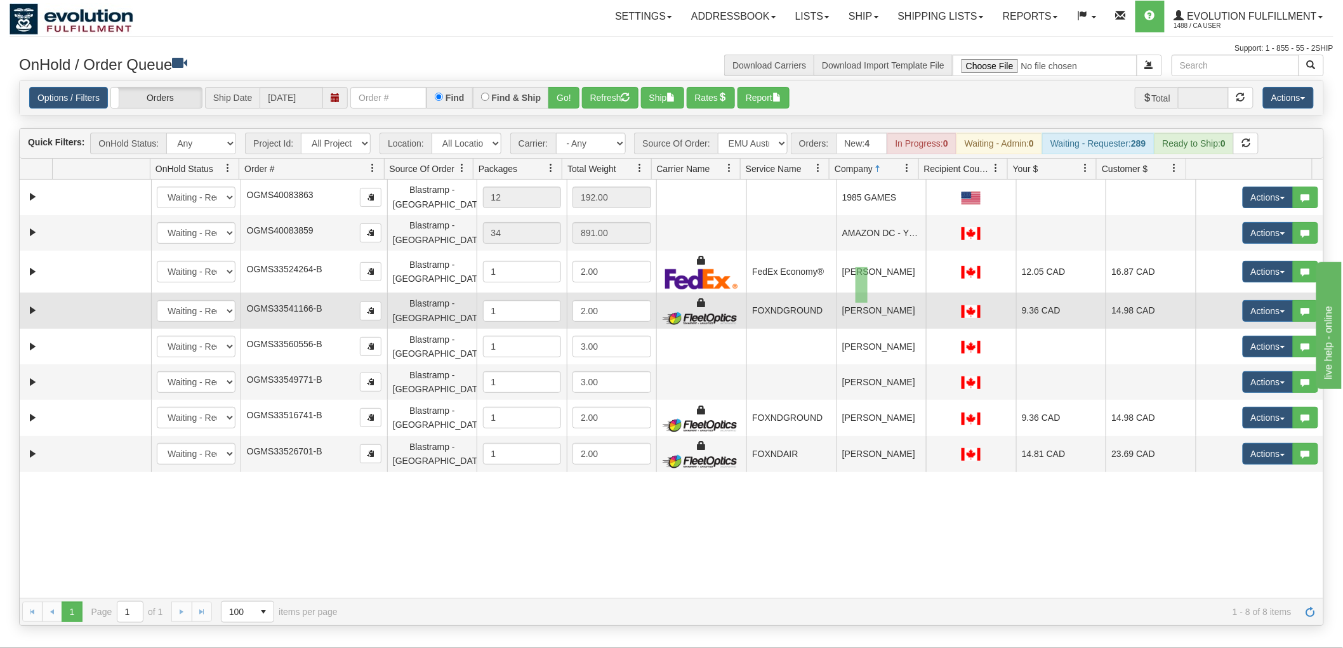
drag, startPoint x: 856, startPoint y: 267, endPoint x: 867, endPoint y: 305, distance: 39.6
click at [868, 303] on tbody "31758071 EVOLUTION V3 91450445 0 New In Progress Waiting - Admin Waiting - Requ…" at bounding box center [672, 326] width 1304 height 293
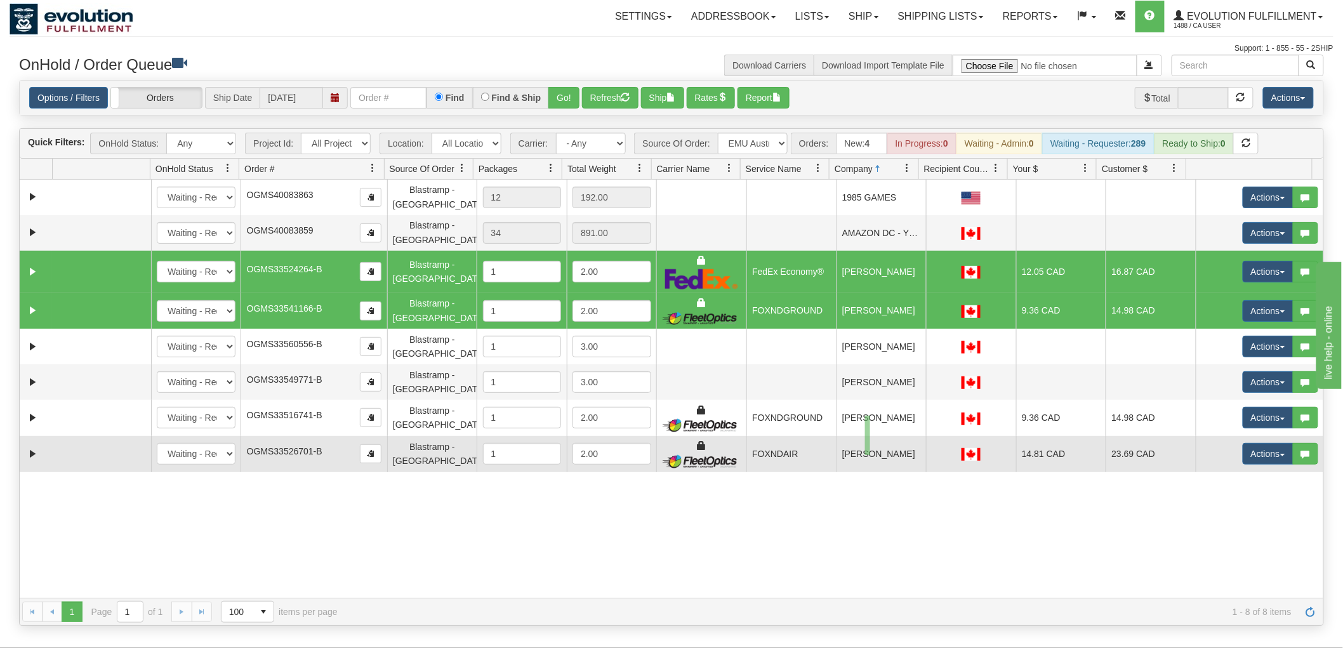
drag, startPoint x: 865, startPoint y: 416, endPoint x: 870, endPoint y: 455, distance: 39.7
click at [870, 455] on tbody "31758071 EVOLUTION V3 91450445 0 New In Progress Waiting - Admin Waiting - Requ…" at bounding box center [672, 326] width 1304 height 293
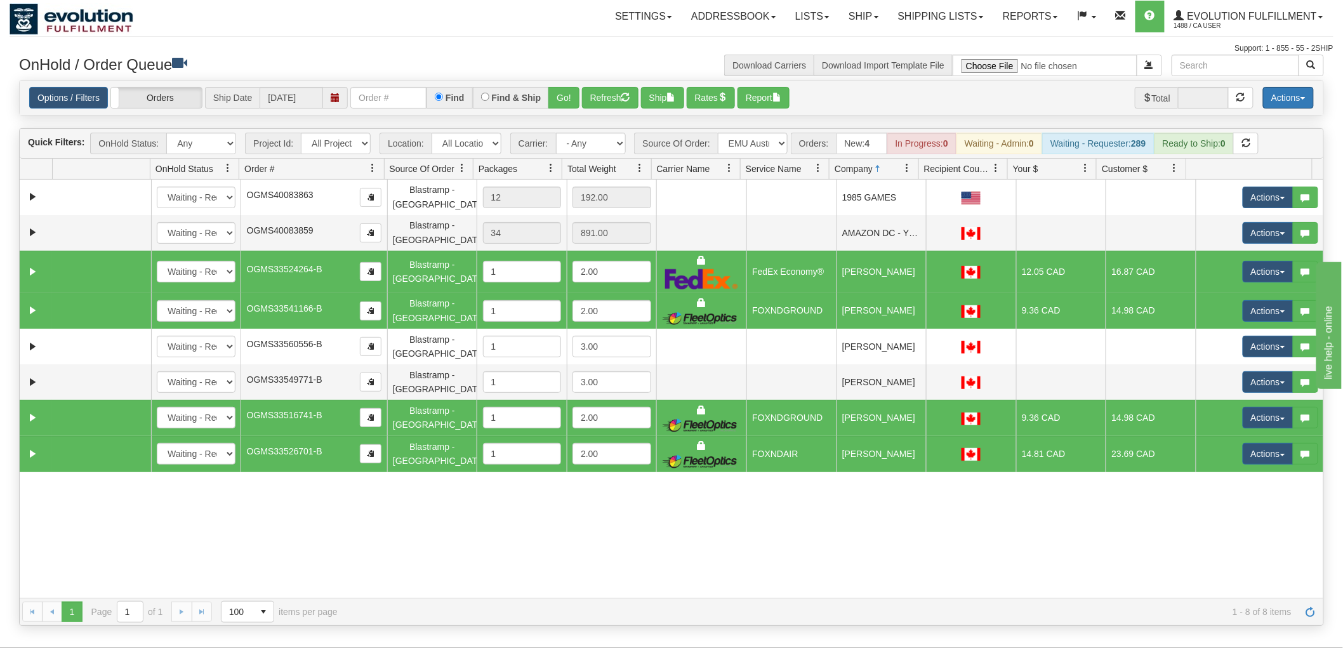
click at [1305, 97] on span "button" at bounding box center [1303, 98] width 5 height 3
click at [1249, 198] on link "Delete Selected" at bounding box center [1260, 200] width 107 height 17
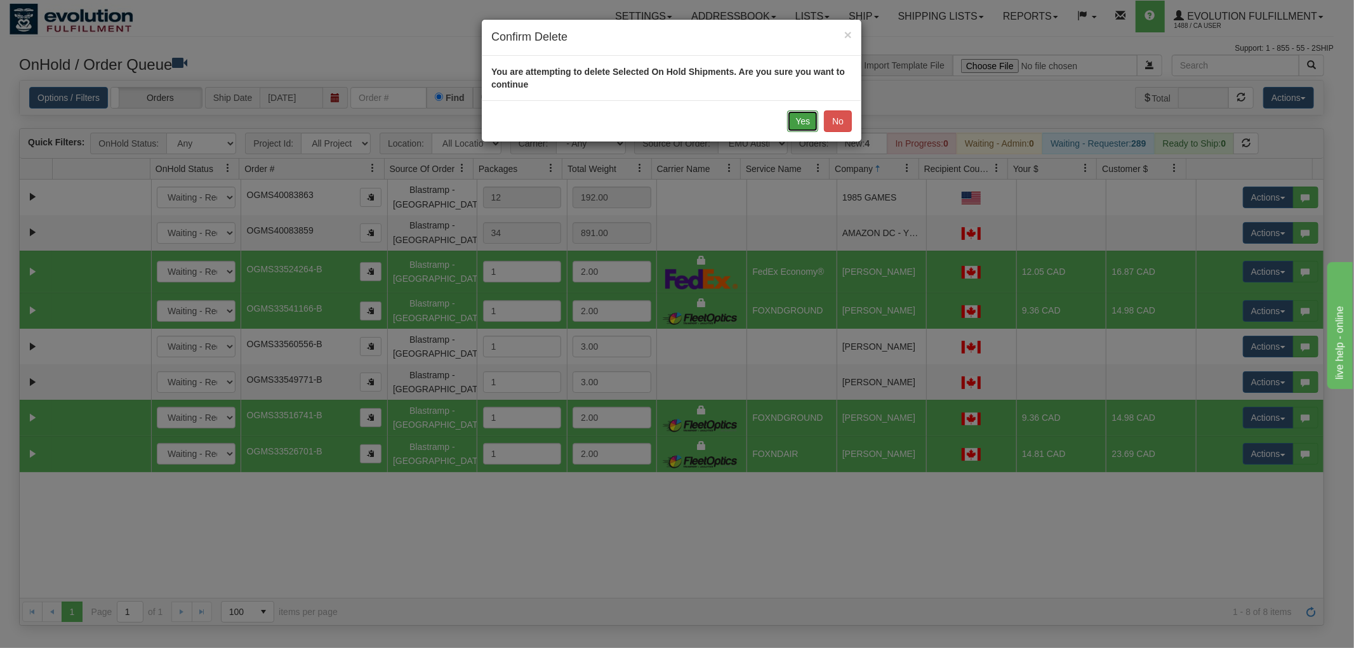
click at [795, 117] on button "Yes" at bounding box center [802, 121] width 31 height 22
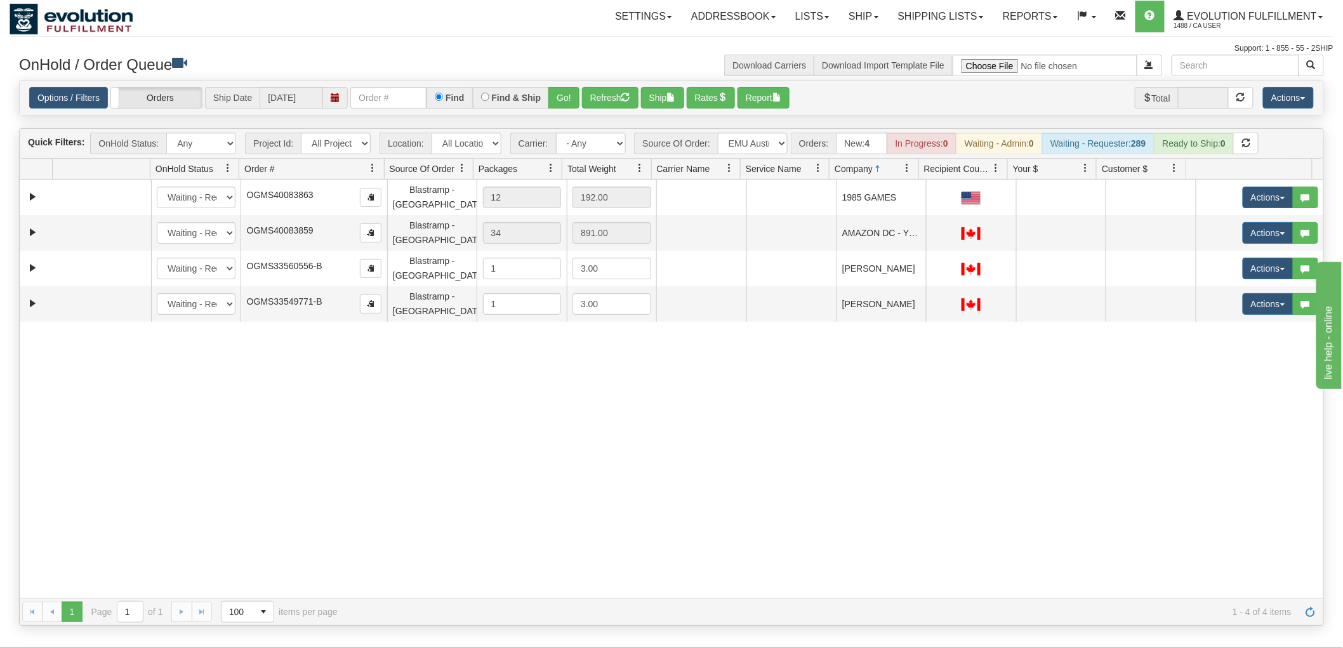
click at [781, 458] on div "31758071 EVOLUTION V3 91450445 0 New In Progress Waiting - Admin Waiting - Requ…" at bounding box center [672, 389] width 1304 height 418
click at [760, 140] on select "All Sources AirBlaster 2Ship Integration Ambler Apparel 2Ship Integration BC [M…" at bounding box center [753, 144] width 70 height 22
select select "Ambler Apparel 2Ship Integration"
click at [718, 133] on select "All Sources AirBlaster 2Ship Integration Ambler Apparel 2Ship Integration BC [M…" at bounding box center [753, 144] width 70 height 22
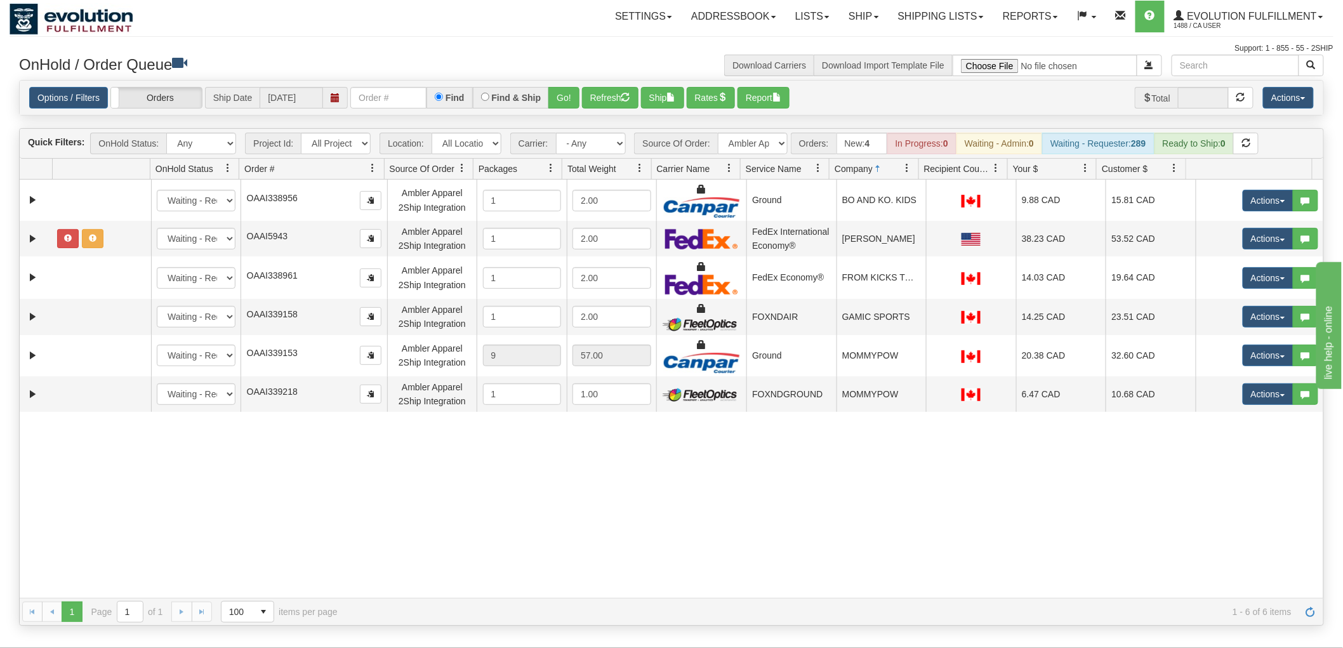
click at [728, 508] on div "31126077 EVOLUTION V3 89816117 89816118 New In Progress Waiting - Admin Waiting…" at bounding box center [672, 389] width 1304 height 418
click at [596, 92] on button "Refresh" at bounding box center [610, 98] width 57 height 22
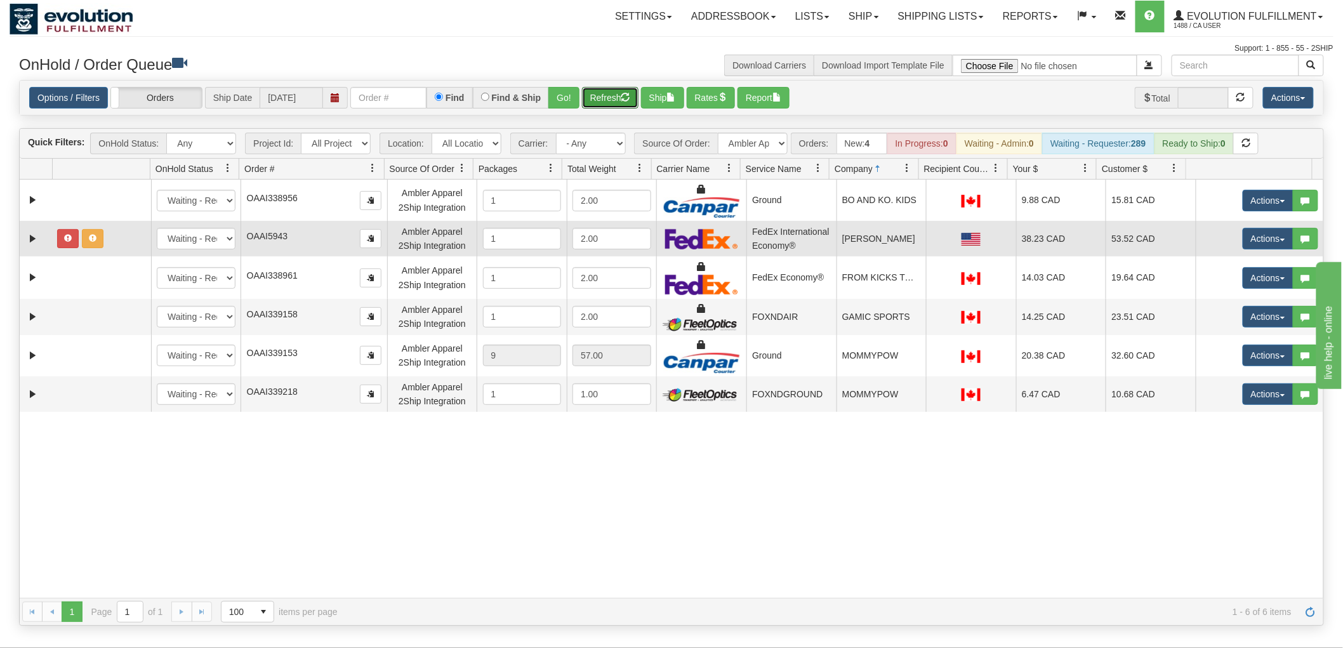
click at [291, 238] on td "OAAI5943" at bounding box center [314, 239] width 146 height 36
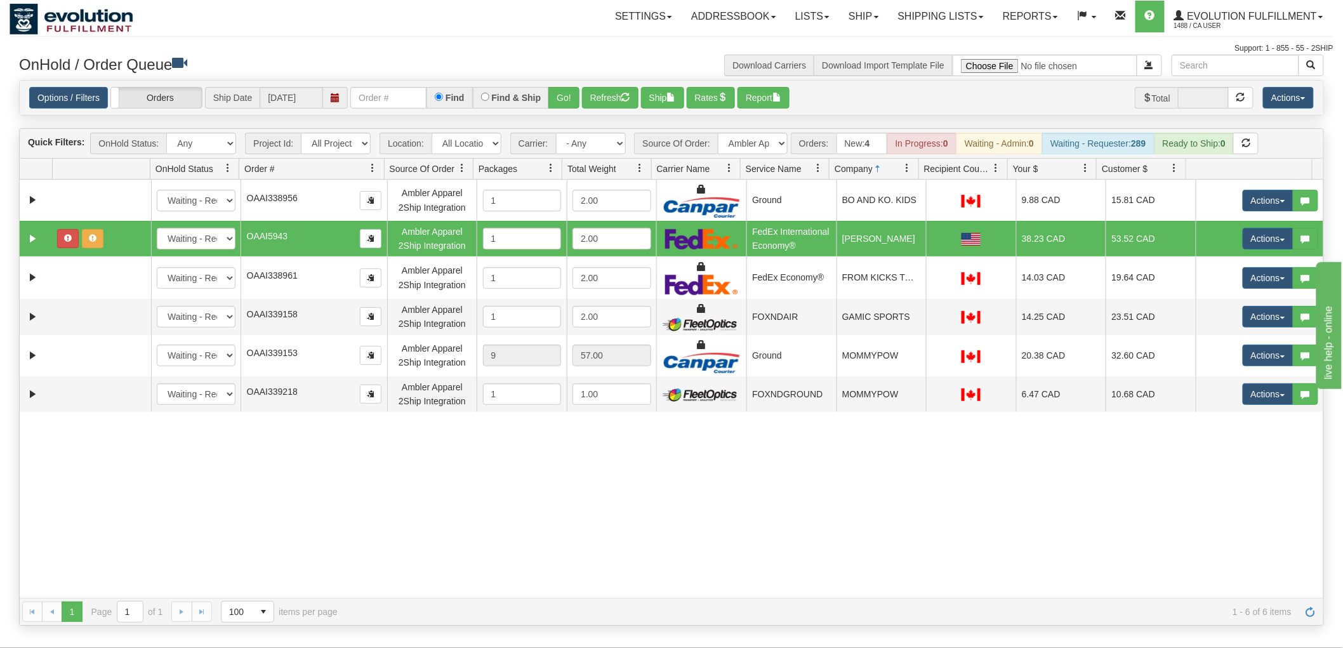
click at [759, 510] on div "31126077 EVOLUTION V3 89816117 89816118 New In Progress Waiting - Admin Waiting…" at bounding box center [672, 389] width 1304 height 418
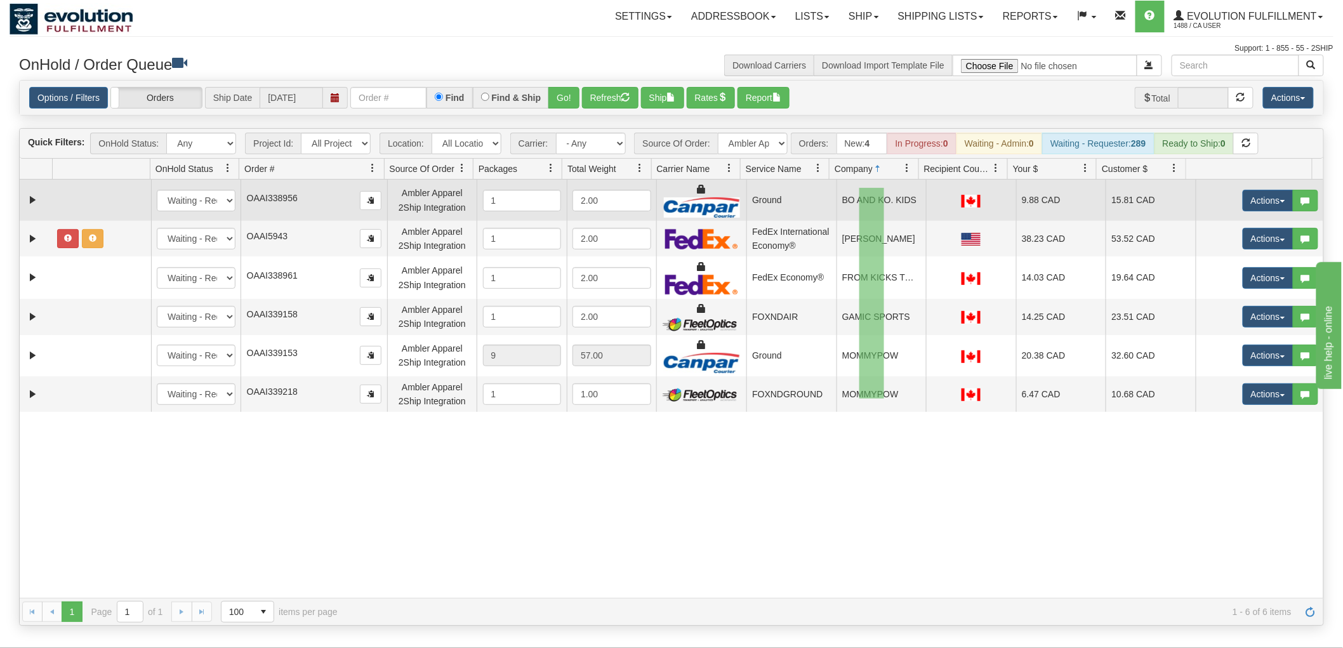
drag, startPoint x: 884, startPoint y: 399, endPoint x: 860, endPoint y: 188, distance: 212.2
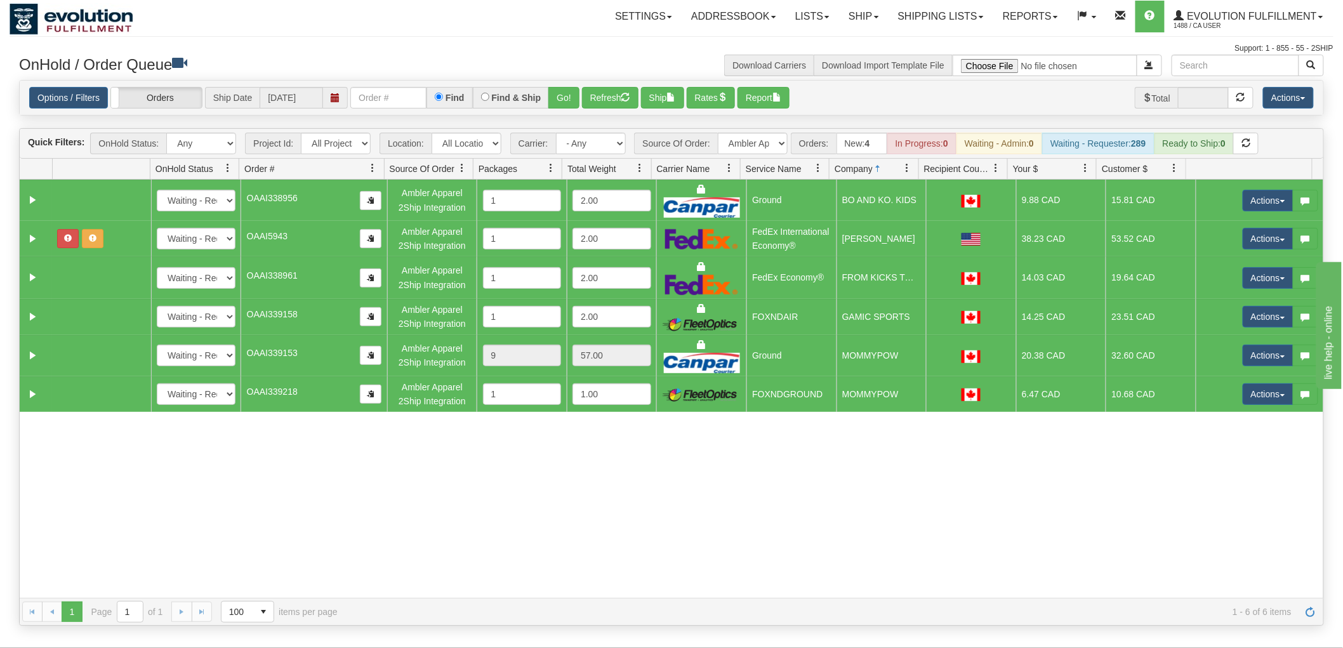
click at [871, 239] on td "[PERSON_NAME]" at bounding box center [882, 239] width 90 height 36
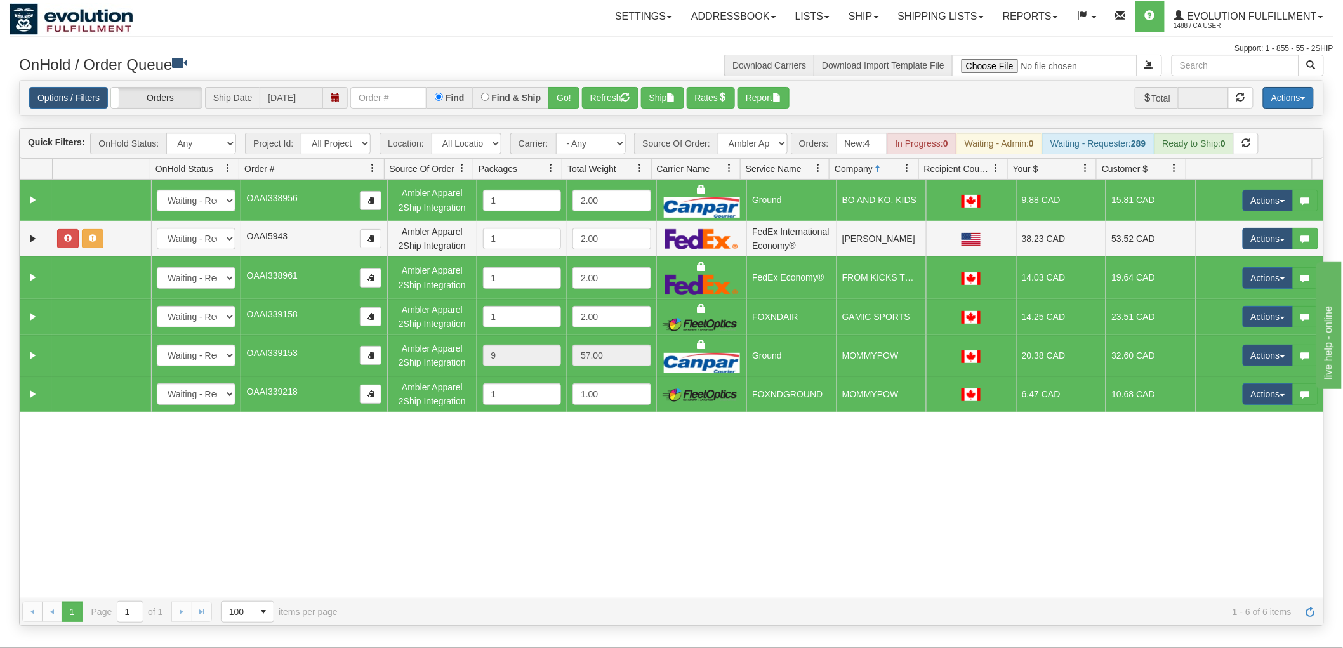
click at [1283, 95] on button "Actions" at bounding box center [1288, 98] width 51 height 22
click at [1255, 199] on link "Delete Selected" at bounding box center [1260, 200] width 107 height 17
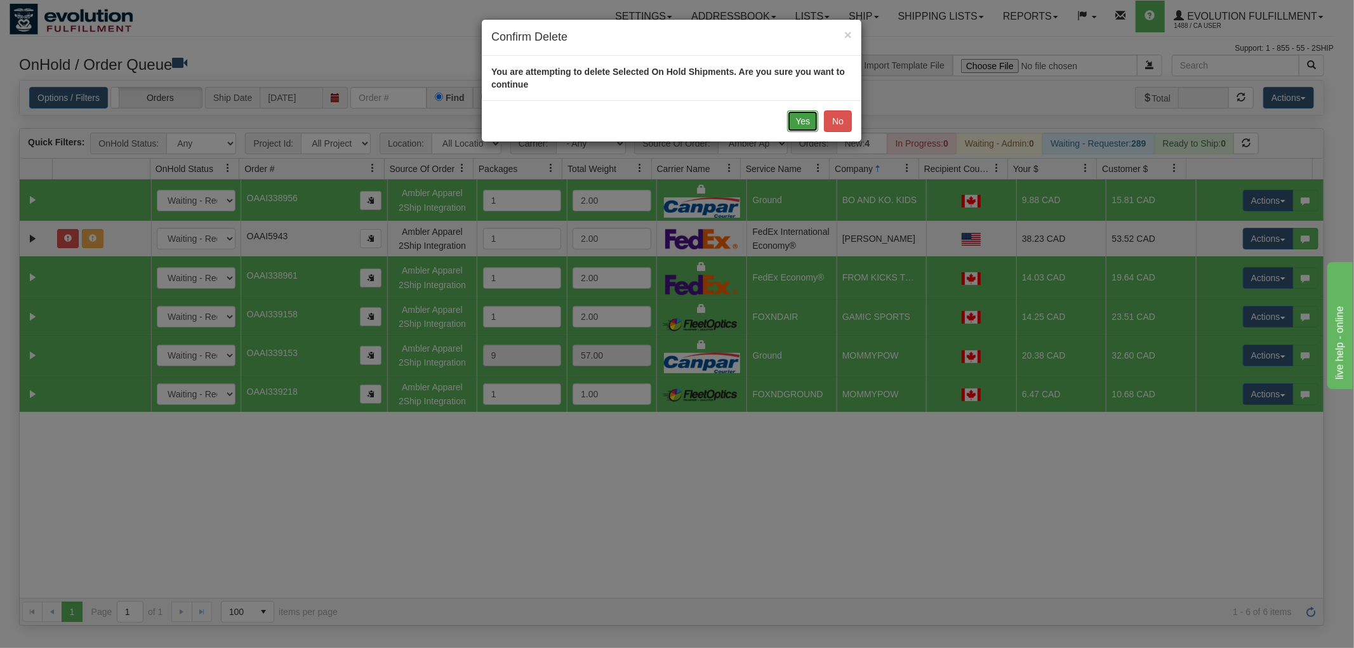
click at [804, 110] on button "Yes" at bounding box center [802, 121] width 31 height 22
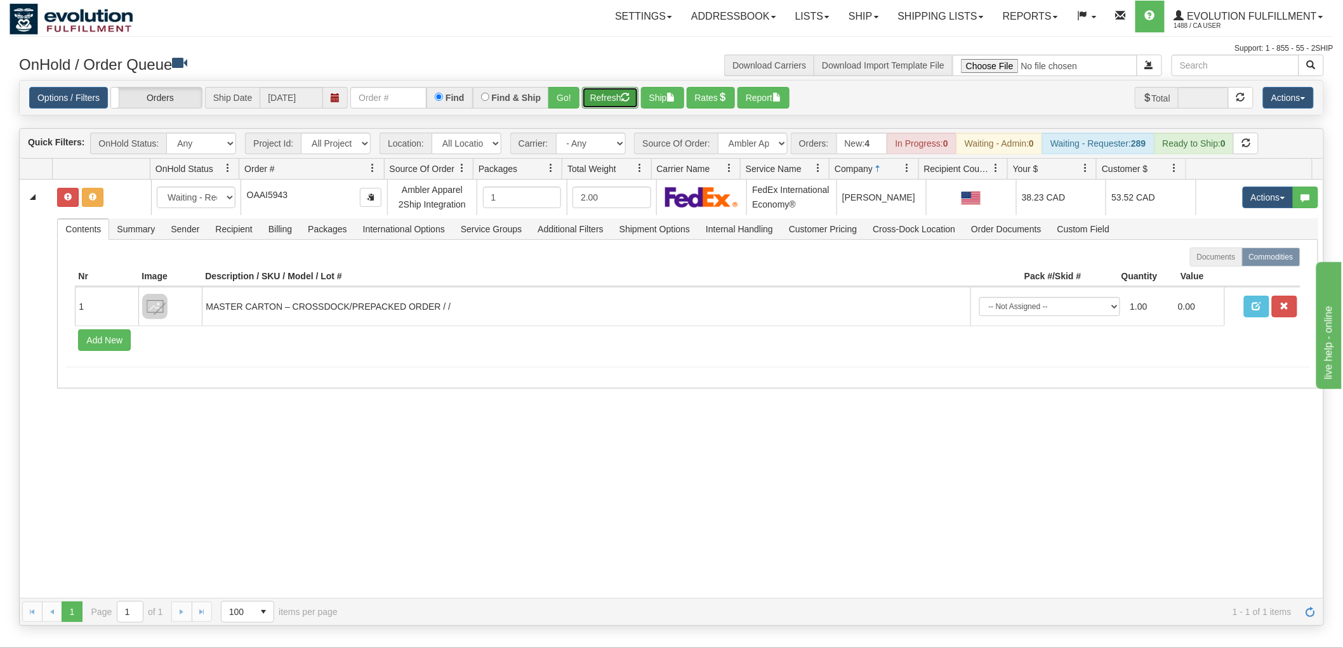
click at [600, 94] on button "Refresh" at bounding box center [610, 98] width 57 height 22
click at [757, 140] on select "All Sources AirBlaster 2Ship Integration Ambler Apparel 2Ship Integration BC [M…" at bounding box center [753, 144] width 70 height 22
click at [718, 133] on select "All Sources AirBlaster 2Ship Integration Ambler Apparel 2Ship Integration BC [M…" at bounding box center [753, 144] width 70 height 22
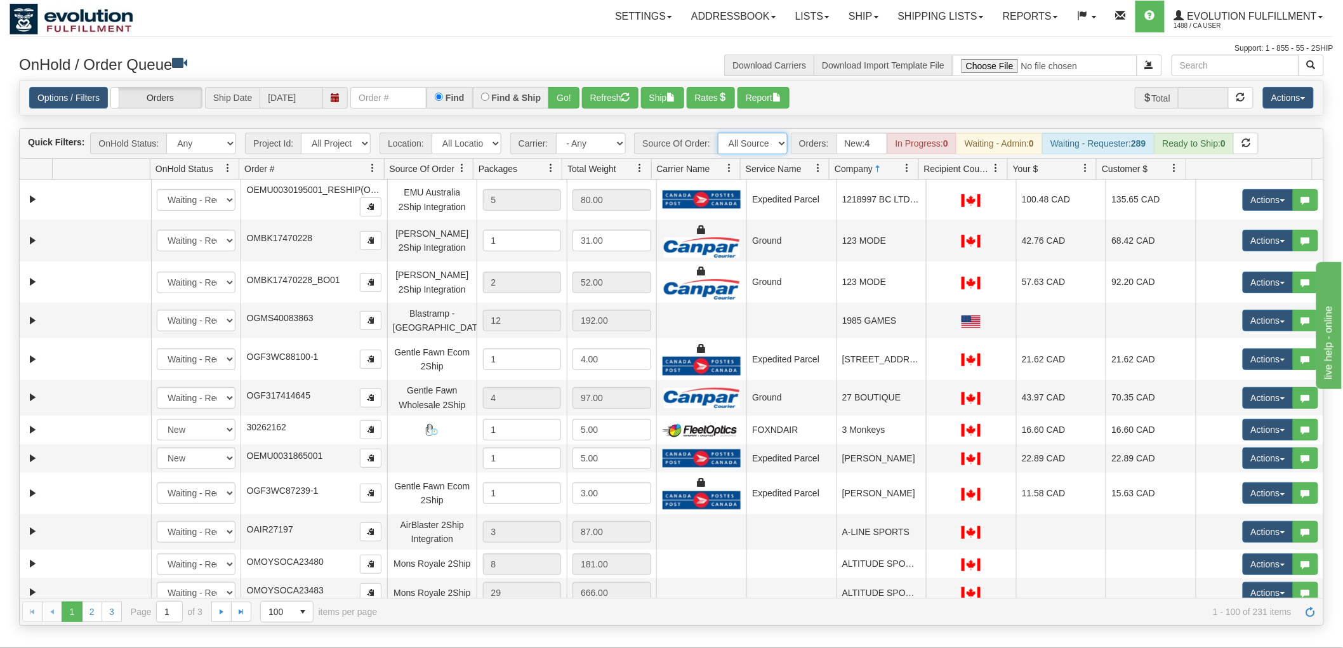
click at [768, 137] on select "All Sources AirBlaster 2Ship Integration Ambler Apparel 2Ship Integration BC [M…" at bounding box center [753, 144] width 70 height 22
select select "Mons Royale 2Ship"
click at [718, 133] on select "All Sources AirBlaster 2Ship Integration Ambler Apparel 2Ship Integration BC [M…" at bounding box center [753, 144] width 70 height 22
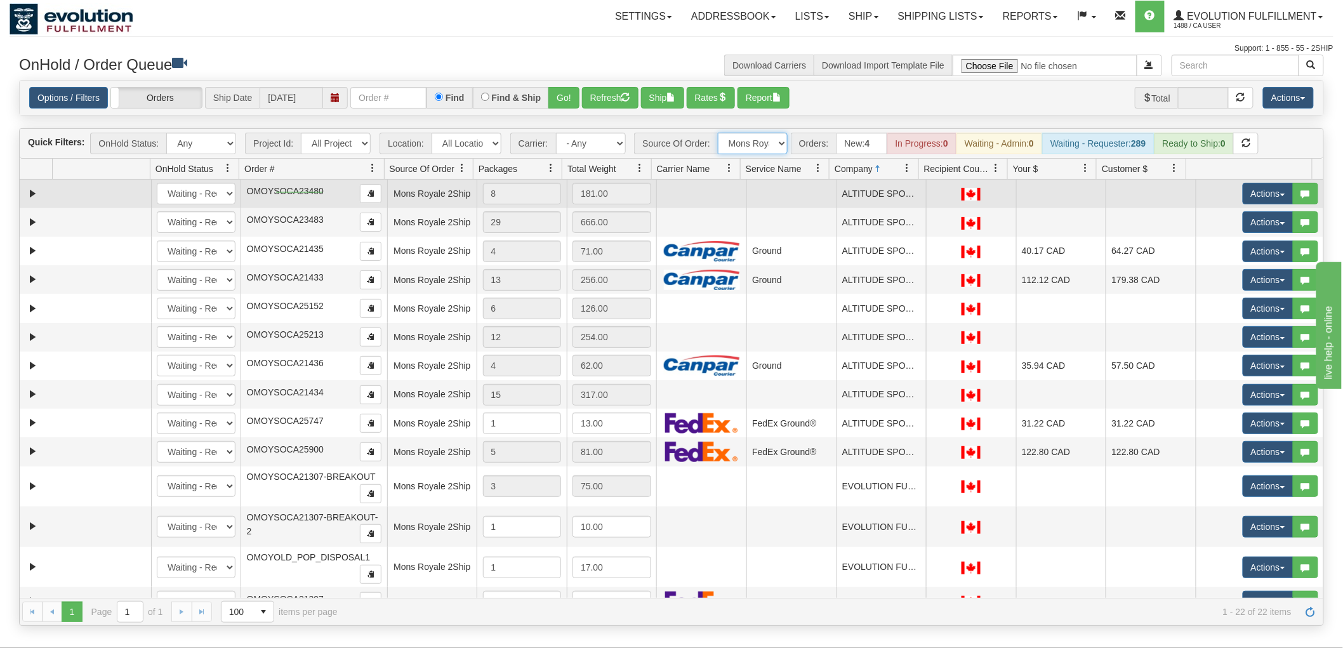
drag, startPoint x: 323, startPoint y: 192, endPoint x: 276, endPoint y: 193, distance: 46.4
click at [276, 193] on td "OMOYSOCA23480" at bounding box center [314, 194] width 146 height 29
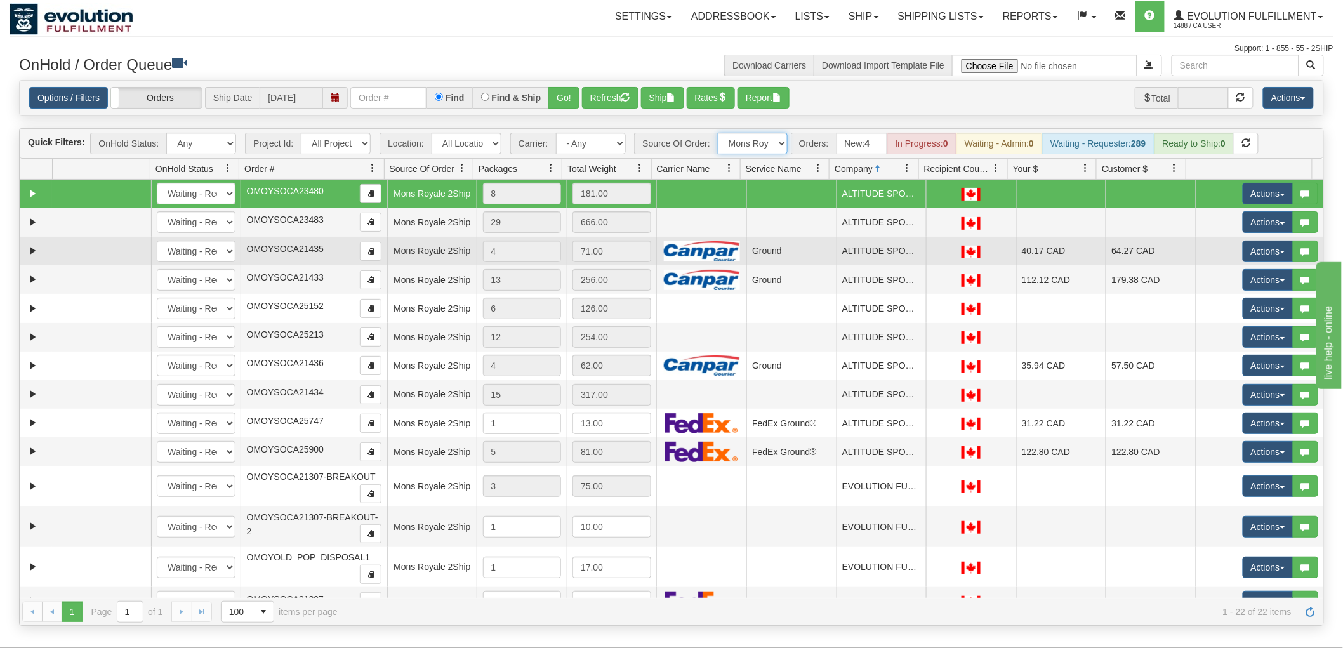
click at [283, 237] on td "OMOYSOCA21435" at bounding box center [314, 251] width 146 height 29
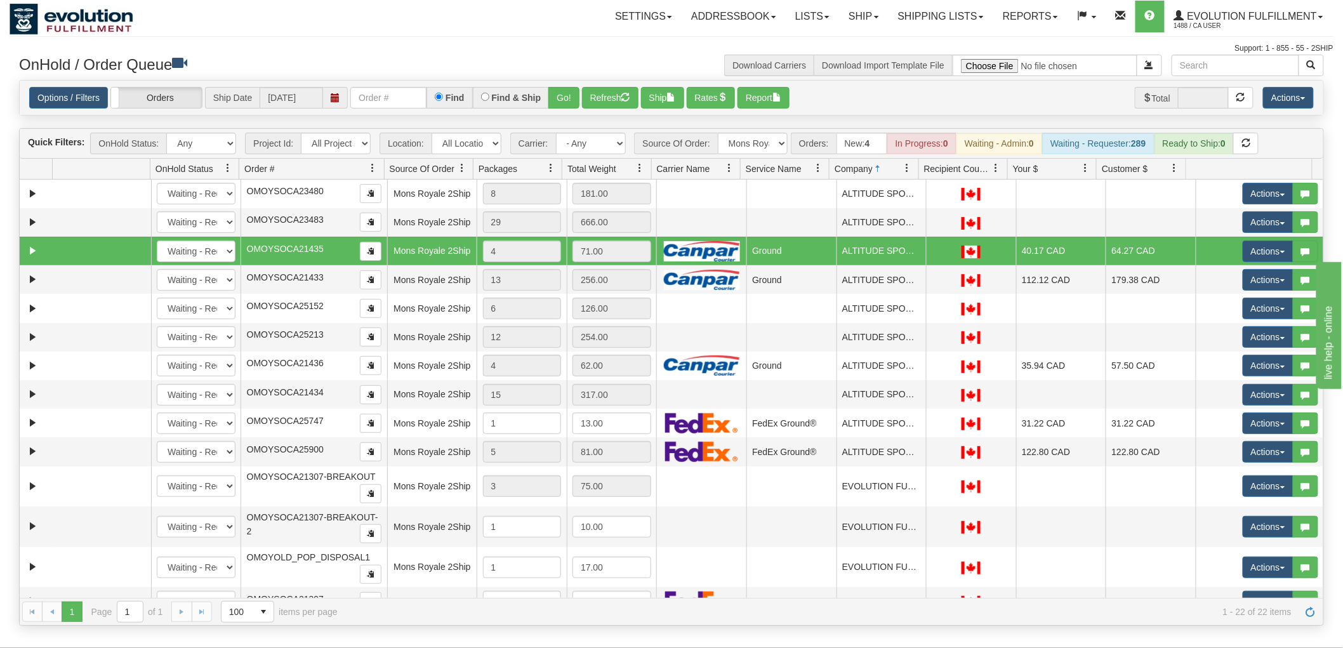
click at [295, 48] on div "Support: 1 - 855 - 55 - 2SHIP" at bounding box center [672, 48] width 1324 height 11
click at [836, 96] on div "Options / Filters Group Shipments Orders Ship Date [DATE] Find Find & Ship Go! …" at bounding box center [671, 98] width 1285 height 22
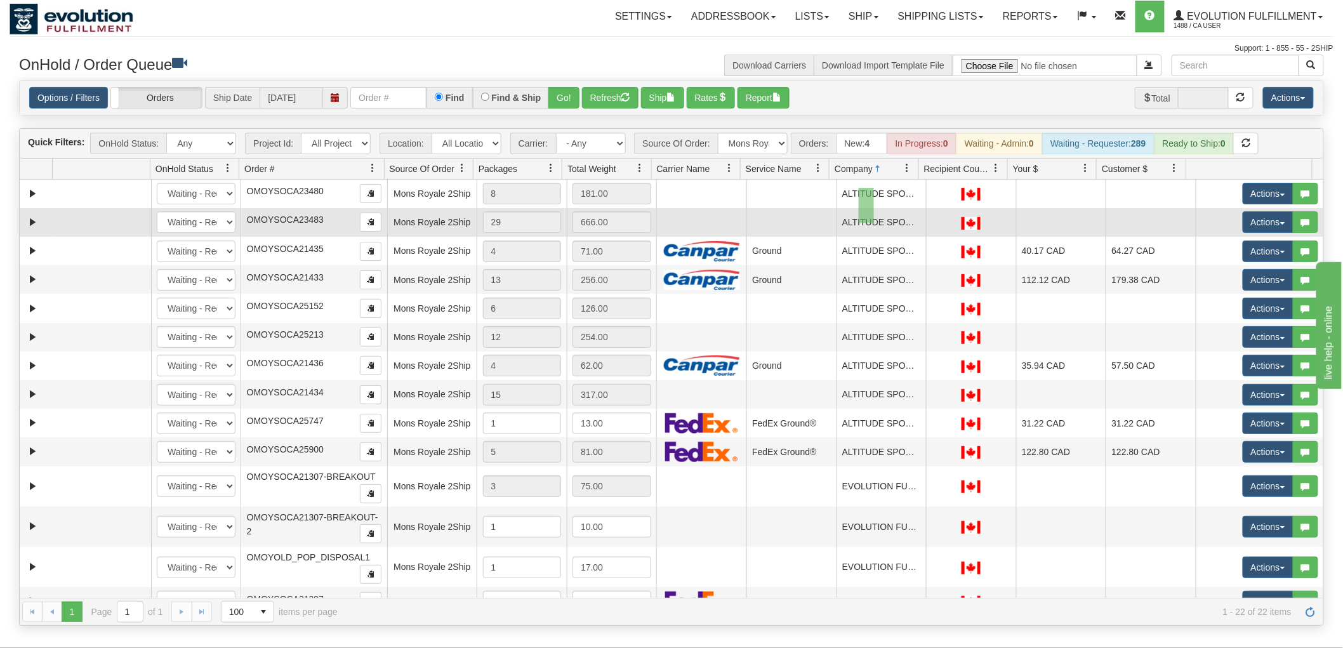
drag, startPoint x: 860, startPoint y: 188, endPoint x: 876, endPoint y: 223, distance: 39.2
click at [876, 223] on tbody "31197523 EVOLUTION V3 89973568 0 New In Progress Waiting - Admin Waiting - Requ…" at bounding box center [672, 540] width 1304 height 721
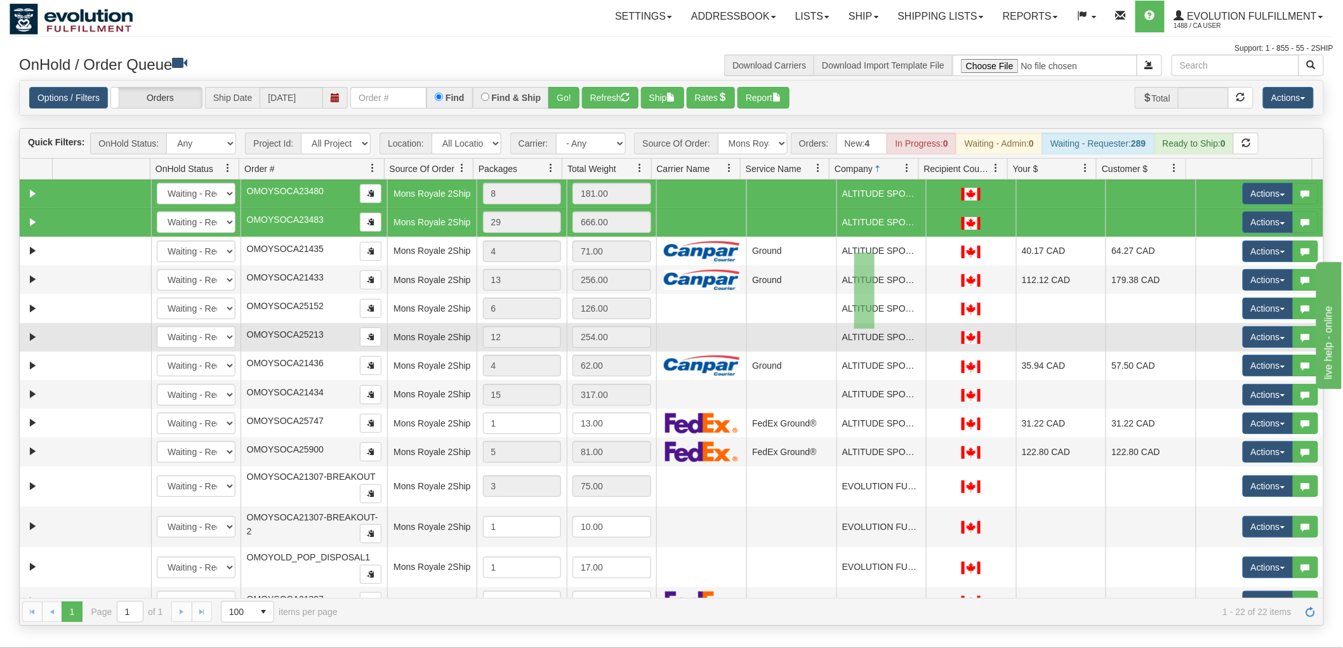
drag, startPoint x: 855, startPoint y: 253, endPoint x: 879, endPoint y: 338, distance: 88.6
click at [877, 331] on tbody "31197523 EVOLUTION V3 89973568 0 New In Progress Waiting - Admin Waiting - Requ…" at bounding box center [672, 540] width 1304 height 721
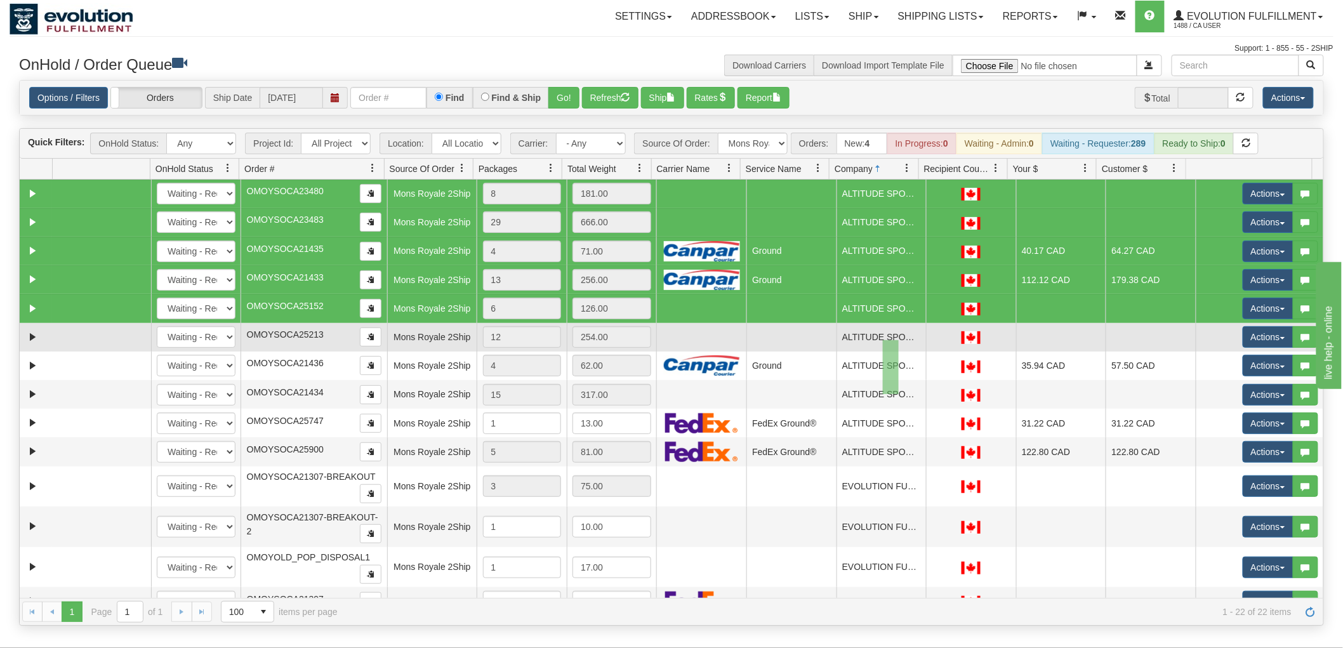
drag, startPoint x: 899, startPoint y: 394, endPoint x: 883, endPoint y: 340, distance: 56.3
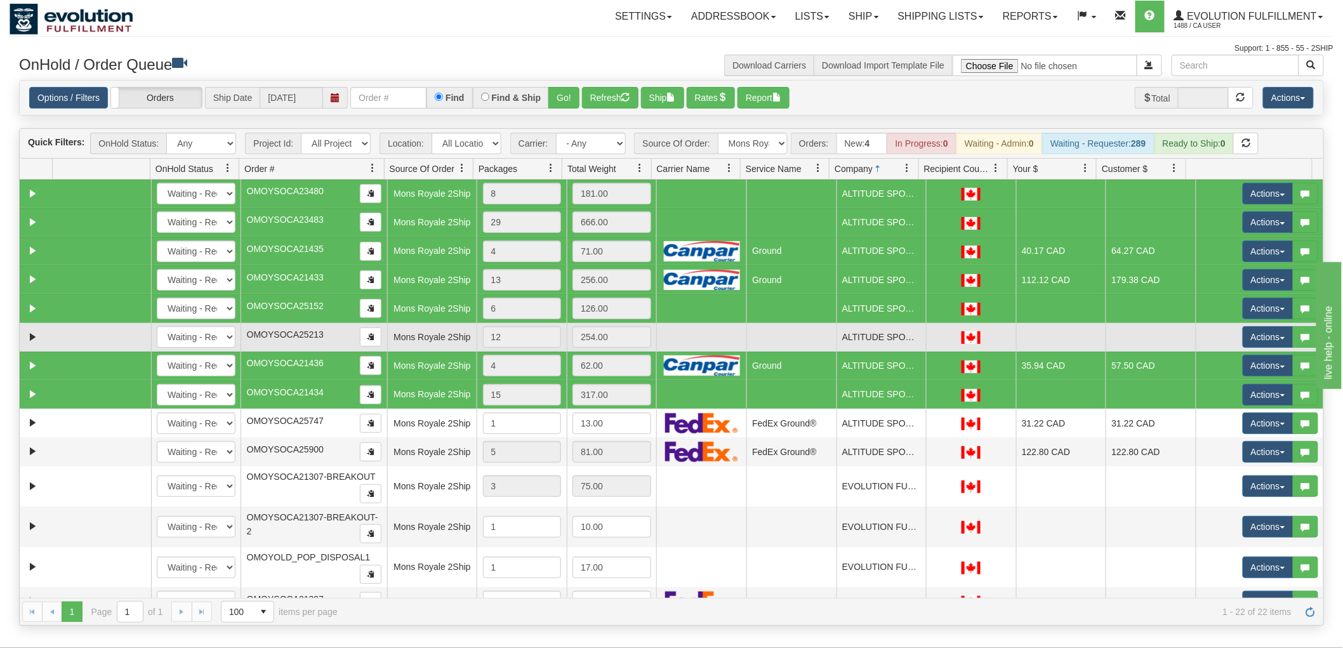
click at [879, 336] on td "ALTITUDE SPORTS" at bounding box center [882, 337] width 90 height 29
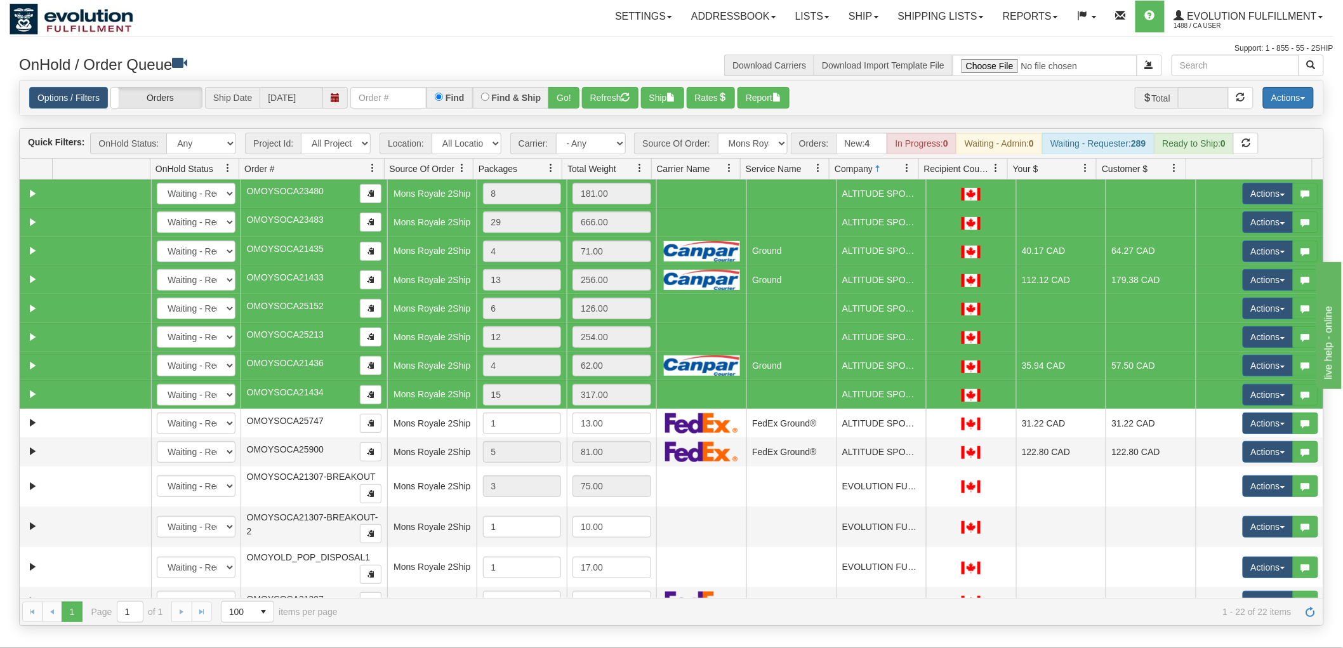
click at [1286, 98] on button "Actions" at bounding box center [1288, 98] width 51 height 22
click at [1258, 194] on link "Delete Selected" at bounding box center [1260, 200] width 107 height 17
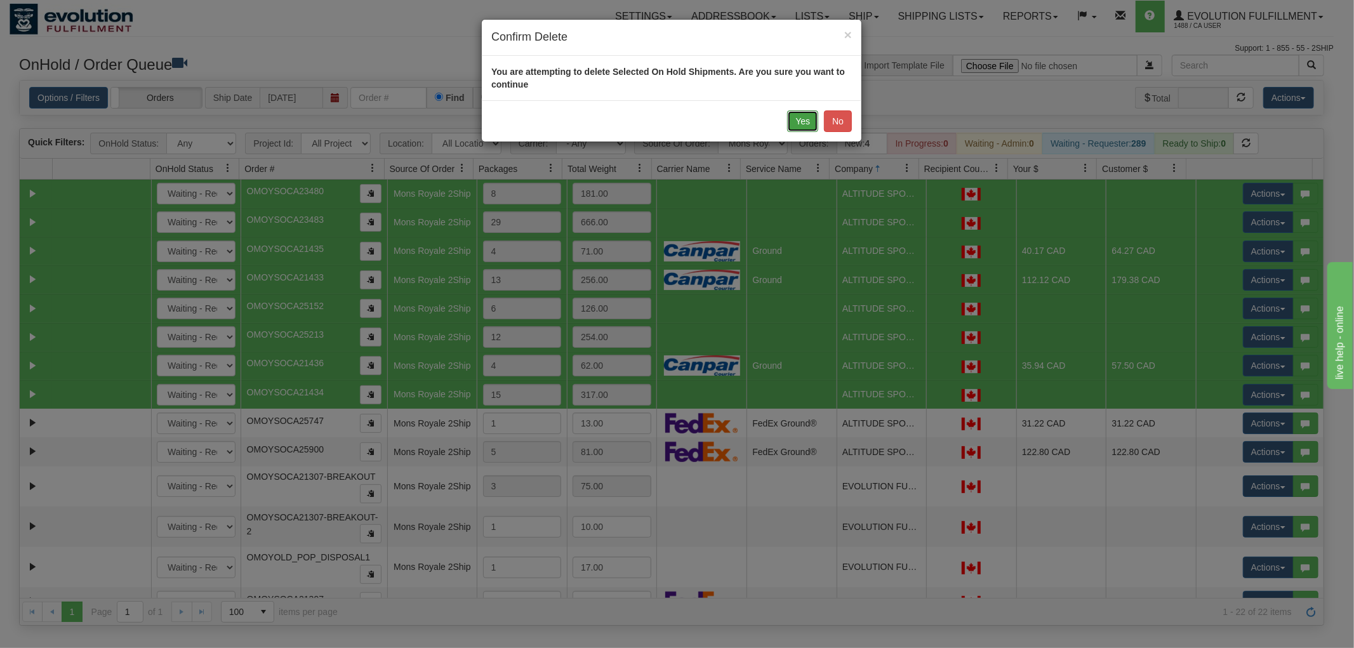
click at [806, 122] on button "Yes" at bounding box center [802, 121] width 31 height 22
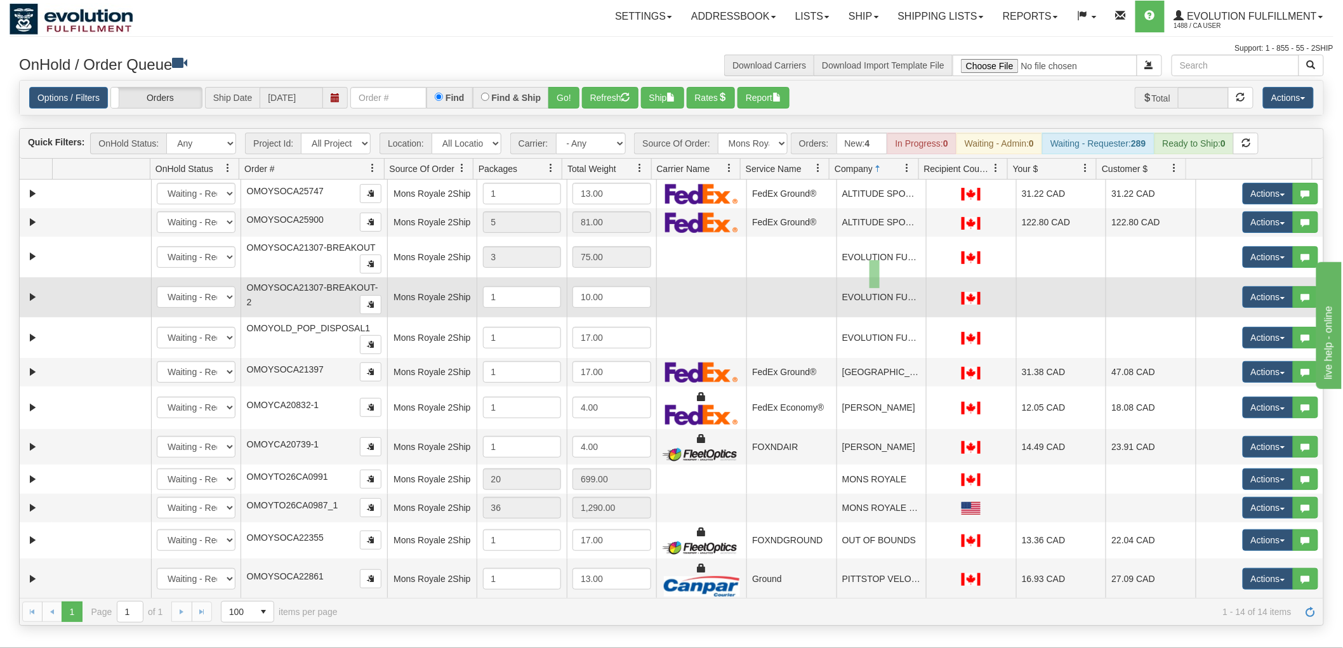
drag, startPoint x: 870, startPoint y: 260, endPoint x: 884, endPoint y: 290, distance: 32.9
click at [884, 290] on tbody "31739938 EVOLUTION V3 91409011 91411835 New In Progress Waiting - Admin Waiting…" at bounding box center [672, 425] width 1304 height 491
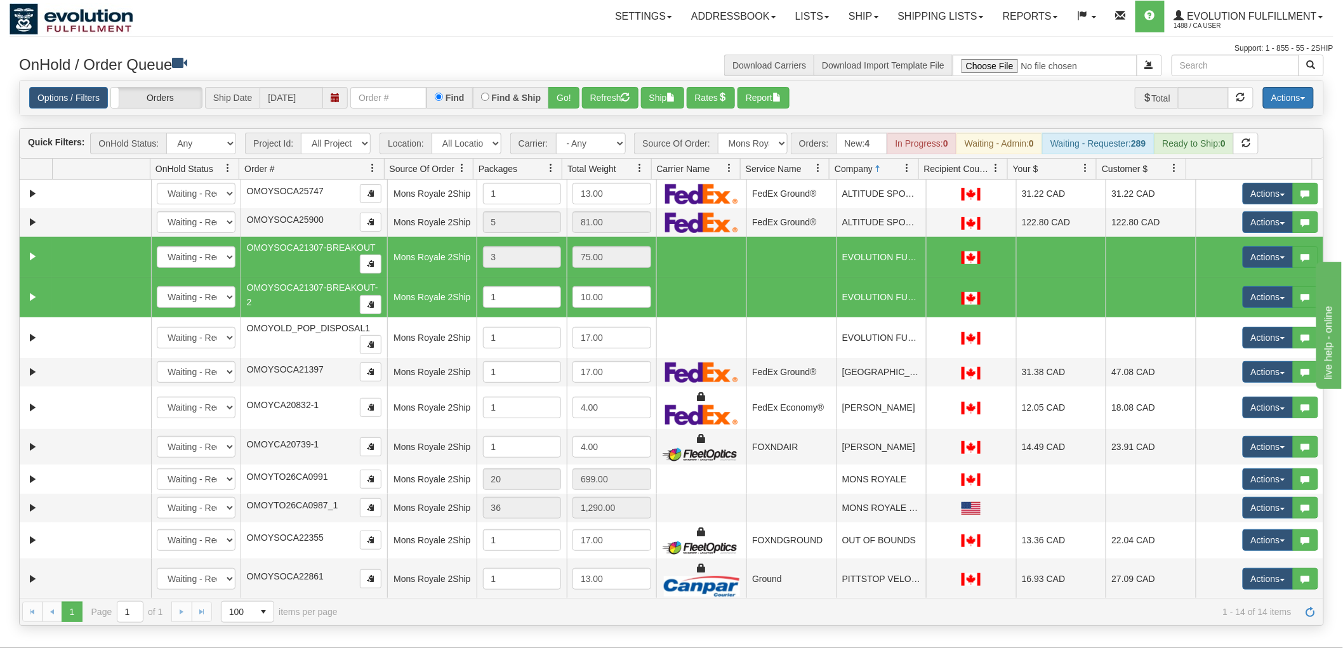
click at [1292, 94] on button "Actions" at bounding box center [1288, 98] width 51 height 22
click at [1252, 201] on link "Delete Selected" at bounding box center [1260, 200] width 107 height 17
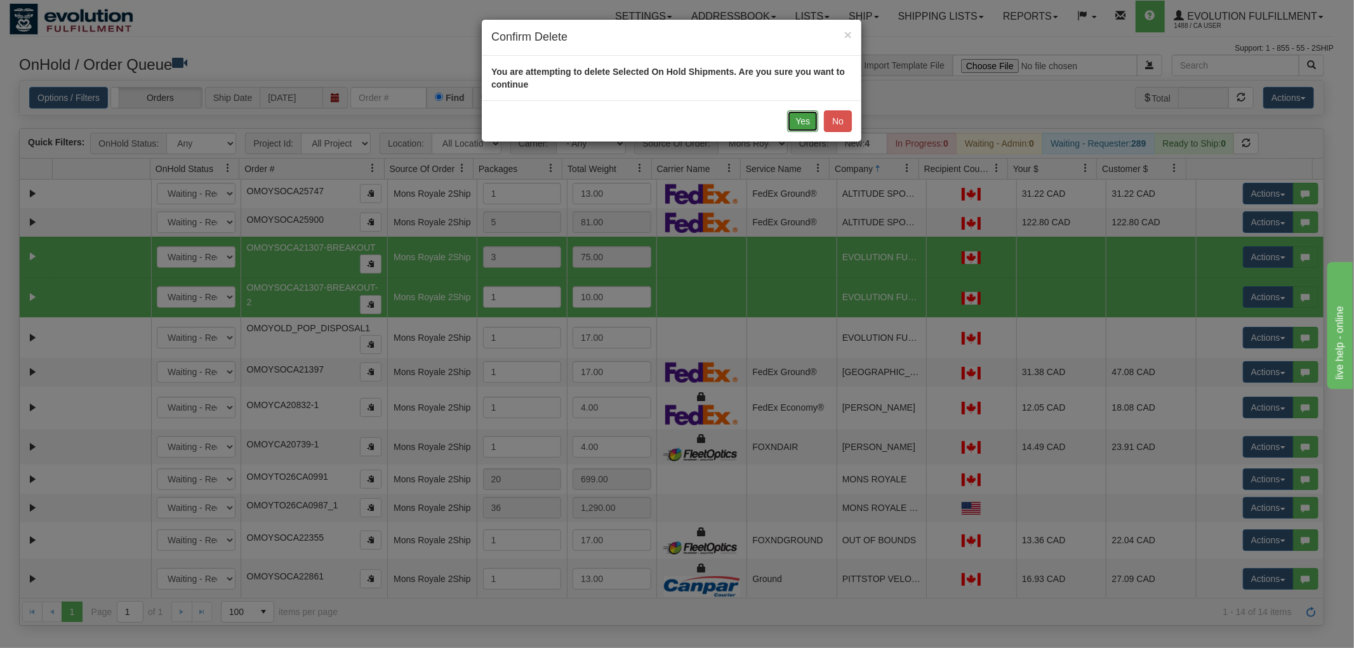
click at [797, 127] on button "Yes" at bounding box center [802, 121] width 31 height 22
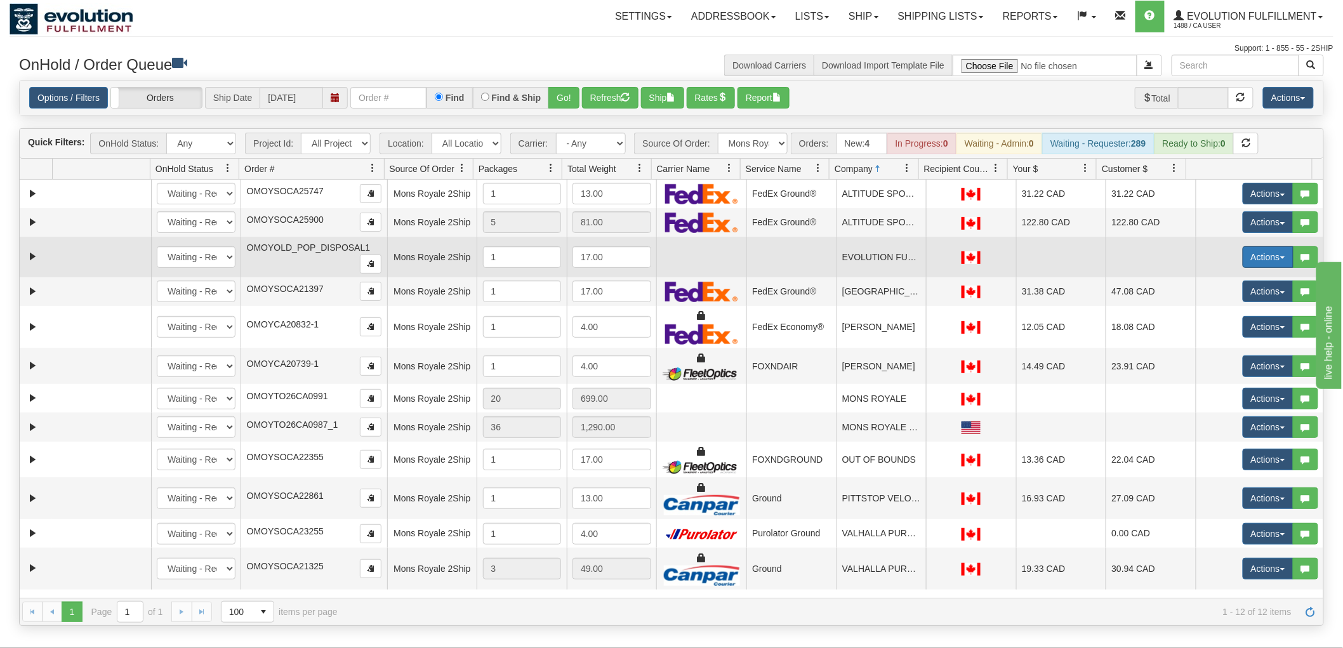
click at [1247, 255] on button "Actions" at bounding box center [1268, 257] width 51 height 22
click at [1223, 344] on span "Delete" at bounding box center [1221, 347] width 34 height 10
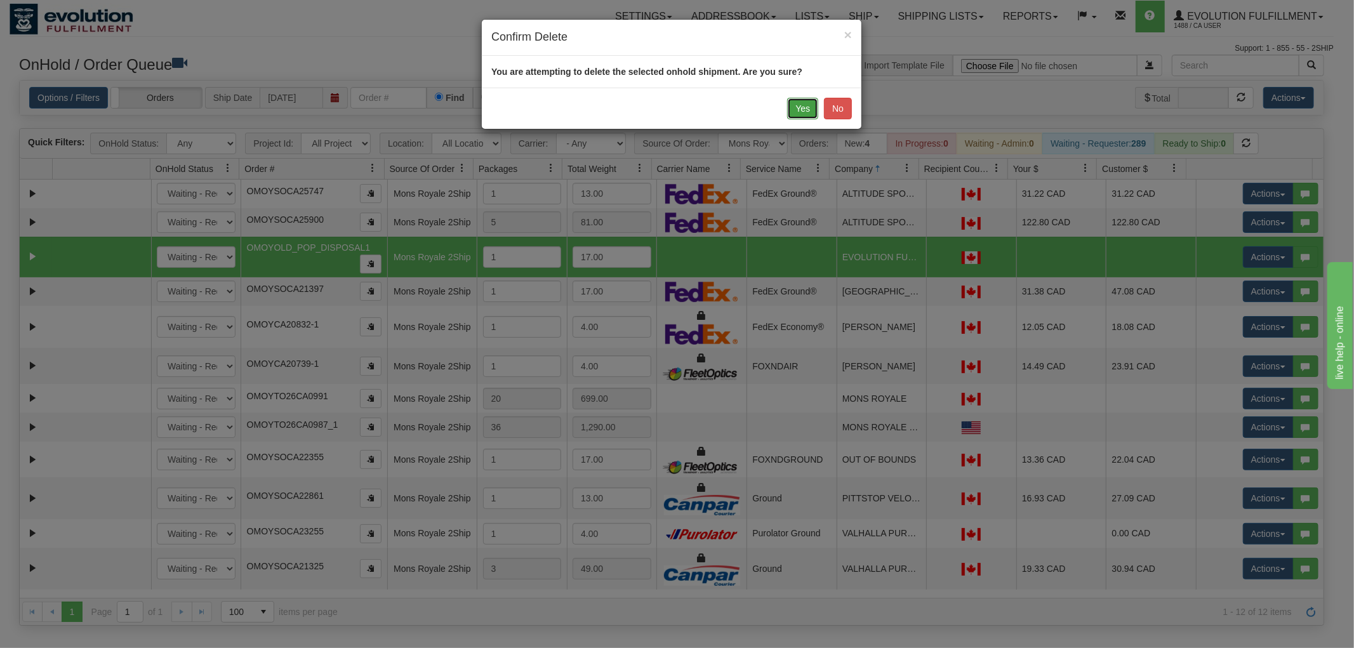
click at [799, 110] on button "Yes" at bounding box center [802, 109] width 31 height 22
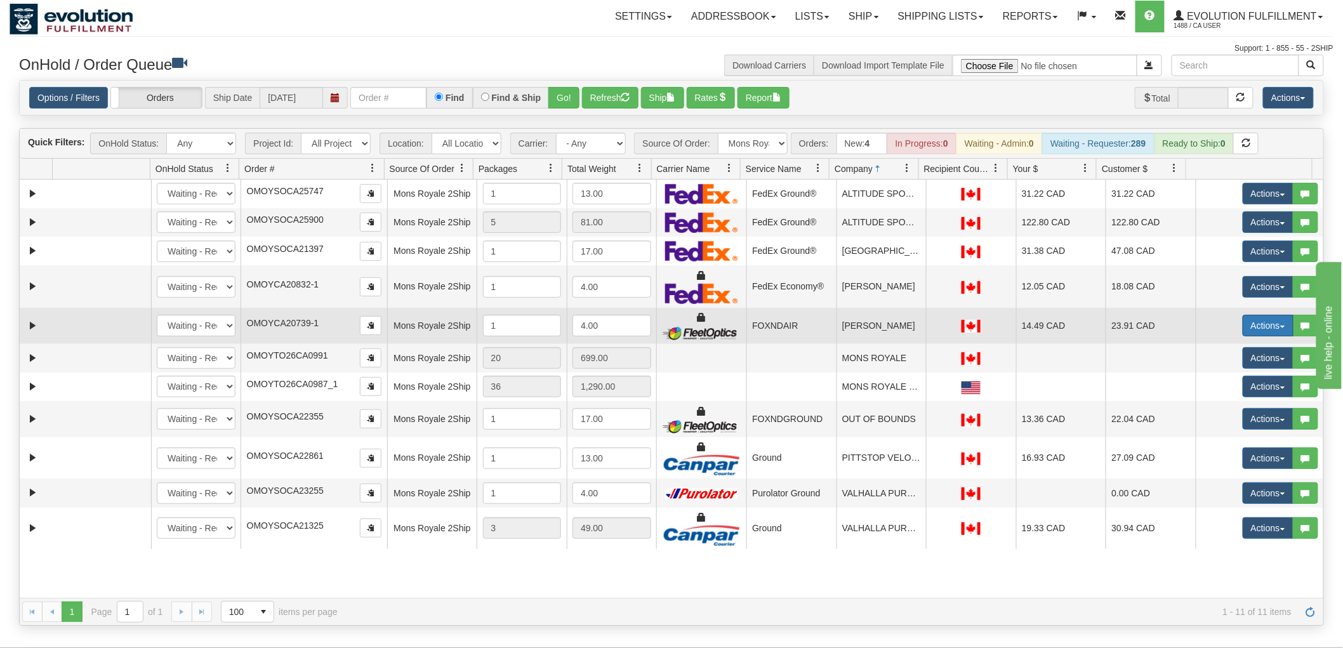
click at [1261, 326] on button "Actions" at bounding box center [1268, 326] width 51 height 22
click at [1214, 416] on span "Delete" at bounding box center [1221, 416] width 34 height 10
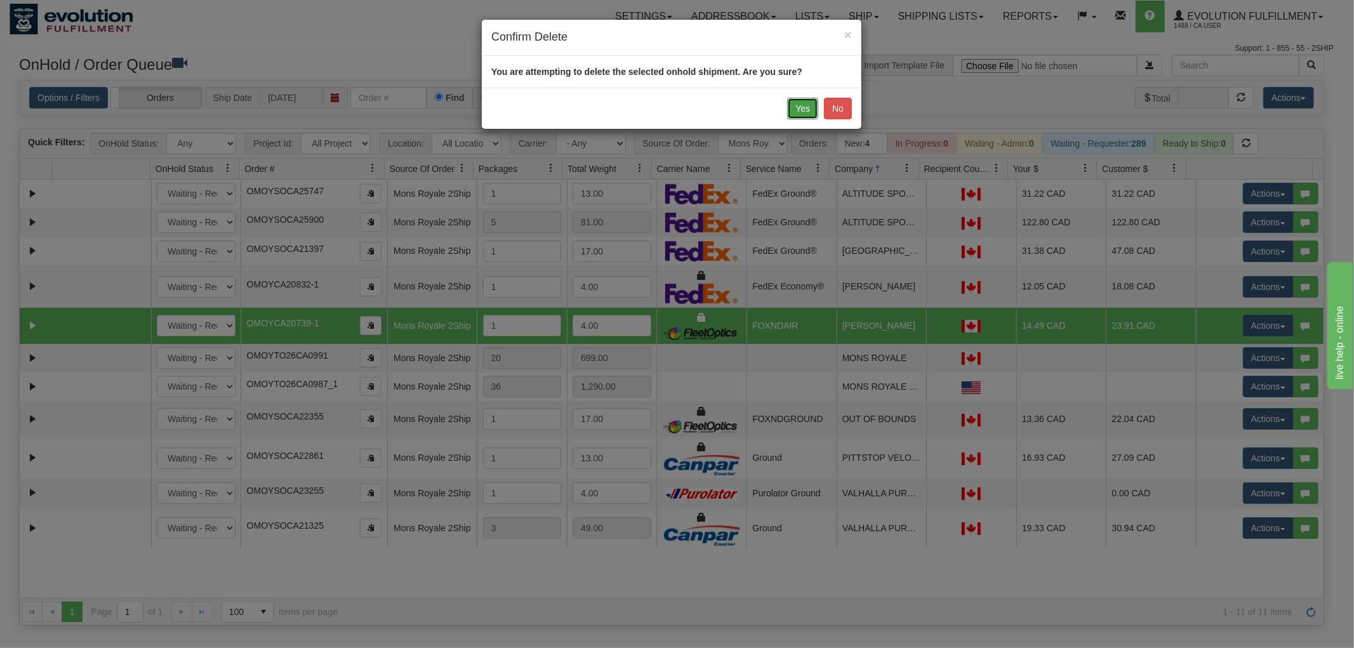
click at [794, 110] on button "Yes" at bounding box center [802, 109] width 31 height 22
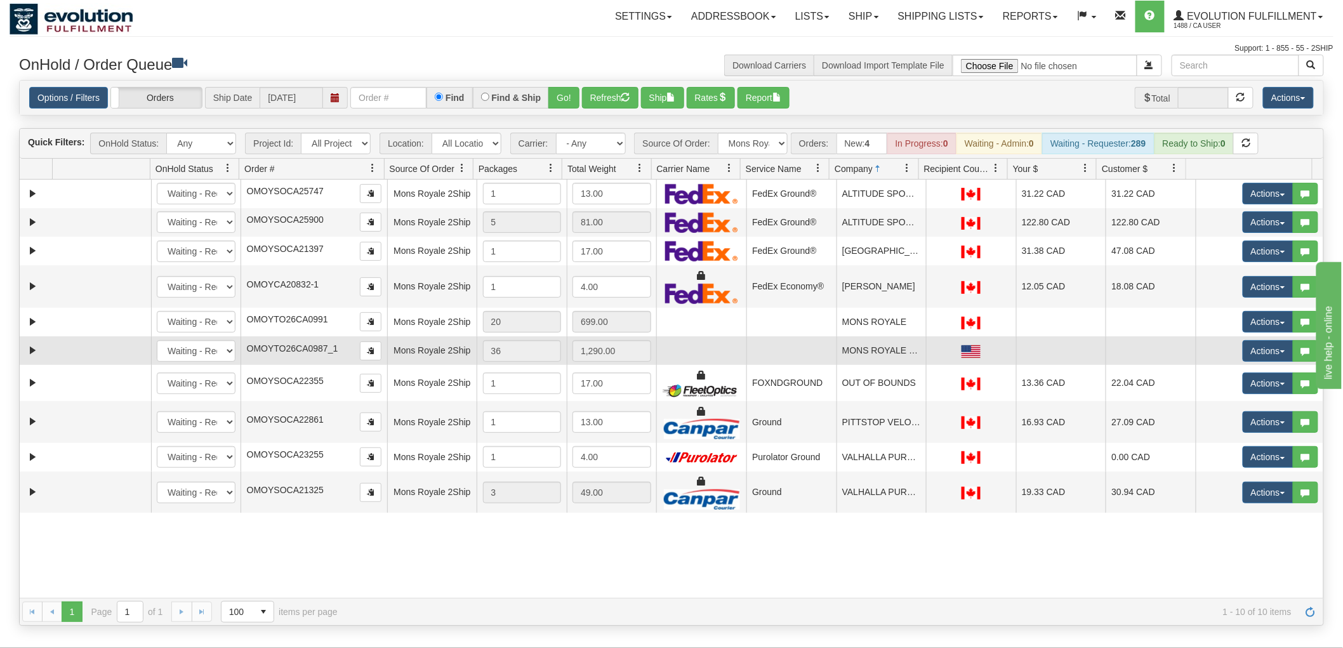
drag, startPoint x: 881, startPoint y: 330, endPoint x: 881, endPoint y: 360, distance: 29.8
click at [881, 360] on tbody "31739938 EVOLUTION V3 91409011 91411835 New In Progress Waiting - Admin Waiting…" at bounding box center [672, 347] width 1304 height 334
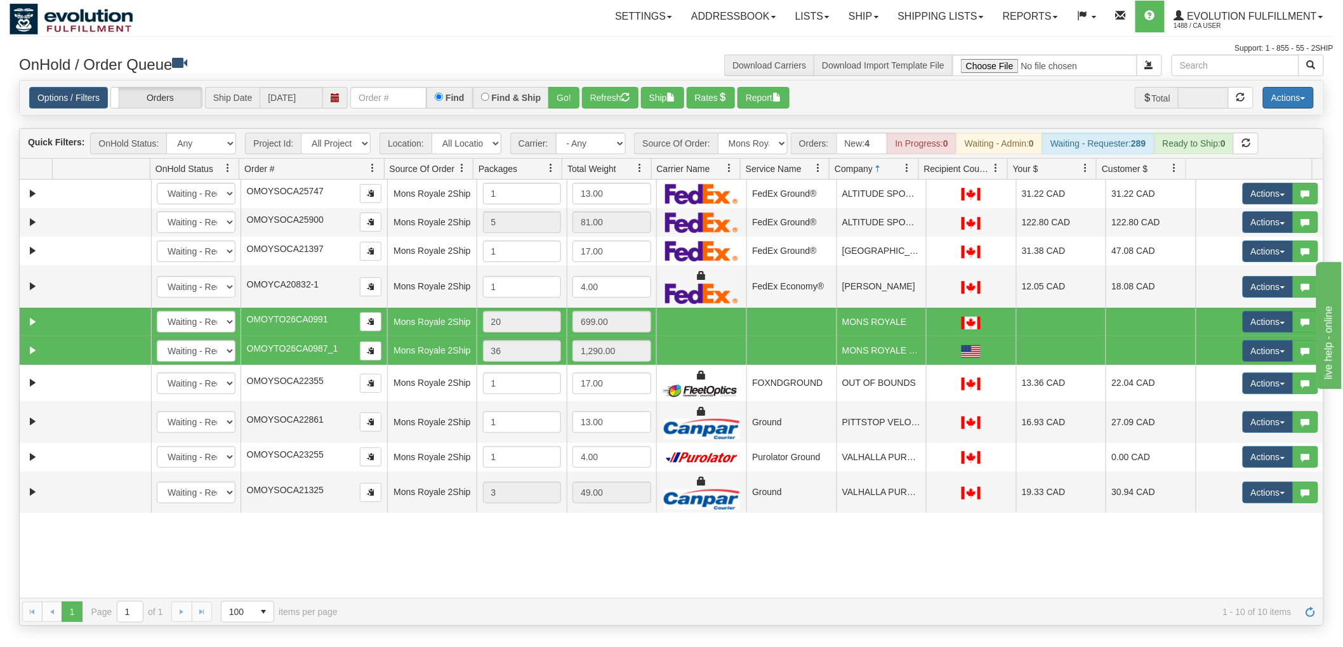
click at [1279, 93] on button "Actions" at bounding box center [1288, 98] width 51 height 22
click at [1260, 194] on link "Delete Selected" at bounding box center [1260, 200] width 107 height 17
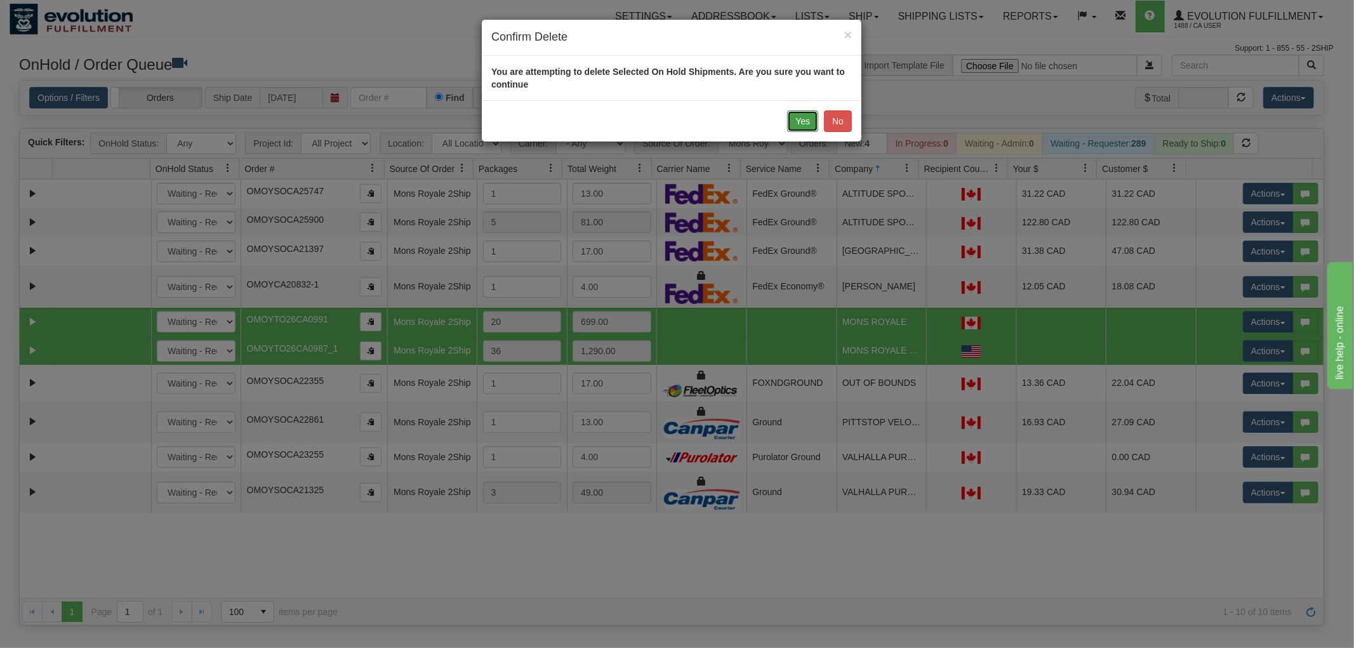
click at [802, 122] on button "Yes" at bounding box center [802, 121] width 31 height 22
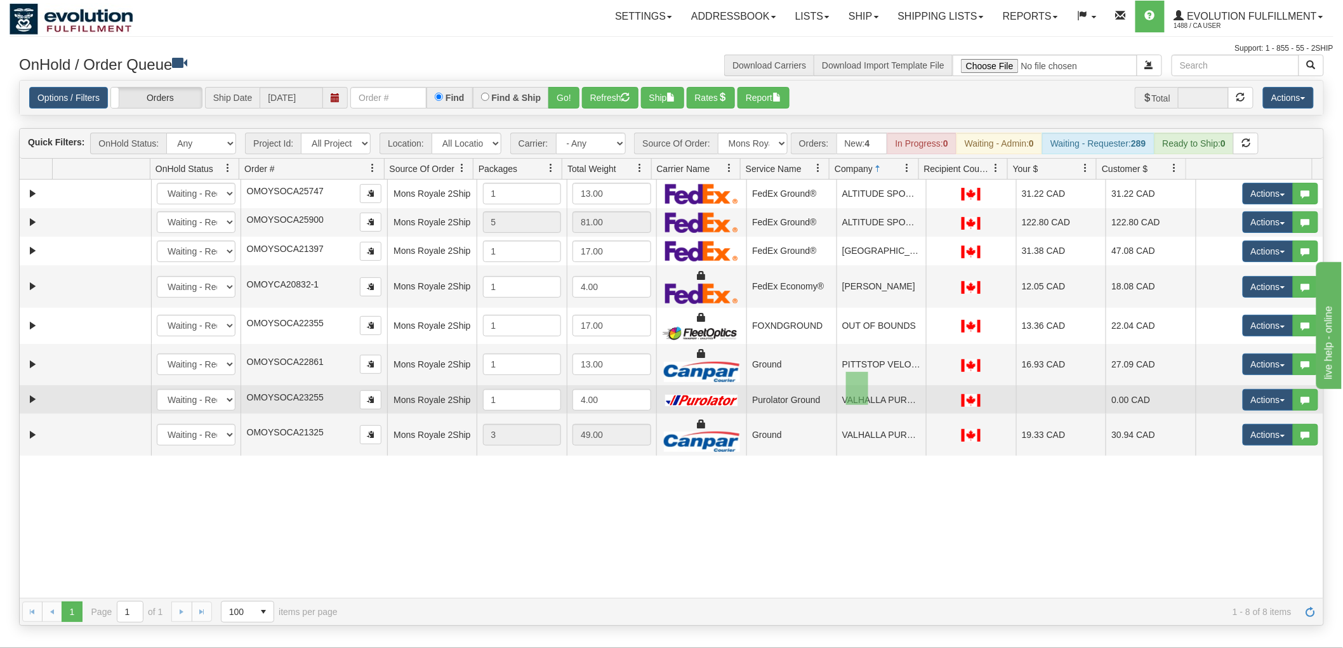
drag, startPoint x: 846, startPoint y: 372, endPoint x: 869, endPoint y: 405, distance: 39.8
click at [869, 405] on tbody "31739938 EVOLUTION V3 91409011 91411835 New In Progress Waiting - Admin Waiting…" at bounding box center [672, 318] width 1304 height 276
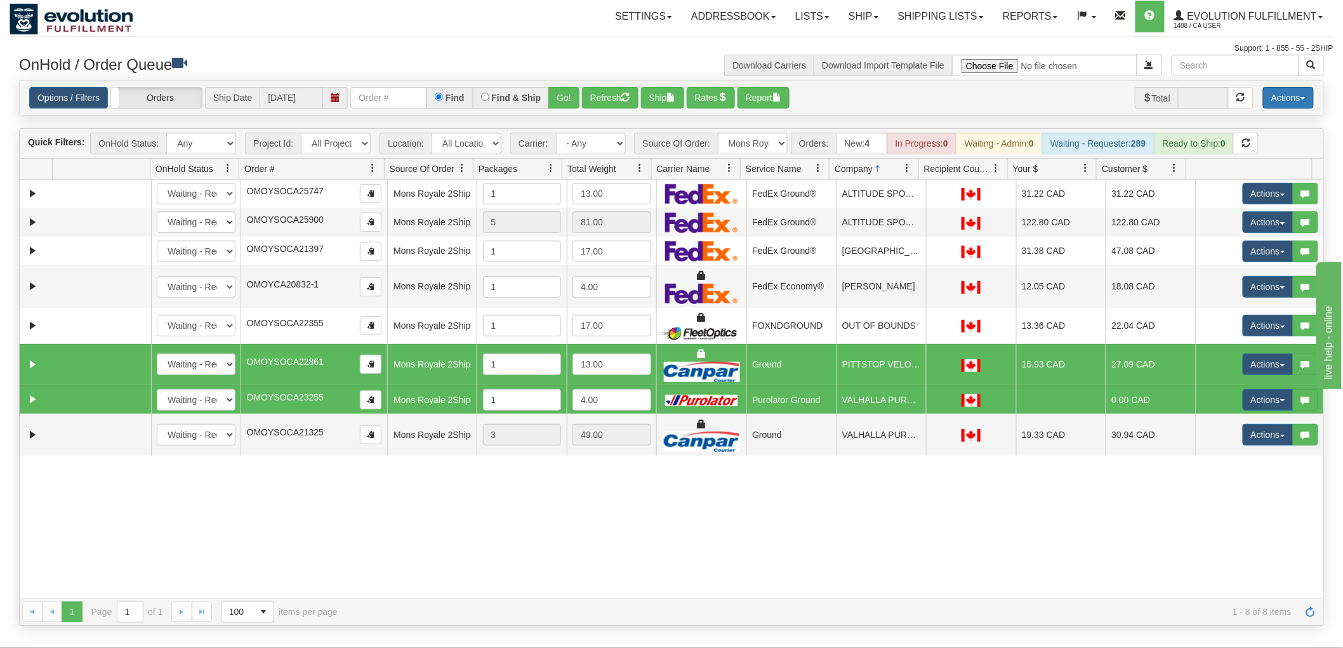
click at [1268, 93] on button "Actions" at bounding box center [1288, 98] width 51 height 22
click at [1255, 197] on link "Delete Selected" at bounding box center [1260, 200] width 107 height 17
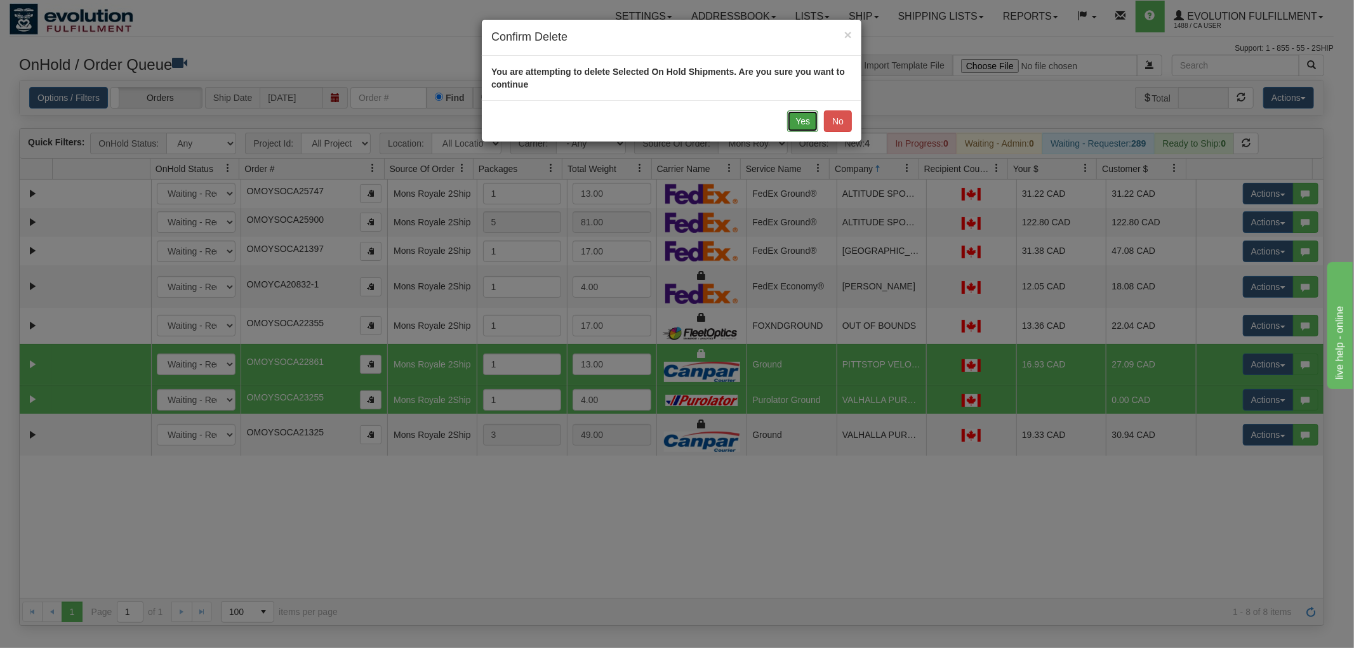
click at [796, 122] on button "Yes" at bounding box center [802, 121] width 31 height 22
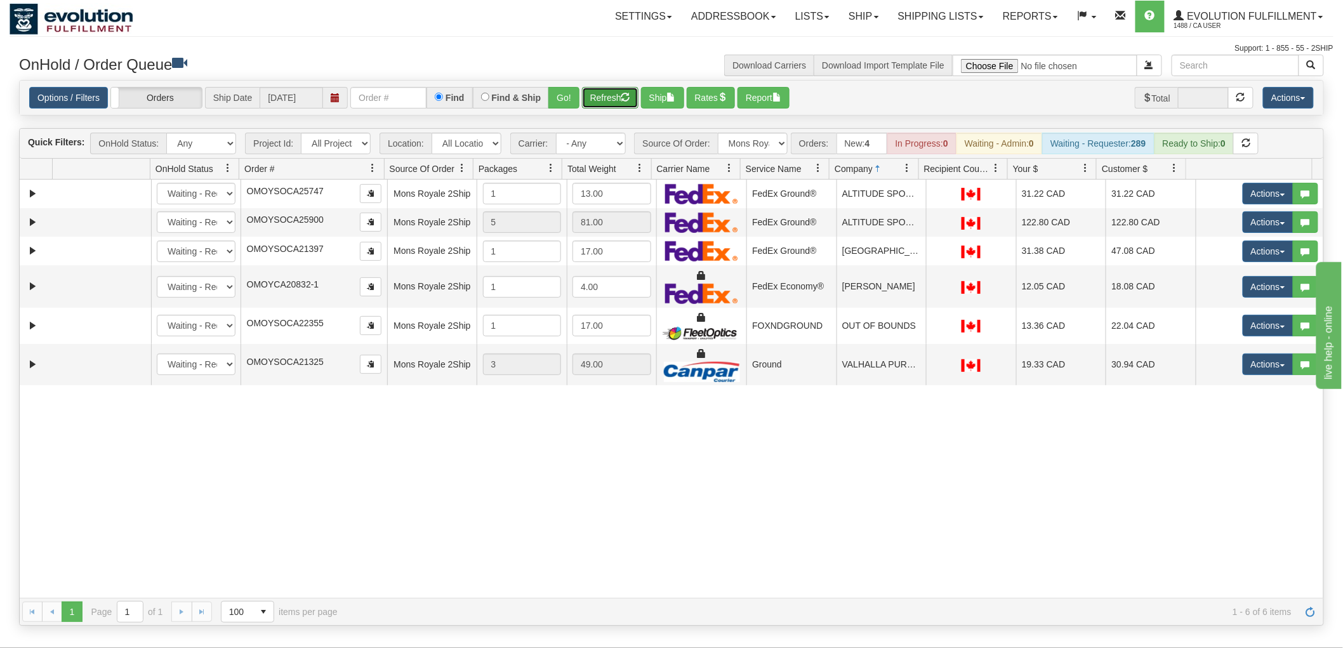
click at [608, 100] on button "Refresh" at bounding box center [610, 98] width 57 height 22
click at [729, 515] on div "31739938 EVOLUTION V3 91409011 91411835 New In Progress Waiting - Admin Waiting…" at bounding box center [672, 389] width 1304 height 418
click at [725, 150] on select "All Sources AirBlaster 2Ship Integration Ambler Apparel 2Ship Integration BC [M…" at bounding box center [753, 144] width 70 height 22
click at [718, 133] on select "All Sources AirBlaster 2Ship Integration Ambler Apparel 2Ship Integration BC [M…" at bounding box center [753, 144] width 70 height 22
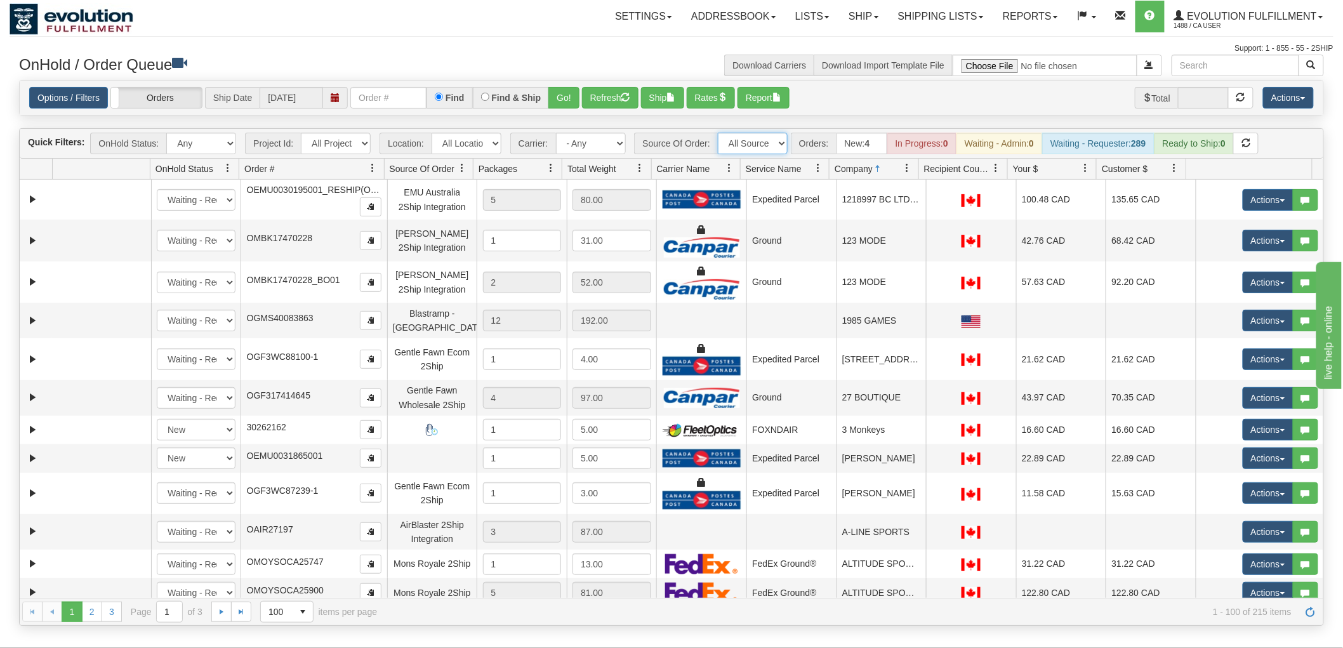
click at [746, 143] on select "All Sources AirBlaster 2Ship Integration Ambler Apparel 2Ship Integration BC [M…" at bounding box center [753, 144] width 70 height 22
select select "Gentle Fawn Wholesale 2Ship"
click at [718, 133] on select "All Sources AirBlaster 2Ship Integration Ambler Apparel 2Ship Integration BC [M…" at bounding box center [753, 144] width 70 height 22
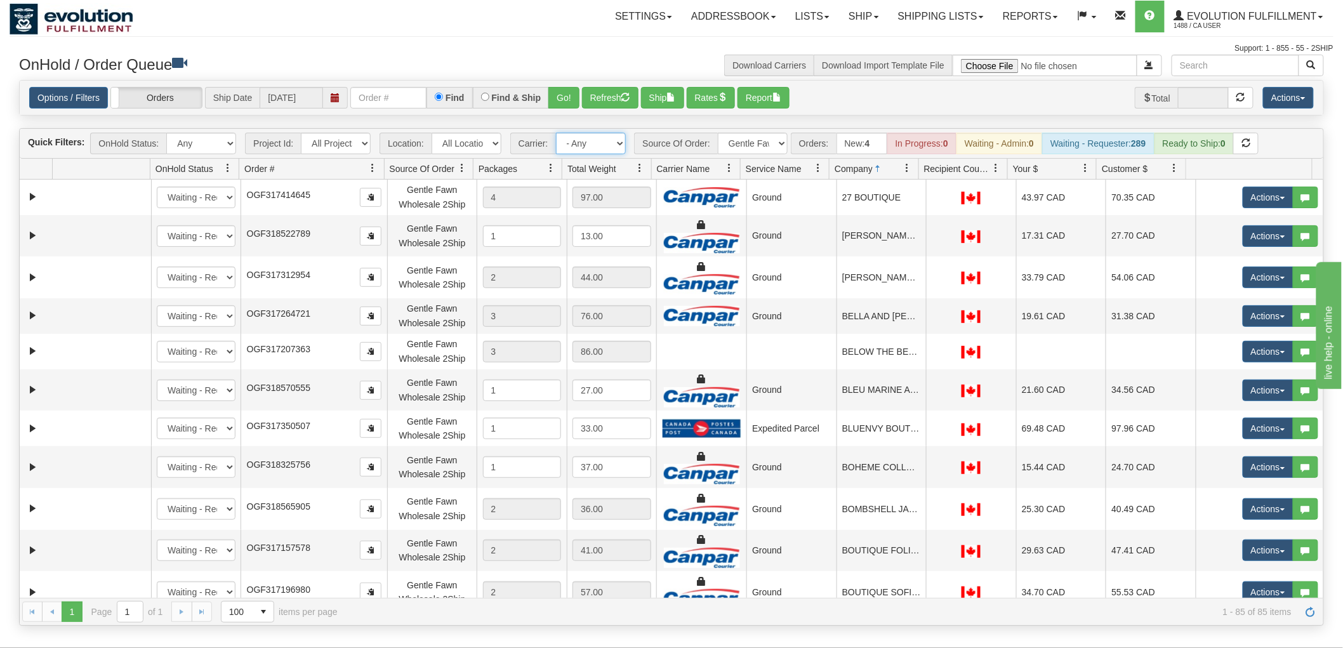
click at [603, 145] on select "- Any - Has NO carrier assigned - Has a carrier assigned FleetOptics Inc. My Ca…" at bounding box center [591, 144] width 70 height 22
select select "-1"
click at [556, 133] on select "- Any - Has NO carrier assigned - Has a carrier assigned FleetOptics Inc. My Ca…" at bounding box center [591, 144] width 70 height 22
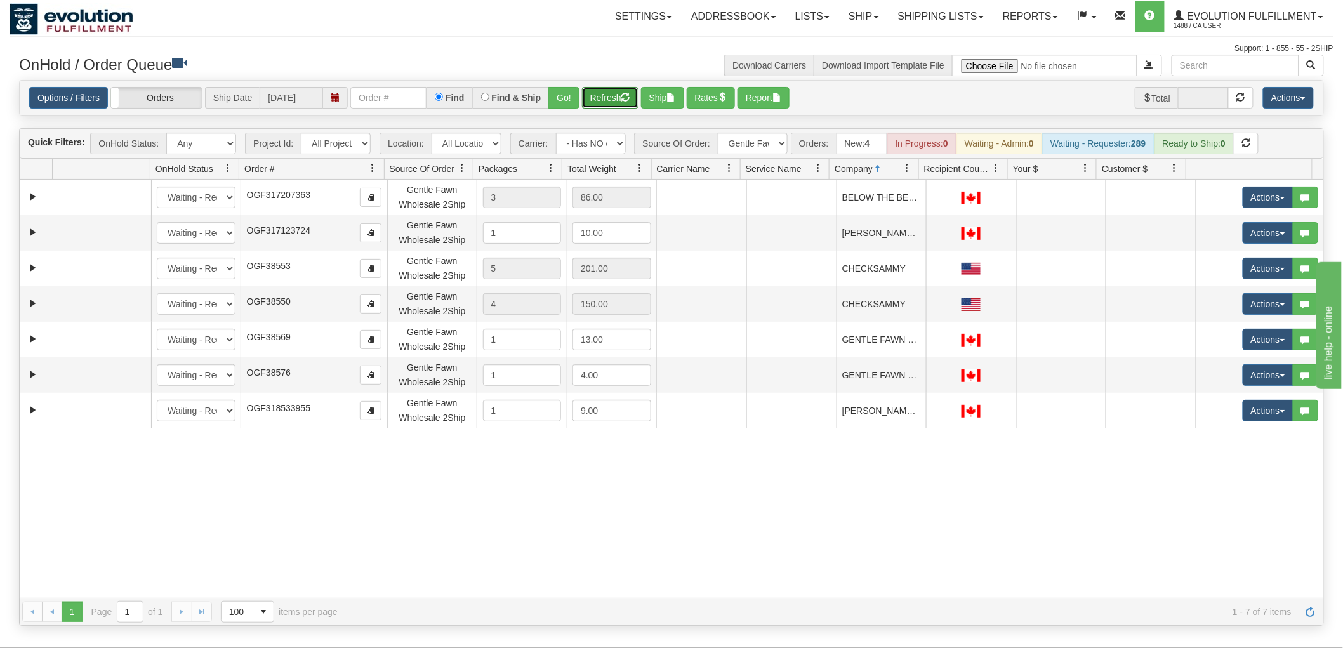
click at [611, 97] on button "Refresh" at bounding box center [610, 98] width 57 height 22
